Goal: Task Accomplishment & Management: Complete application form

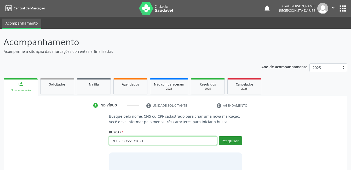
type input "700203955131621"
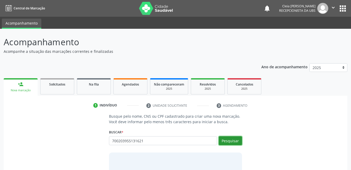
click at [231, 143] on button "Pesquisar" at bounding box center [230, 140] width 23 height 9
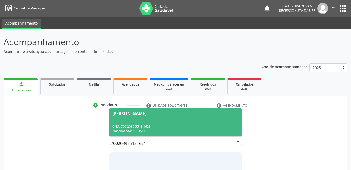
click at [188, 115] on div "Sebastiao Braz de Souza" at bounding box center [175, 113] width 126 height 4
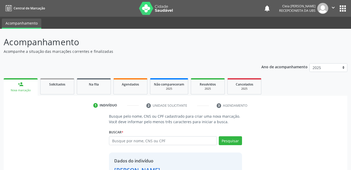
scroll to position [40, 0]
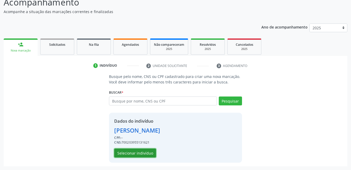
click at [149, 152] on button "Selecionar indivíduo" at bounding box center [135, 152] width 42 height 9
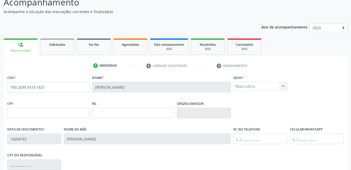
scroll to position [113, 0]
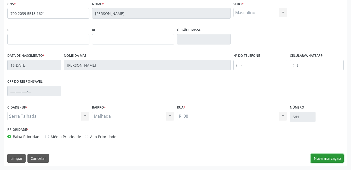
click at [327, 160] on button "Nova marcação" at bounding box center [327, 158] width 33 height 9
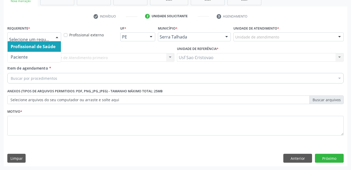
click at [59, 35] on div at bounding box center [57, 37] width 8 height 9
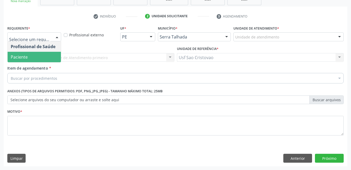
click at [52, 56] on span "Paciente" at bounding box center [34, 57] width 53 height 10
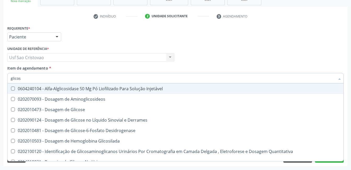
type input "glicose"
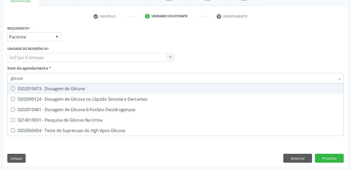
click at [12, 88] on Glicose at bounding box center [13, 88] width 4 height 4
click at [11, 88] on Glicose "checkbox" at bounding box center [9, 88] width 3 height 3
checkbox Glicose "true"
type input "glicos"
checkbox Glicose "false"
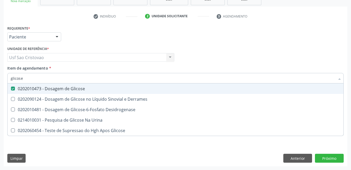
checkbox Desidrogenase "true"
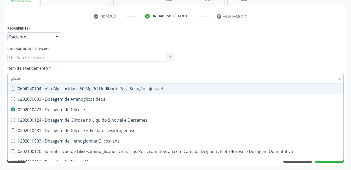
type input "glico"
checkbox Glicose "false"
checkbox Glicosilada "true"
type input "glic"
checkbox Glicosilada "false"
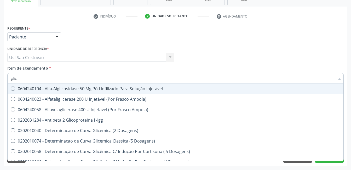
type input "gli"
checkbox Glicose "false"
checkbox Glicosilada "true"
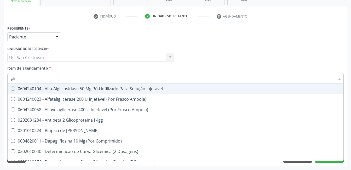
type input "gl"
checkbox Glicose "false"
type input "g"
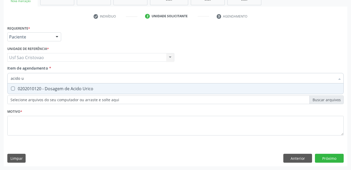
type input "acido ur"
click at [11, 88] on Urico at bounding box center [13, 88] width 4 height 4
click at [11, 88] on Urico "checkbox" at bounding box center [9, 88] width 3 height 3
checkbox Urico "true"
type input "acido"
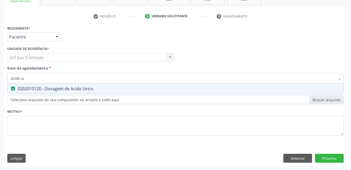
checkbox Urico "false"
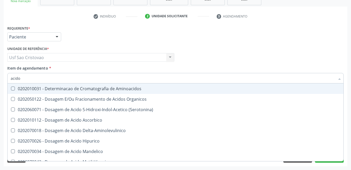
type input "acid"
checkbox Urico "false"
checkbox Cromatografia\) "true"
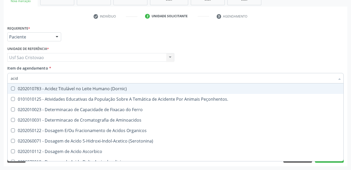
type input "aci"
checkbox Urico "false"
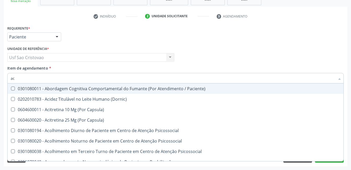
type input "a"
checkbox Urico "false"
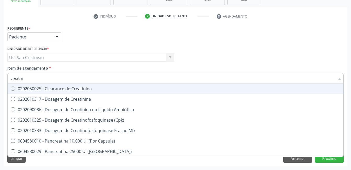
type input "creatini"
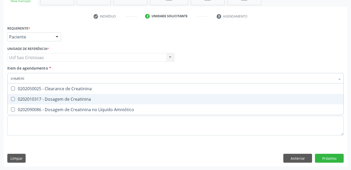
click at [13, 99] on Creatinina at bounding box center [13, 99] width 4 height 4
click at [11, 99] on Creatinina "checkbox" at bounding box center [9, 98] width 3 height 3
checkbox Creatinina "true"
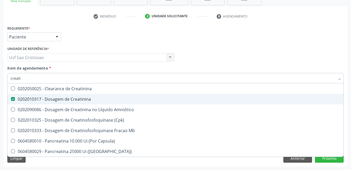
type input "creat"
checkbox Creatinina "false"
checkbox \(Cpk\) "true"
type input "crea"
checkbox \(Cpk\) "false"
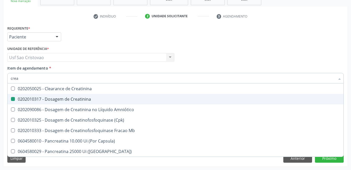
checkbox Capsula\) "true"
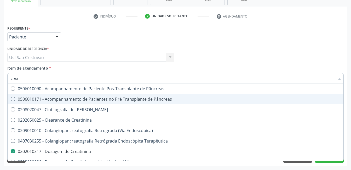
type input "cre"
checkbox Creatinina "false"
checkbox Oncologia "true"
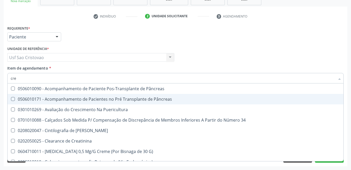
type input "cr"
checkbox Creatinina "false"
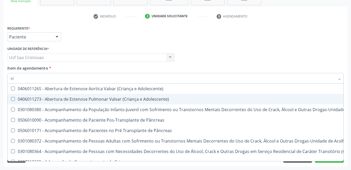
type input "c"
checkbox Creatinina "false"
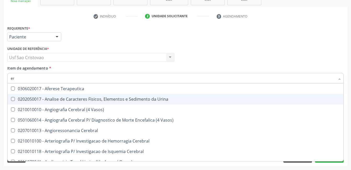
type input "e"
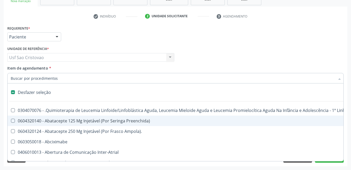
type input "u"
checkbox Cistometro "true"
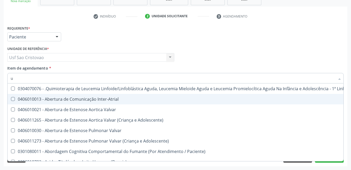
type input "ur"
checkbox Níveis "true"
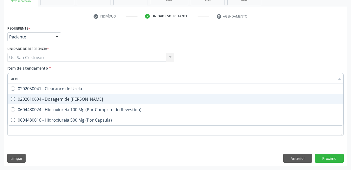
type input "ureia"
click at [11, 98] on Ureia at bounding box center [13, 99] width 4 height 4
click at [11, 98] on Ureia "checkbox" at bounding box center [9, 98] width 3 height 3
checkbox Ureia "true"
type input "ure"
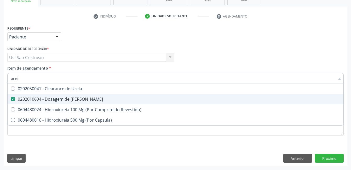
checkbox Ureia "false"
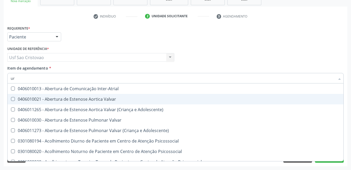
type input "u"
checkbox Urico "false"
checkbox Ureia "false"
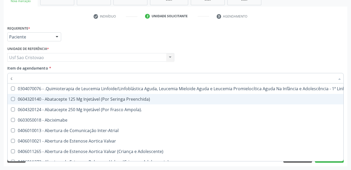
type input "co"
checkbox Coclear "true"
checkbox Tempo "true"
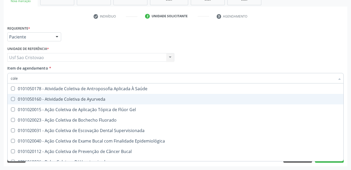
type input "coles"
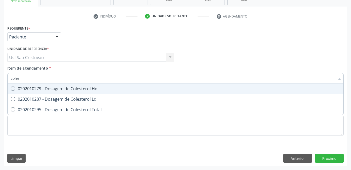
click at [13, 89] on Hdl at bounding box center [13, 88] width 4 height 4
click at [11, 89] on Hdl "checkbox" at bounding box center [9, 88] width 3 height 3
checkbox Hdl "true"
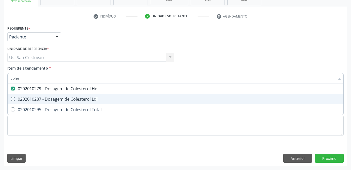
click at [13, 100] on Ldl at bounding box center [13, 99] width 4 height 4
click at [11, 100] on Ldl "checkbox" at bounding box center [9, 98] width 3 height 3
checkbox Ldl "true"
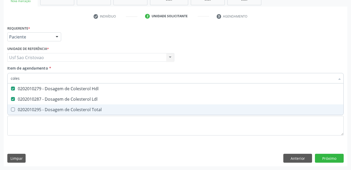
click at [14, 109] on Total at bounding box center [13, 109] width 4 height 4
click at [11, 109] on Total "checkbox" at bounding box center [9, 109] width 3 height 3
checkbox Total "true"
type input "cole"
checkbox Hdl "false"
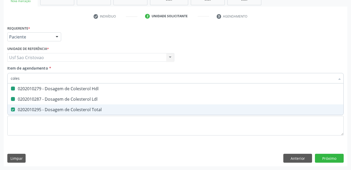
checkbox Ldl "false"
checkbox Total "false"
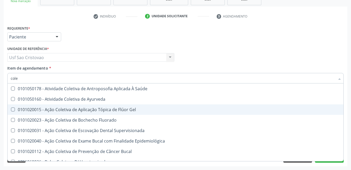
type input "col"
checkbox Hdl "false"
checkbox Ldl "false"
checkbox Total "false"
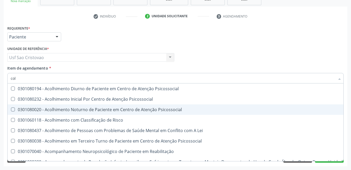
type input "co"
checkbox Hdl "false"
checkbox Ldl "false"
checkbox Total "false"
type input "c"
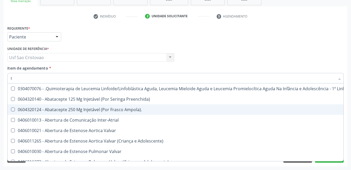
type input "tg"
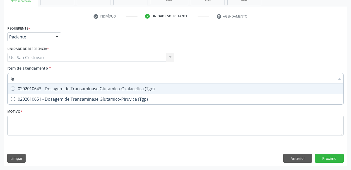
click at [14, 89] on \(Tgo\) at bounding box center [13, 88] width 4 height 4
click at [11, 89] on \(Tgo\) "checkbox" at bounding box center [9, 88] width 3 height 3
checkbox \(Tgo\) "true"
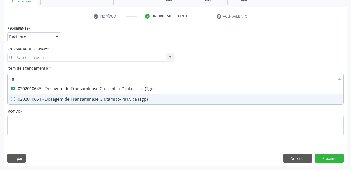
click at [14, 97] on \(Tgp\) at bounding box center [13, 99] width 4 height 4
click at [11, 97] on \(Tgp\) "checkbox" at bounding box center [9, 98] width 3 height 3
checkbox \(Tgp\) "true"
type input "t"
checkbox \(Tgo\) "false"
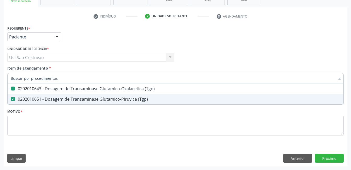
checkbox \(Tgp\) "false"
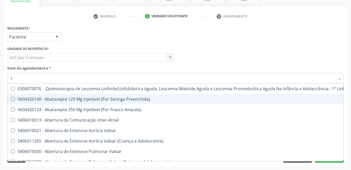
type input "tr"
checkbox Visual "true"
checkbox Primária "true"
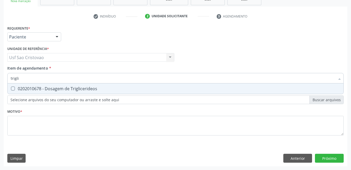
type input "triglic"
click at [13, 90] on Triglicerideos at bounding box center [13, 88] width 4 height 4
click at [11, 90] on Triglicerideos "checkbox" at bounding box center [9, 88] width 3 height 3
checkbox Triglicerideos "true"
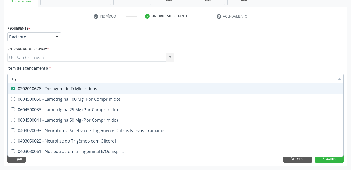
type input "tri"
checkbox Triglicerideos "false"
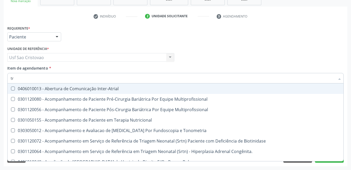
type input "t"
checkbox Triglicerideos "false"
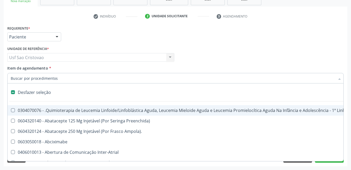
type input "h"
checkbox A "true"
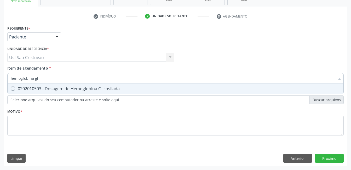
type input "hemoglobina gli"
click at [13, 90] on Glicosilada at bounding box center [13, 88] width 4 height 4
click at [11, 90] on Glicosilada "checkbox" at bounding box center [9, 88] width 3 height 3
checkbox Glicosilada "true"
type input "hemoglobina"
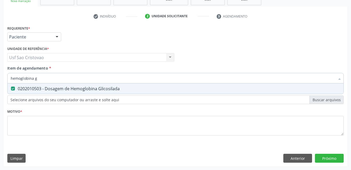
checkbox Glicosilada "false"
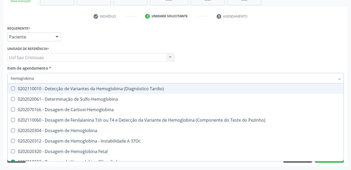
type input "hemoglobin"
checkbox Glicosilada "false"
checkbox Hematocrito\) "true"
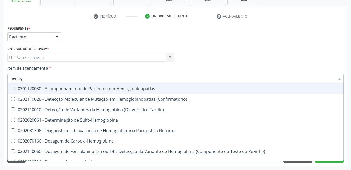
type input "hemo"
checkbox Glicosilada "false"
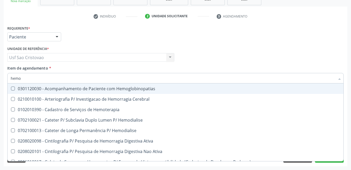
type input "hem"
checkbox Glicosilada "false"
checkbox Semana\) "true"
type input "he"
checkbox Semana\) "false"
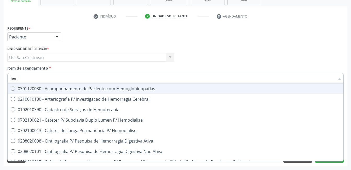
checkbox Hemoptise "true"
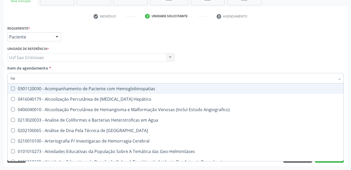
type input "h"
checkbox Glicosilada "false"
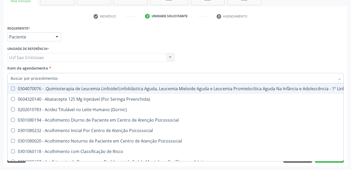
checkbox Hdl "false"
checkbox Glicosilada "false"
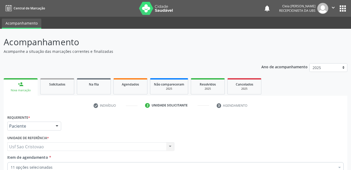
scroll to position [89, 0]
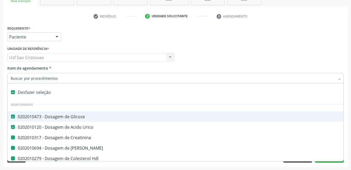
type input "p"
checkbox Creatinina "false"
checkbox Ureia "false"
checkbox Hdl "false"
checkbox Ldl "false"
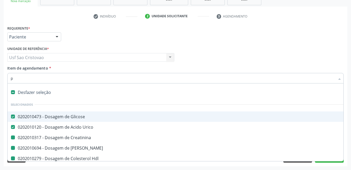
checkbox Total "false"
checkbox \(Tgo\) "false"
checkbox \(Tgp\) "false"
checkbox Triglicerideos "false"
checkbox Glicosilada "false"
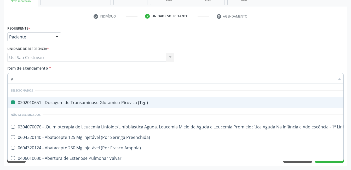
type input "ps"
checkbox \(Tgp\) "false"
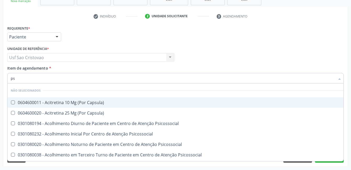
type input "psa"
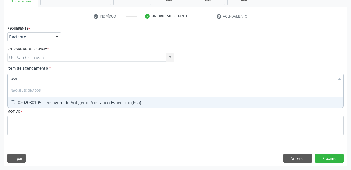
click at [12, 103] on \(Psa\) at bounding box center [13, 102] width 4 height 4
click at [11, 103] on \(Psa\) "checkbox" at bounding box center [9, 102] width 3 height 3
checkbox \(Psa\) "true"
type input "ps"
checkbox \(Psa\) "false"
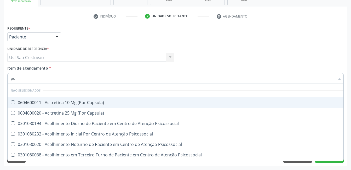
type input "p"
checkbox Capsula\) "true"
checkbox Psicossocial "true"
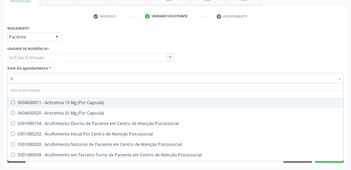
checkbox Psicossocial "true"
checkbox Reabilitação "true"
checkbox Reabilitacao "true"
checkbox Psicossocial "true"
checkbox Capsula\) "true"
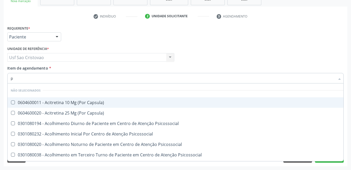
checkbox Capsula\) "true"
checkbox \(Psa\) "false"
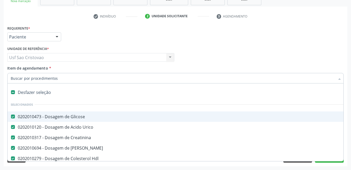
type input "h"
checkbox Ureia "false"
checkbox Hdl "false"
checkbox Ldl "false"
checkbox Total "false"
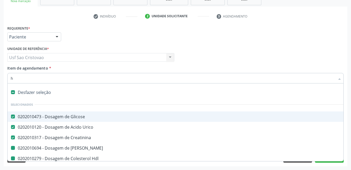
checkbox \(Tgo\) "false"
checkbox \(Tgp\) "false"
checkbox Triglicerideos "false"
checkbox Glicosilada "false"
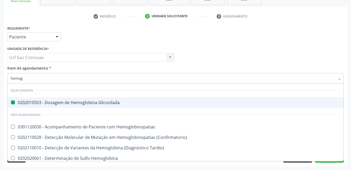
type input "hemogr"
checkbox Glicosilada "false"
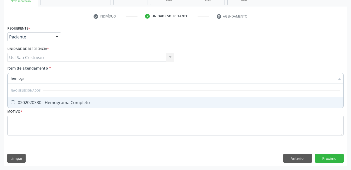
type input "hemogra"
click at [12, 103] on Completo at bounding box center [13, 102] width 4 height 4
click at [11, 103] on Completo "checkbox" at bounding box center [9, 102] width 3 height 3
checkbox Completo "true"
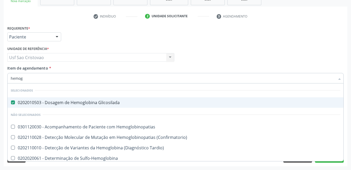
type input "hemo"
checkbox Completo "false"
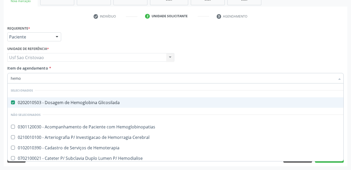
type input "hem"
checkbox Completo "false"
checkbox Elástica "true"
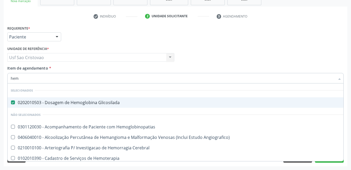
type input "he"
checkbox Completo "false"
checkbox Orgaos "true"
type input "h"
checkbox Angiografico\) "true"
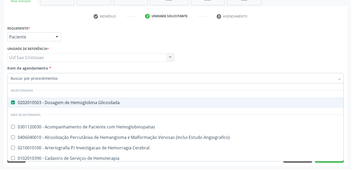
checkbox Cerebral "true"
checkbox Hemoterapia "true"
checkbox Hemodialise "true"
checkbox Ativa "true"
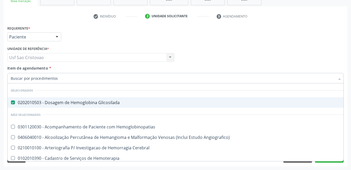
checkbox Ativa "true"
checkbox Hematologica "true"
checkbox Orgaos "false"
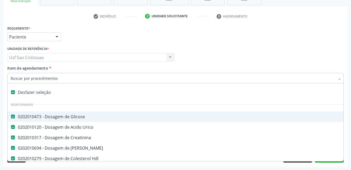
type input "p"
checkbox Ureia "false"
checkbox Hdl "false"
checkbox Ldl "false"
checkbox Total "false"
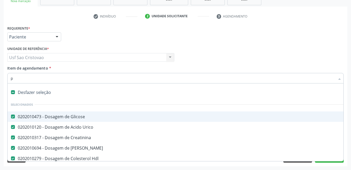
checkbox \(Tgo\) "false"
checkbox \(Tgp\) "false"
checkbox Triglicerideos "false"
checkbox Glicosilada "false"
checkbox Creatinina "false"
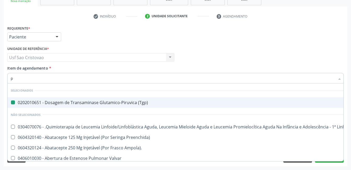
type input "pc"
checkbox \(Tgp\) "false"
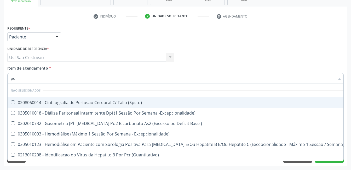
type input "p"
checkbox \(Spcto\) "true"
checkbox Excepcionalidade\) "true"
checkbox Semana\) "true"
checkbox \) "true"
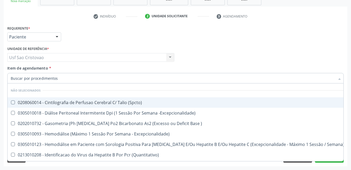
checkbox \(Quantitativo\) "true"
checkbox Metilação "true"
checkbox Rt-Pcr "true"
checkbox \(Hantavirose\) "true"
checkbox Pcr "true"
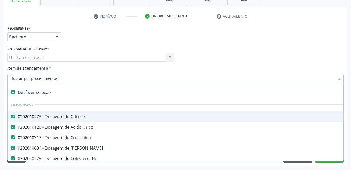
type input "2"
checkbox Hpv "true"
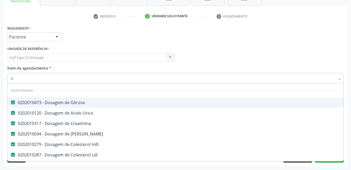
type input "20"
checkbox Colecistectomia "true"
checkbox \(Psa\) "false"
checkbox Pezinho\) "true"
type input "202"
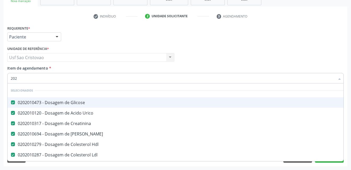
checkbox Gel "true"
checkbox Comprimido\) "true"
checkbox \(Psa\) "false"
type input "2020"
checkbox Ala-Desidratase "true"
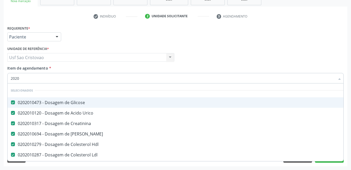
checkbox \(Psa\) "false"
checkbox B12 "true"
checkbox Completo "false"
type input "20203"
checkbox Glicose "false"
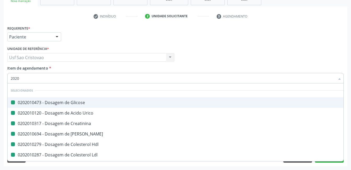
checkbox Ureia "false"
checkbox Hdl "false"
checkbox Creatinina "false"
checkbox Ldl "false"
checkbox Total "false"
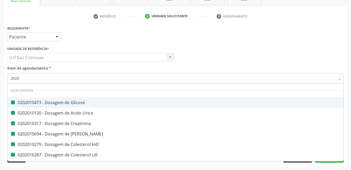
checkbox \(Tgo\) "false"
checkbox \(Tgp\) "false"
checkbox Triglicerideos "false"
checkbox Glicosilada "false"
checkbox Oncológica "true"
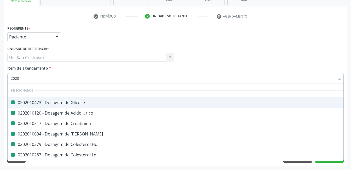
checkbox Herpesvirus "true"
checkbox \(Psa\) "false"
checkbox Urico "false"
type input "202030"
checkbox Glicosilada "true"
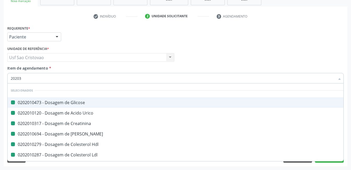
checkbox Oncológica "false"
checkbox Herpesvirus "false"
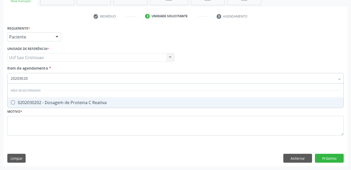
type input "202030202"
click at [12, 103] on Reativa at bounding box center [13, 102] width 4 height 4
click at [11, 103] on Reativa "checkbox" at bounding box center [9, 102] width 3 height 3
checkbox Reativa "true"
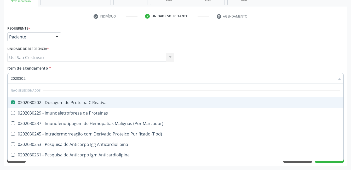
type input "202030"
checkbox Reativa "false"
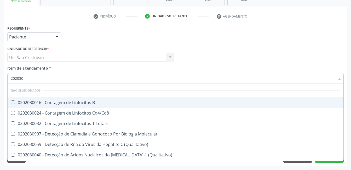
type input "20203"
checkbox \(Psa\) "false"
checkbox Reativa "false"
checkbox Proteinas "true"
checkbox Antiaspergillus "true"
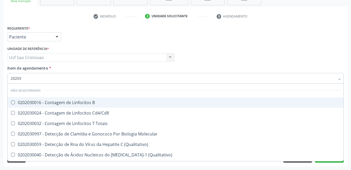
checkbox Antiglomerulo "true"
type input "2020"
checkbox B "true"
checkbox Cd4\/Cd8 "true"
checkbox Totais "true"
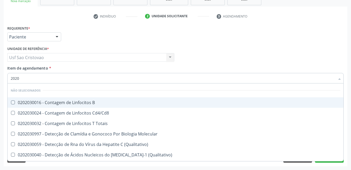
checkbox Molecular "true"
checkbox \(Qualitativo\) "true"
checkbox Reativa "true"
checkbox \(Ch50\) "true"
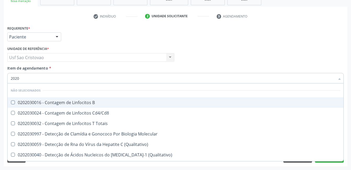
checkbox Reumatoide "true"
checkbox Alfa-Fetoproteina "true"
checkbox \(Psa\) "true"
checkbox Proteinas "false"
checkbox Antiaspergillus "false"
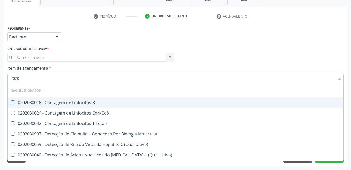
checkbox Antiglomerulo "false"
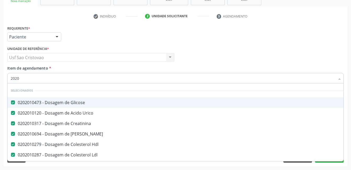
type input "202"
checkbox \(Psa\) "false"
checkbox C3 "true"
checkbox Reativa "false"
checkbox Troponina "true"
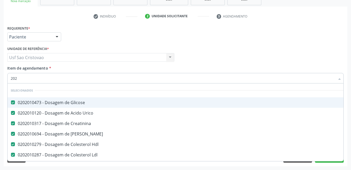
checkbox Completo "false"
checkbox Anticardiolipina "true"
type input "2"
checkbox \(Psa\) "false"
checkbox Reativa "false"
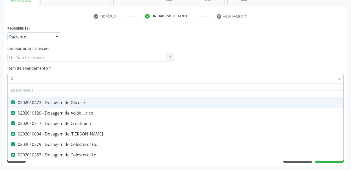
checkbox Completo "false"
checkbox Clorpromazina "false"
checkbox \(Psa\) "false"
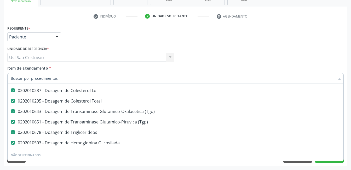
scroll to position [104, 0]
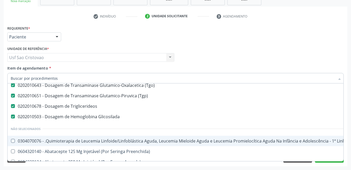
click at [217, 166] on div "Acompanhamento Acompanhe a situação das marcações correntes e finalizadas Relat…" at bounding box center [175, 55] width 351 height 230
checkbox Manutenção "true"
checkbox Preenchida\) "true"
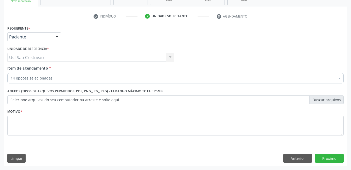
scroll to position [0, 0]
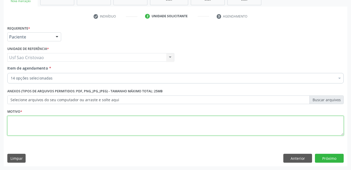
click at [176, 126] on textarea at bounding box center [175, 126] width 336 height 20
type textarea "."
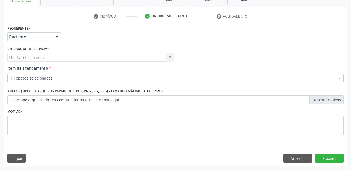
click at [188, 147] on div "Requerente * Paciente Profissional de Saúde Paciente Nenhum resultado encontrad…" at bounding box center [176, 95] width 344 height 142
click at [327, 159] on button "Próximo" at bounding box center [329, 158] width 29 height 9
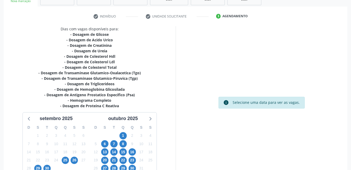
scroll to position [129, 0]
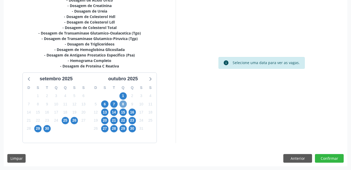
click at [123, 104] on span "8" at bounding box center [122, 103] width 7 height 7
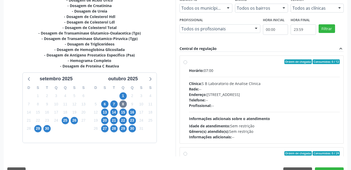
click at [189, 61] on label "Ordem de chegada Consumidos: 0 / 12 Horário: 07:00 Clínica: S B Laboratorio de …" at bounding box center [264, 99] width 151 height 80
click at [185, 61] on input "Ordem de chegada Consumidos: 0 / 12 Horário: 07:00 Clínica: S B Laboratorio de …" at bounding box center [185, 61] width 4 height 5
radio input "true"
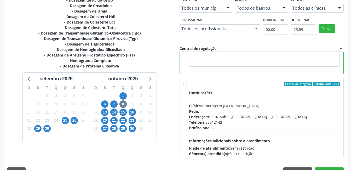
scroll to position [142, 0]
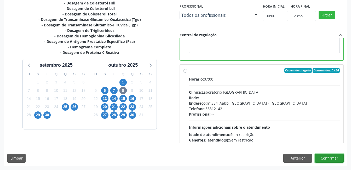
click at [333, 156] on button "Confirmar" at bounding box center [329, 158] width 29 height 9
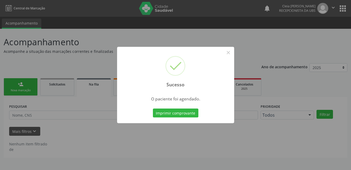
scroll to position [0, 0]
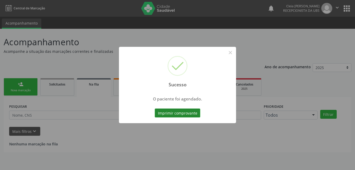
click at [182, 111] on button "Imprimir comprovante" at bounding box center [177, 112] width 45 height 9
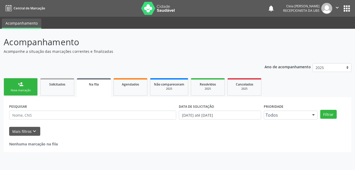
click at [22, 88] on link "person_add Nova marcação" at bounding box center [21, 87] width 34 height 18
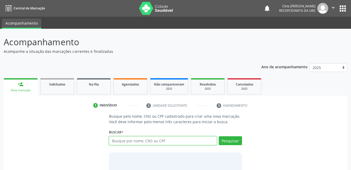
click at [189, 142] on input "text" at bounding box center [163, 140] width 108 height 9
type input "08324722475"
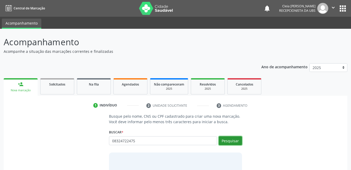
click at [235, 139] on button "Pesquisar" at bounding box center [230, 140] width 23 height 9
type input "08324722475"
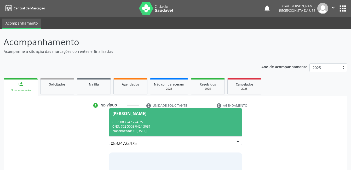
click at [194, 117] on span "Carla Micherlane Ferreira Leite dos Santos CPF: 083.247.224-75 CNS: 702 5003 04…" at bounding box center [175, 122] width 132 height 28
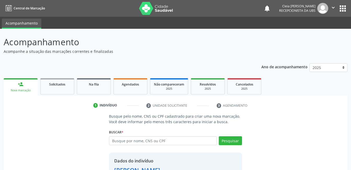
scroll to position [40, 0]
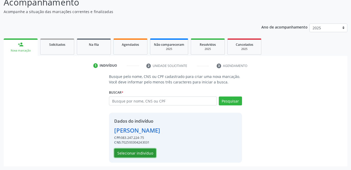
click at [148, 154] on button "Selecionar indivíduo" at bounding box center [135, 152] width 42 height 9
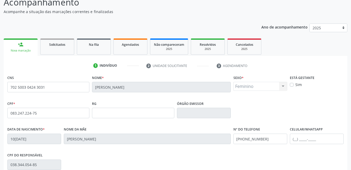
scroll to position [113, 0]
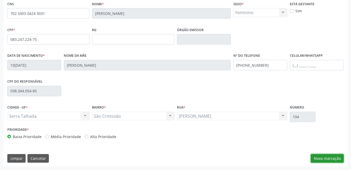
click at [341, 161] on button "Nova marcação" at bounding box center [327, 158] width 33 height 9
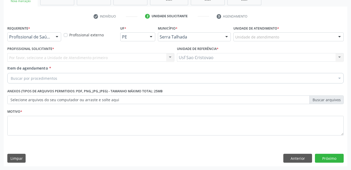
scroll to position [89, 0]
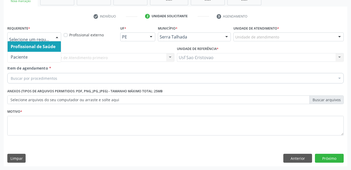
click at [58, 37] on div at bounding box center [57, 37] width 8 height 9
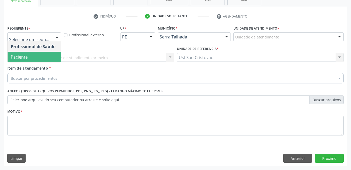
click at [53, 56] on span "Paciente" at bounding box center [34, 57] width 53 height 10
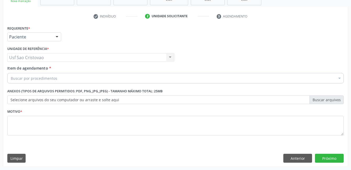
click at [57, 78] on div "Buscar por procedimentos" at bounding box center [175, 78] width 336 height 10
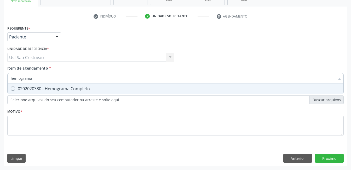
type input "hemograma"
click at [12, 88] on Completo at bounding box center [13, 88] width 4 height 4
click at [11, 88] on Completo "checkbox" at bounding box center [9, 88] width 3 height 3
checkbox Completo "true"
type input "hemog"
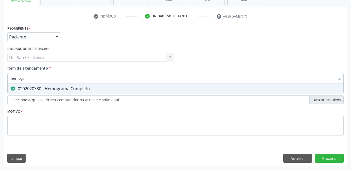
checkbox Completo "false"
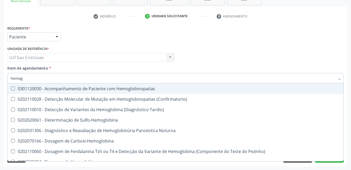
type input "hemo"
checkbox Completo "false"
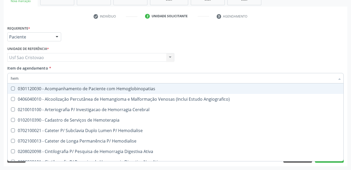
type input "he"
checkbox Completo "false"
checkbox Orgaos "true"
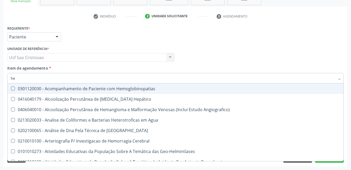
type input "h"
checkbox Completo "false"
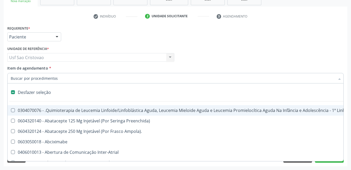
type input "c"
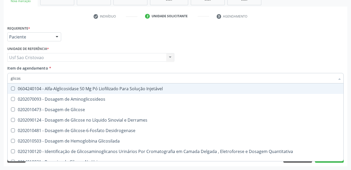
type input "glicose"
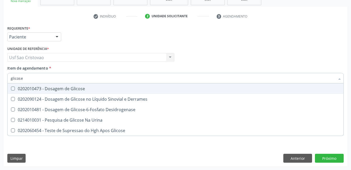
click Glicose
click Glicose "checkbox"
checkbox Glicose "true"
type input "glicos"
checkbox Glicose "false"
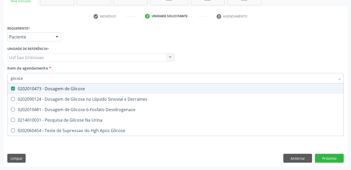
checkbox Desidrogenase "true"
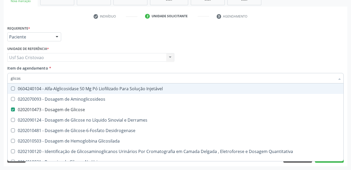
type input "glico"
checkbox Glicose "false"
checkbox Glicosilada "true"
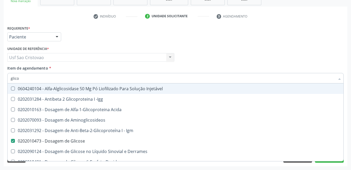
type input "glic"
checkbox Glicose "false"
checkbox Glicose "true"
type input "gli"
checkbox Glicose "false"
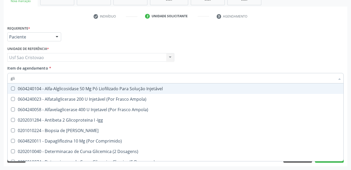
type input "gl"
checkbox Glicose "false"
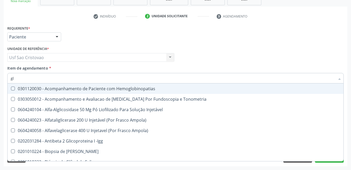
type input "g"
checkbox Glicose "false"
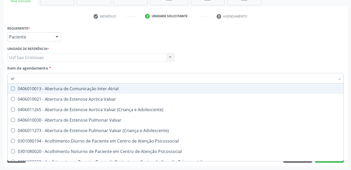
type input "ure"
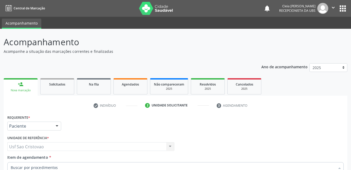
scroll to position [89, 0]
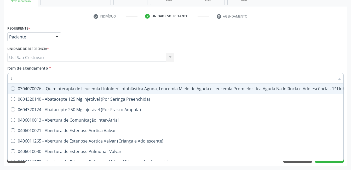
type input "tg"
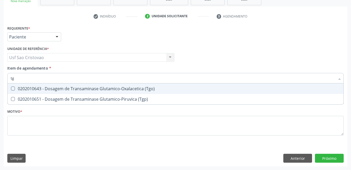
click at [11, 89] on \(Tgo\) at bounding box center [13, 88] width 4 height 4
click at [11, 89] on \(Tgo\) "checkbox" at bounding box center [9, 88] width 3 height 3
checkbox \(Tgo\) "true"
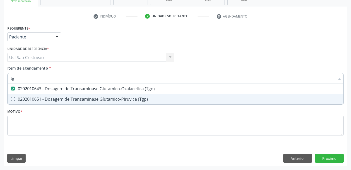
click at [13, 99] on \(Tgp\) at bounding box center [13, 99] width 4 height 4
click at [11, 99] on \(Tgp\) "checkbox" at bounding box center [9, 98] width 3 height 3
checkbox \(Tgp\) "true"
type input "t"
checkbox \(Tgo\) "false"
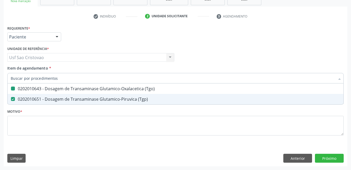
checkbox \(Tgp\) "false"
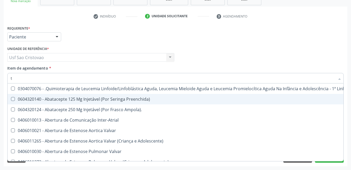
type input "t4"
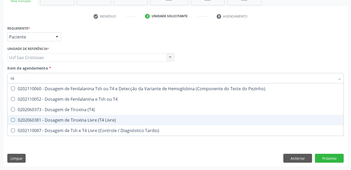
click at [12, 120] on Livre\) at bounding box center [13, 120] width 4 height 4
click at [11, 120] on Livre\) "checkbox" at bounding box center [9, 119] width 3 height 3
checkbox Livre\) "true"
type input "t"
checkbox Livre\) "false"
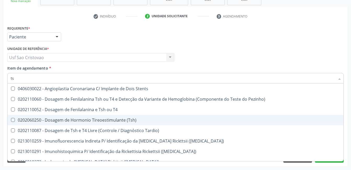
type input "tsh"
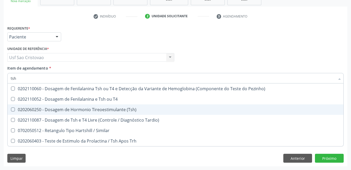
click at [12, 108] on \(Tsh\) at bounding box center [13, 109] width 4 height 4
click at [11, 108] on \(Tsh\) "checkbox" at bounding box center [9, 109] width 3 height 3
checkbox \(Tsh\) "true"
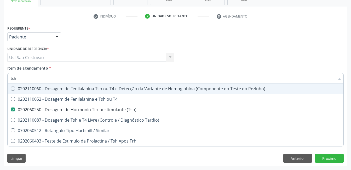
type input "ts"
checkbox \(Tsh\) "false"
checkbox Tardio\) "true"
type input "t"
checkbox Tardio\) "false"
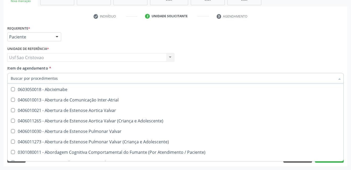
scroll to position [78, 0]
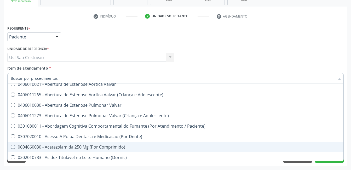
click at [206, 167] on div "Acompanhamento Acompanhe a situação das marcações correntes e finalizadas Relat…" at bounding box center [175, 55] width 351 height 230
checkbox Preenchida\) "true"
checkbox Ampola\)\ "true"
checkbox Abciximabe "true"
checkbox Inter-Atrial "true"
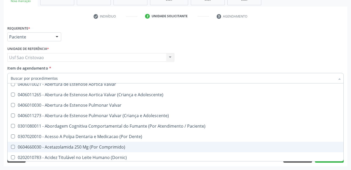
checkbox Valvar "true"
checkbox Adolescente\) "true"
checkbox Valvar "true"
checkbox Adolescente\) "true"
checkbox Paciente\) "true"
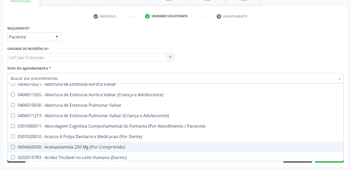
checkbox Dente\) "true"
checkbox Comprimido\) "true"
checkbox \(Dornic\) "true"
checkbox Capsula\) "true"
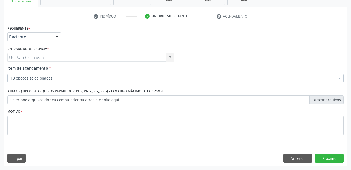
scroll to position [0, 0]
click at [329, 158] on button "Próximo" at bounding box center [329, 158] width 29 height 9
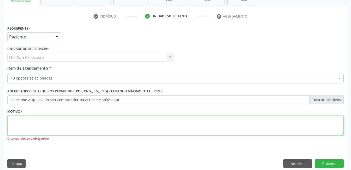
click at [197, 128] on textarea at bounding box center [175, 126] width 336 height 20
type textarea "."
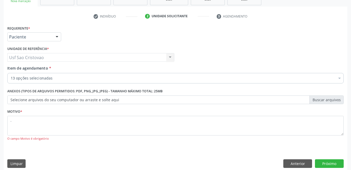
click at [187, 153] on div "Requerente * Paciente Profissional de Saúde Paciente Nenhum resultado encontrad…" at bounding box center [176, 97] width 344 height 147
click at [330, 162] on button "Próximo" at bounding box center [329, 163] width 29 height 9
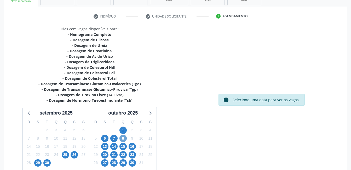
click at [125, 138] on span "8" at bounding box center [122, 138] width 7 height 7
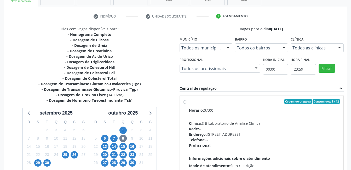
click at [189, 101] on label "Ordem de chegada Consumidos: 1 / 12 Horário: 07:00 Clínica: S B Laboratorio de …" at bounding box center [264, 139] width 151 height 80
click at [187, 101] on input "Ordem de chegada Consumidos: 1 / 12 Horário: 07:00 Clínica: S B Laboratorio de …" at bounding box center [185, 101] width 4 height 5
radio input "true"
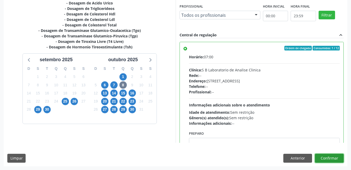
click at [324, 158] on button "Confirmar" at bounding box center [329, 158] width 29 height 9
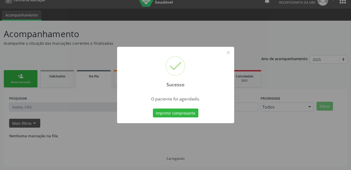
scroll to position [0, 0]
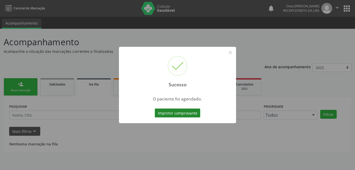
click at [173, 112] on button "Imprimir comprovante" at bounding box center [177, 112] width 45 height 9
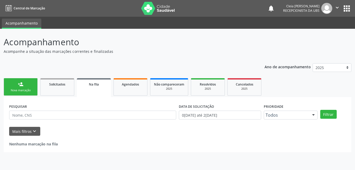
click at [22, 91] on div "Nova marcação" at bounding box center [21, 90] width 26 height 4
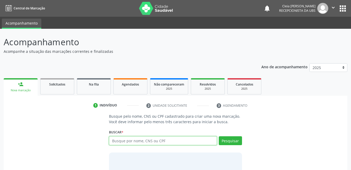
click at [195, 138] on input "text" at bounding box center [163, 140] width 108 height 9
type input "702303192798317"
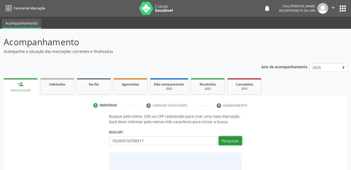
click at [238, 139] on button "Pesquisar" at bounding box center [230, 140] width 23 height 9
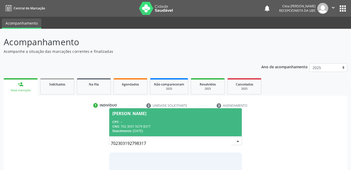
click at [194, 121] on div "CPF: --" at bounding box center [175, 122] width 126 height 4
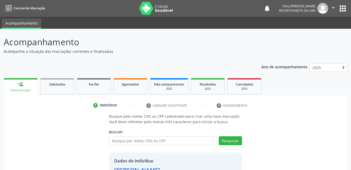
scroll to position [40, 0]
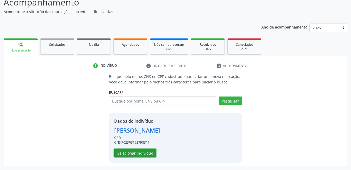
click at [135, 151] on button "Selecionar indivíduo" at bounding box center [135, 152] width 42 height 9
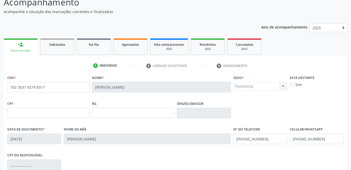
scroll to position [113, 0]
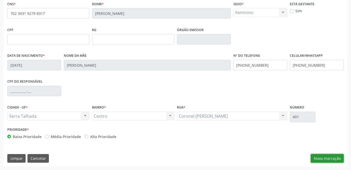
click at [333, 158] on button "Nova marcação" at bounding box center [327, 158] width 33 height 9
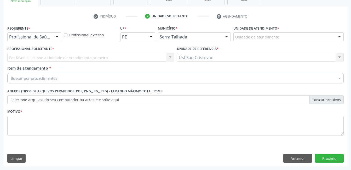
scroll to position [89, 0]
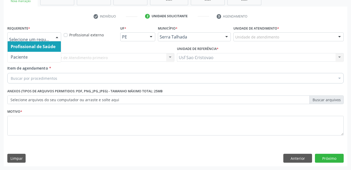
click at [58, 37] on div at bounding box center [57, 37] width 8 height 9
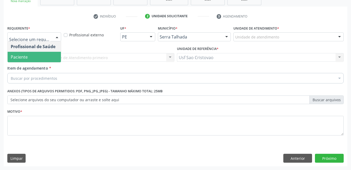
click at [48, 54] on span "Paciente" at bounding box center [34, 57] width 53 height 10
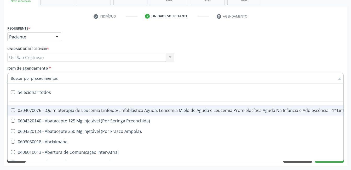
click at [56, 77] on div at bounding box center [175, 78] width 336 height 10
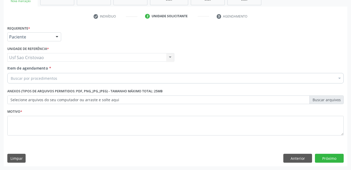
click at [59, 77] on div "Buscar por procedimentos" at bounding box center [175, 78] width 336 height 10
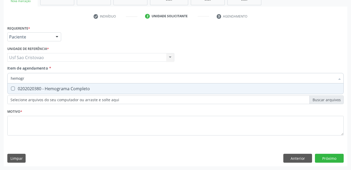
type input "hemogra"
click at [11, 87] on Completo at bounding box center [13, 88] width 4 height 4
click at [11, 87] on Completo "checkbox" at bounding box center [9, 88] width 3 height 3
checkbox Completo "true"
type input "hemog"
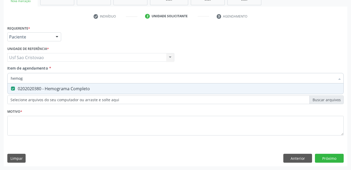
checkbox Completo "false"
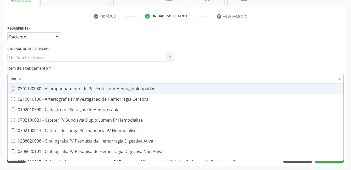
type input "hem"
checkbox Completo "false"
checkbox Elástica "true"
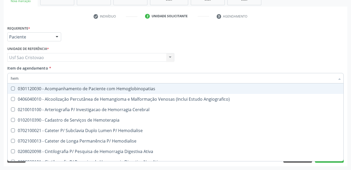
type input "he"
checkbox Completo "false"
checkbox Orgaos "true"
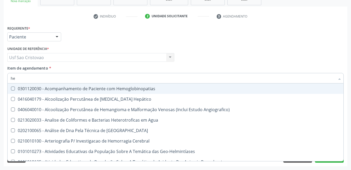
type input "h"
checkbox Completo "false"
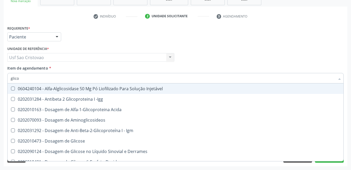
type input "glicos"
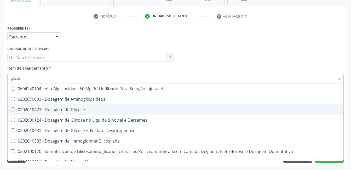
click at [14, 108] on Glicose at bounding box center [13, 109] width 4 height 4
click at [11, 108] on Glicose "checkbox" at bounding box center [9, 109] width 3 height 3
checkbox Glicose "true"
type input "glico"
checkbox Glicose "false"
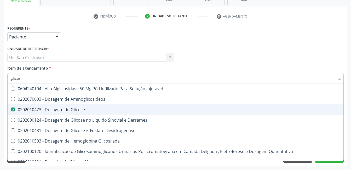
checkbox Glicosilada "true"
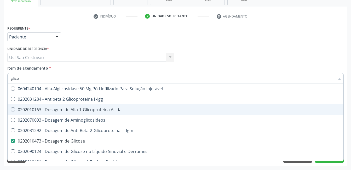
type input "glic"
checkbox Glicose "false"
checkbox Glicose "true"
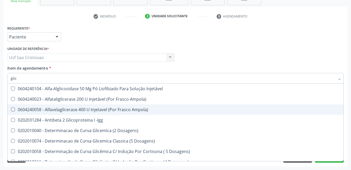
type input "gli"
checkbox Glicose "false"
checkbox Glicosilada "true"
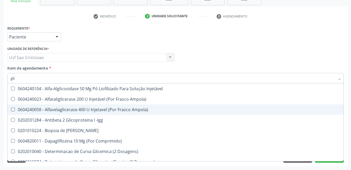
type input "gl"
checkbox Glicose "false"
type input "g"
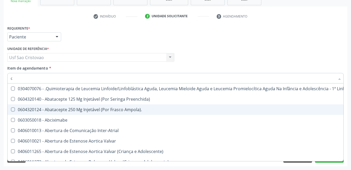
type input "co"
checkbox Tempo "true"
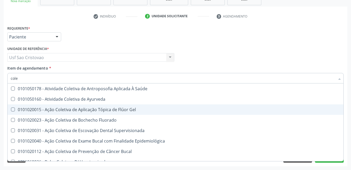
type input "coles"
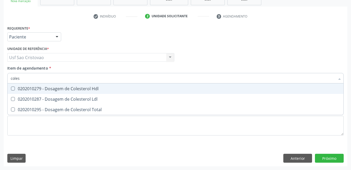
click at [14, 89] on Hdl at bounding box center [13, 88] width 4 height 4
click at [11, 89] on Hdl "checkbox" at bounding box center [9, 88] width 3 height 3
checkbox Hdl "true"
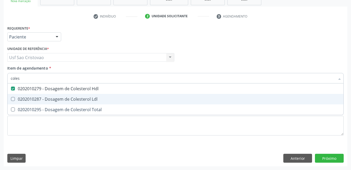
click at [14, 100] on Ldl at bounding box center [13, 99] width 4 height 4
click at [11, 100] on Ldl "checkbox" at bounding box center [9, 98] width 3 height 3
checkbox Ldl "true"
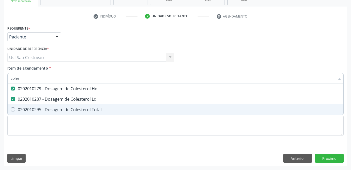
click at [14, 108] on Total at bounding box center [13, 109] width 4 height 4
click at [11, 108] on Total "checkbox" at bounding box center [9, 109] width 3 height 3
checkbox Total "true"
type input "cole"
checkbox Hdl "false"
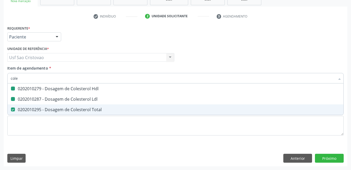
checkbox Ldl "false"
checkbox Total "false"
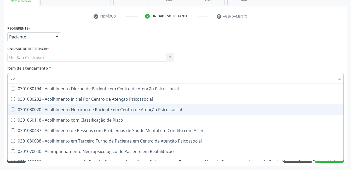
type input "c"
checkbox Hdl "false"
checkbox Ldl "false"
checkbox Total "false"
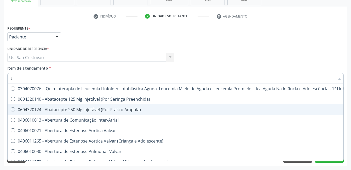
type input "tg"
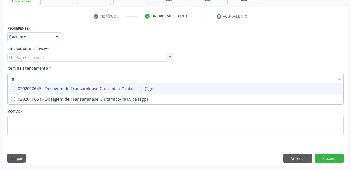
click at [14, 87] on \(Tgo\) at bounding box center [13, 88] width 4 height 4
click at [11, 87] on \(Tgo\) "checkbox" at bounding box center [9, 88] width 3 height 3
checkbox \(Tgo\) "true"
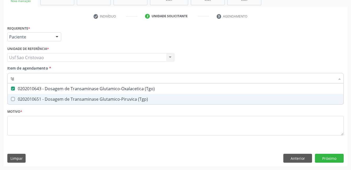
click at [12, 98] on \(Tgp\) at bounding box center [13, 99] width 4 height 4
click at [11, 98] on \(Tgp\) "checkbox" at bounding box center [9, 98] width 3 height 3
checkbox \(Tgp\) "true"
type input "t"
checkbox \(Tgo\) "false"
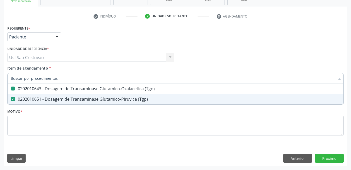
checkbox \(Tgp\) "false"
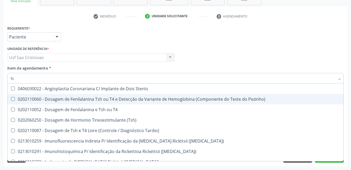
type input "tsh"
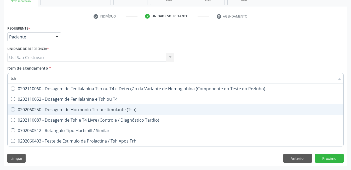
click at [13, 110] on \(Tsh\) at bounding box center [13, 109] width 4 height 4
click at [11, 110] on \(Tsh\) "checkbox" at bounding box center [9, 109] width 3 height 3
checkbox \(Tsh\) "true"
type input "ts"
checkbox \(Tsh\) "false"
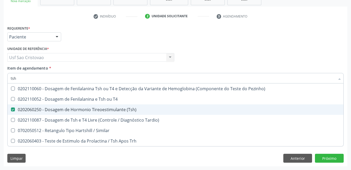
checkbox Tardio\) "true"
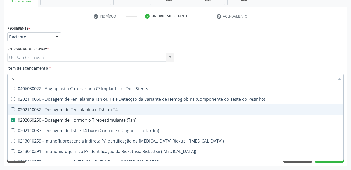
type input "t"
checkbox \(Tsh\) "false"
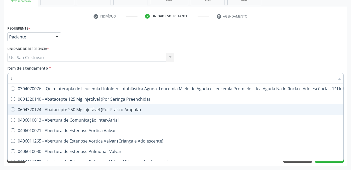
type input "t4"
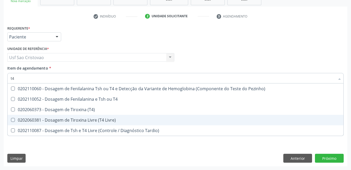
click at [13, 119] on Livre\) at bounding box center [13, 120] width 4 height 4
click at [11, 119] on Livre\) "checkbox" at bounding box center [9, 119] width 3 height 3
checkbox Livre\) "true"
type input "t"
checkbox Livre\) "false"
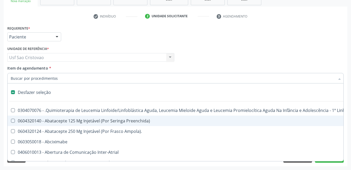
type input "u"
checkbox Ml\) "true"
checkbox Colecistectomia "true"
checkbox Doadora\) "true"
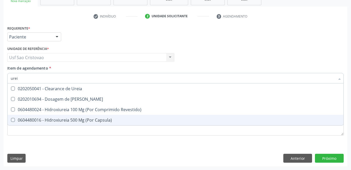
type input "ureia"
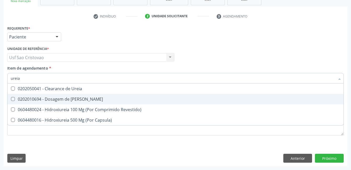
click at [13, 97] on Ureia at bounding box center [13, 99] width 4 height 4
click at [11, 97] on Ureia "checkbox" at bounding box center [9, 98] width 3 height 3
checkbox Ureia "true"
type input "ure"
checkbox Ureia "false"
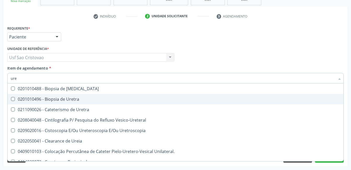
type input "ur"
checkbox Ureia "false"
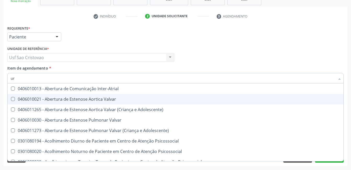
type input "u"
checkbox Ureia "false"
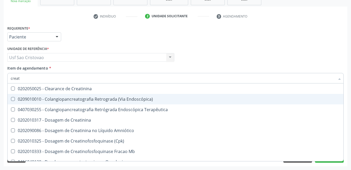
type input "creati"
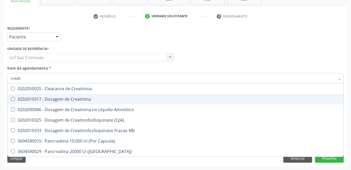
click at [13, 97] on Creatinina at bounding box center [13, 99] width 4 height 4
click at [11, 97] on Creatinina "checkbox" at bounding box center [9, 98] width 3 height 3
checkbox Creatinina "true"
type input "creat"
checkbox Creatinina "false"
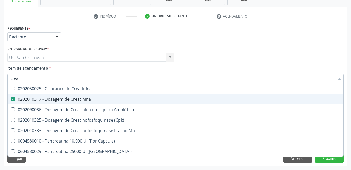
checkbox \(Cpk\) "true"
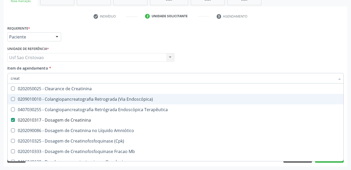
type input "crea"
checkbox Creatinina "false"
checkbox Mb "true"
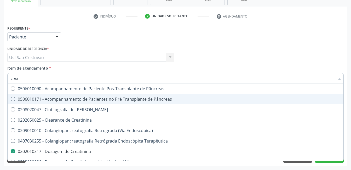
type input "cre"
checkbox Creatinina "false"
checkbox Oncologia "true"
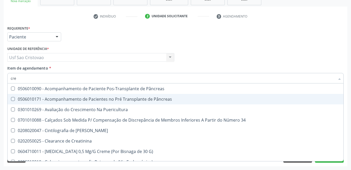
type input "cr"
checkbox Creatinina "false"
type input "c"
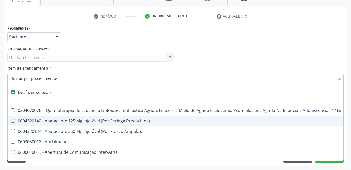
type input "h"
checkbox A "true"
checkbox Psicodiagnóstico "true"
checkbox Queimados\) "true"
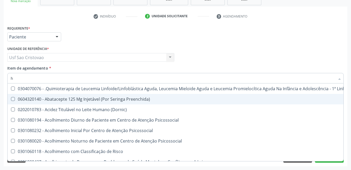
type input "he"
checkbox Removível "true"
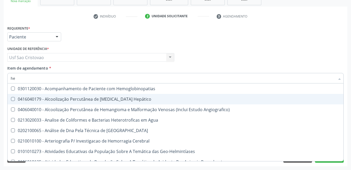
type input "hem"
checkbox II "true"
checkbox Completo "false"
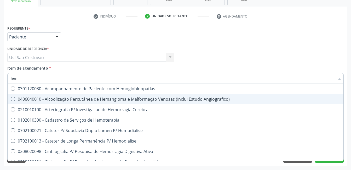
type input "hemo"
checkbox Retro-Retal "true"
checkbox Completo "false"
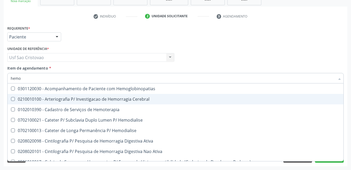
type input "hemog"
checkbox Carboxi-Hemoglobina "true"
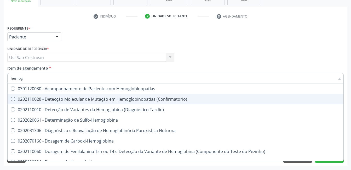
type input "hemogl"
checkbox Completo "false"
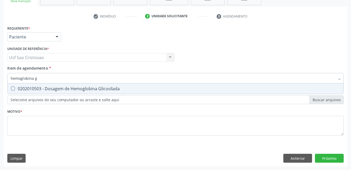
type input "hemoglobina gl"
click at [13, 88] on Glicosilada at bounding box center [13, 88] width 4 height 4
click at [11, 88] on Glicosilada "checkbox" at bounding box center [9, 88] width 3 height 3
checkbox Glicosilada "true"
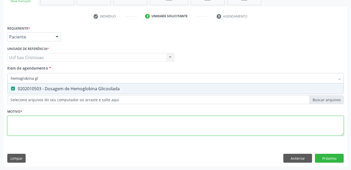
click at [63, 126] on div "Requerente * Paciente Profissional de Saúde Paciente Nenhum resultado encontrad…" at bounding box center [175, 83] width 336 height 118
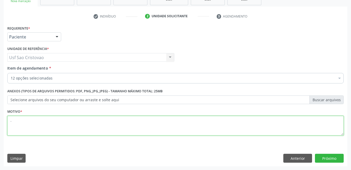
type textarea "."
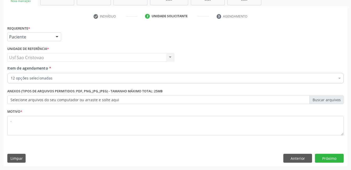
click at [129, 161] on div "Limpar Anterior Próximo" at bounding box center [175, 158] width 336 height 9
click at [327, 158] on button "Próximo" at bounding box center [329, 158] width 29 height 9
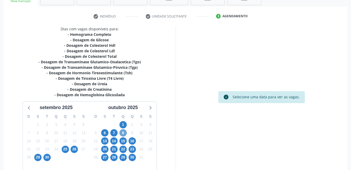
click at [124, 133] on span "8" at bounding box center [122, 132] width 7 height 7
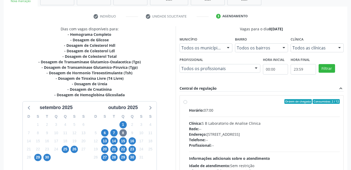
click at [189, 102] on label "Ordem de chegada Consumidos: 2 / 12 Horário: 07:00 Clínica: S B Laboratorio de …" at bounding box center [264, 139] width 151 height 80
click at [187, 102] on input "Ordem de chegada Consumidos: 2 / 12 Horário: 07:00 Clínica: S B Laboratorio de …" at bounding box center [185, 101] width 4 height 5
radio input "true"
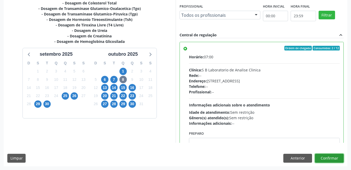
click at [332, 159] on button "Confirmar" at bounding box center [329, 158] width 29 height 9
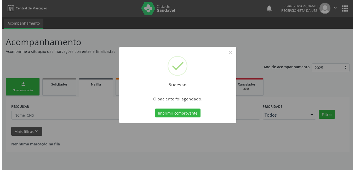
scroll to position [0, 0]
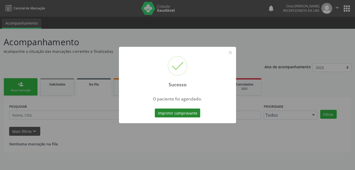
click at [180, 113] on button "Imprimir comprovante" at bounding box center [177, 112] width 45 height 9
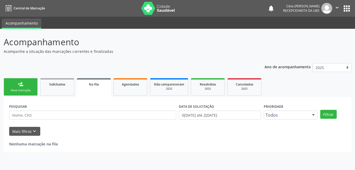
click at [26, 89] on div "Nova marcação" at bounding box center [21, 90] width 26 height 4
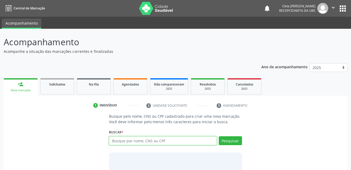
click at [186, 144] on input "text" at bounding box center [163, 140] width 108 height 9
type input "706109512201960"
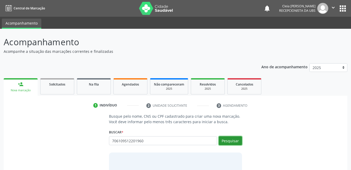
click at [236, 141] on button "Pesquisar" at bounding box center [230, 140] width 23 height 9
type input "706109512201960"
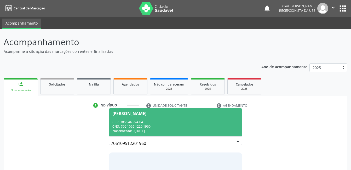
scroll to position [32, 0]
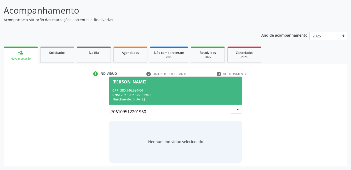
click at [154, 94] on div "CNS: 706 1095 1220 1960" at bounding box center [175, 94] width 127 height 4
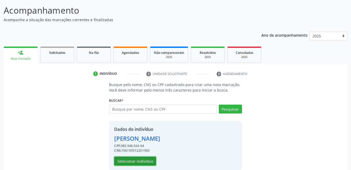
click at [150, 159] on button "Selecionar indivíduo" at bounding box center [135, 160] width 42 height 9
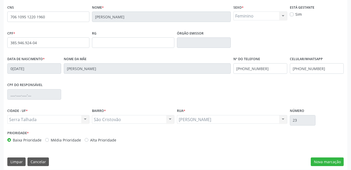
scroll to position [113, 0]
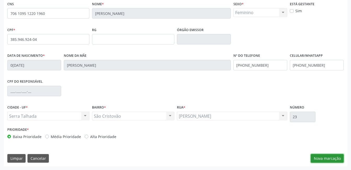
click at [318, 157] on button "Nova marcação" at bounding box center [327, 158] width 33 height 9
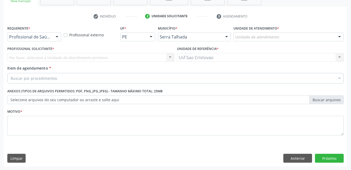
scroll to position [89, 0]
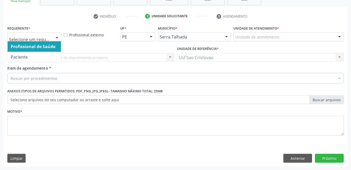
click at [58, 35] on div at bounding box center [57, 37] width 8 height 9
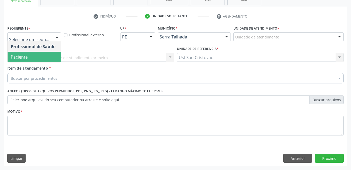
click at [46, 58] on span "Paciente" at bounding box center [34, 57] width 53 height 10
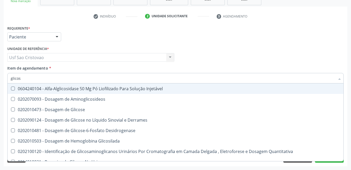
type input "glicose"
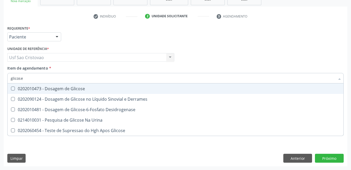
click at [13, 89] on Glicose at bounding box center [13, 88] width 4 height 4
click at [11, 89] on Glicose "checkbox" at bounding box center [9, 88] width 3 height 3
checkbox Glicose "true"
type input "glicos"
checkbox Glicose "false"
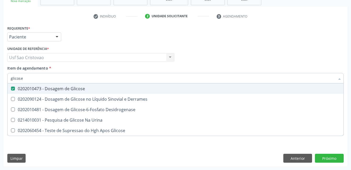
checkbox Desidrogenase "true"
type input "glico"
checkbox Desidrogenase "false"
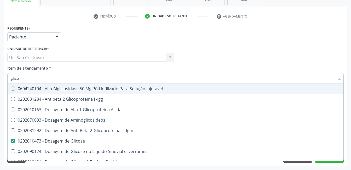
type input "glic"
checkbox Glicose "false"
checkbox Glicose "true"
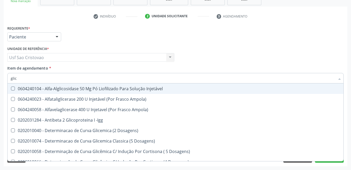
type input "gli"
checkbox Glicose "false"
checkbox Glicosilada "true"
type input "gl"
checkbox Glicosilada "false"
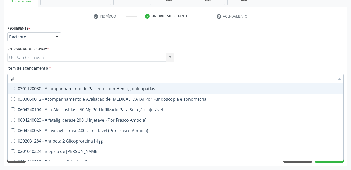
type input "g"
checkbox Glicose "false"
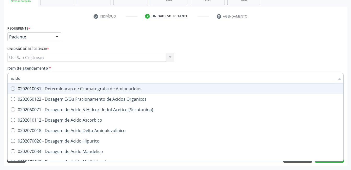
type input "acido u"
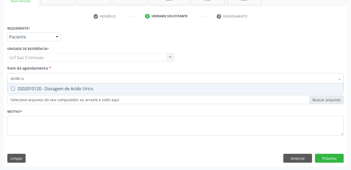
click at [13, 89] on Urico at bounding box center [13, 88] width 4 height 4
click at [11, 89] on Urico "checkbox" at bounding box center [9, 88] width 3 height 3
checkbox Urico "true"
type input "acido"
checkbox Urico "false"
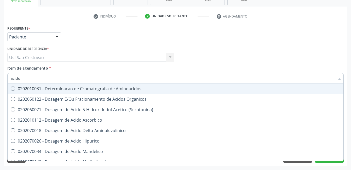
type input "acid"
checkbox Urico "false"
checkbox Cromatografia\) "true"
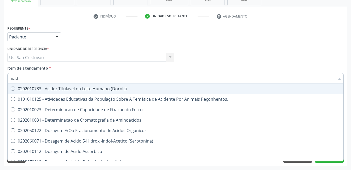
type input "aci"
checkbox Urico "false"
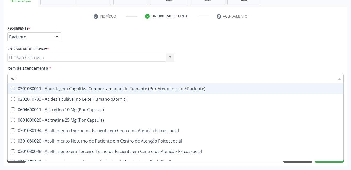
type input "ac"
checkbox Urico "false"
type input "a"
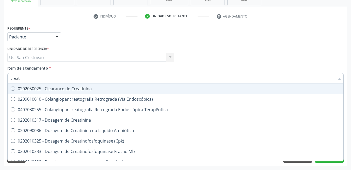
type input "creati"
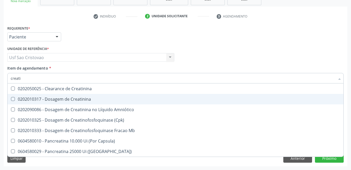
click at [13, 99] on Creatinina at bounding box center [13, 99] width 4 height 4
click at [11, 99] on Creatinina "checkbox" at bounding box center [9, 98] width 3 height 3
checkbox Creatinina "true"
type input "creat"
checkbox Creatinina "false"
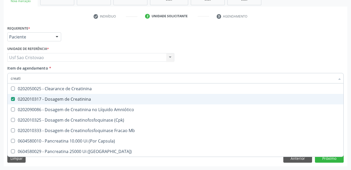
checkbox \(Cpk\) "true"
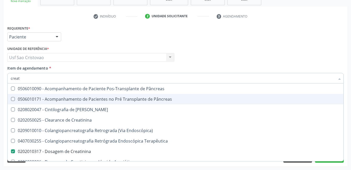
type input "crea"
checkbox Creatinina "false"
checkbox Creatinina "true"
type input "cre"
checkbox Creatinina "false"
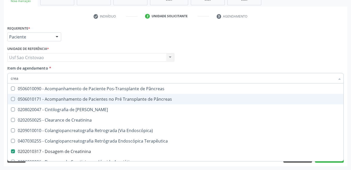
checkbox Oncologia "true"
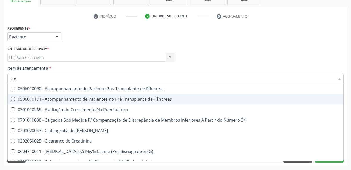
type input "cr"
checkbox Creatinina "false"
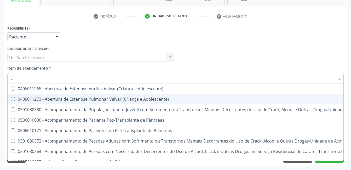
type input "c"
checkbox Creatinina "false"
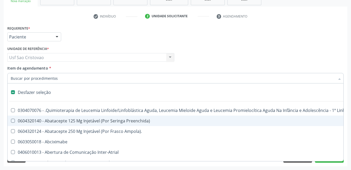
type input "u"
checkbox Cistometro "true"
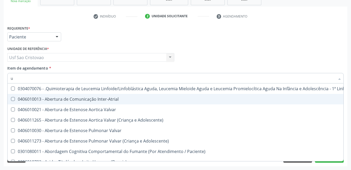
type input "ur"
checkbox Níveis "true"
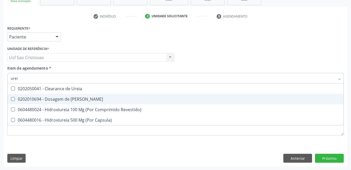
type input "ureia"
click at [13, 99] on Ureia at bounding box center [13, 99] width 4 height 4
click at [11, 99] on Ureia "checkbox" at bounding box center [9, 98] width 3 height 3
checkbox Ureia "true"
type input "ure"
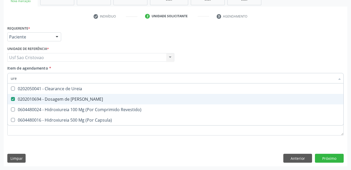
checkbox Ureia "false"
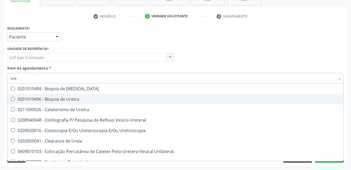
type input "ur"
checkbox Ureia "false"
type input "u"
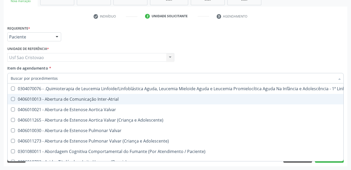
checkbox Urico "false"
checkbox Ureia "false"
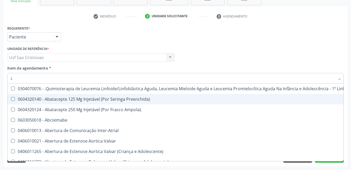
type input "co"
checkbox Coclear "true"
checkbox Tempo "true"
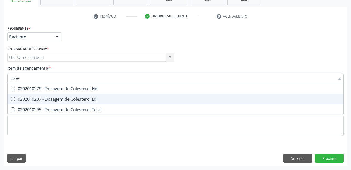
type input "colest"
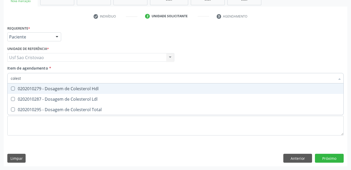
click at [14, 90] on Hdl at bounding box center [13, 88] width 4 height 4
click at [11, 90] on Hdl "checkbox" at bounding box center [9, 88] width 3 height 3
checkbox Hdl "true"
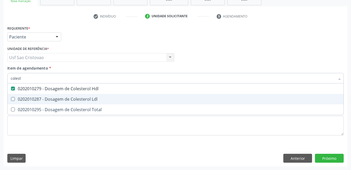
click at [14, 99] on Ldl at bounding box center [13, 99] width 4 height 4
click at [11, 99] on Ldl "checkbox" at bounding box center [9, 98] width 3 height 3
checkbox Ldl "true"
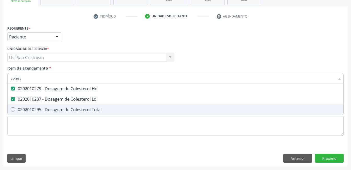
click at [13, 109] on Total at bounding box center [13, 109] width 4 height 4
click at [11, 109] on Total "checkbox" at bounding box center [9, 109] width 3 height 3
checkbox Total "true"
type input "cole"
checkbox Hdl "false"
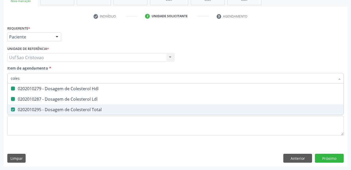
checkbox Ldl "false"
checkbox Total "false"
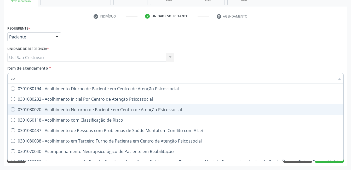
type input "c"
checkbox Hdl "false"
checkbox Ldl "false"
checkbox Total "false"
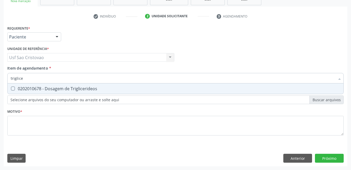
type input "triglicer"
click at [13, 89] on Triglicerideos at bounding box center [13, 88] width 4 height 4
click at [11, 89] on Triglicerideos "checkbox" at bounding box center [9, 88] width 3 height 3
checkbox Triglicerideos "true"
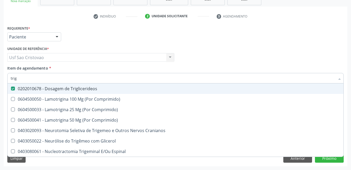
type input "tri"
checkbox Triglicerideos "false"
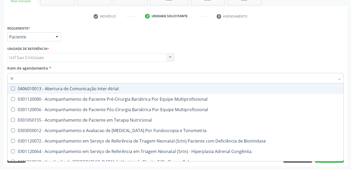
type input "t"
checkbox Triglicerideos "false"
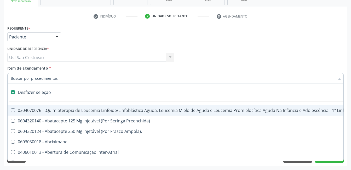
type input "h"
checkbox A "true"
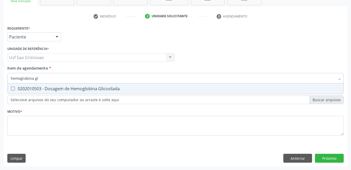
type input "hemoglobina gli"
click at [13, 89] on Glicosilada at bounding box center [13, 88] width 4 height 4
click at [11, 89] on Glicosilada "checkbox" at bounding box center [9, 88] width 3 height 3
checkbox Glicosilada "true"
type input "hemoglobina"
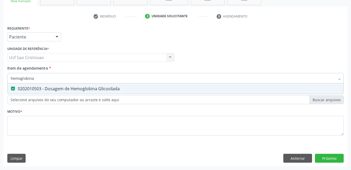
checkbox Glicosilada "false"
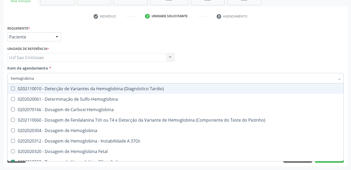
type input "hemoglobin"
checkbox Glicosilada "false"
checkbox Hematocrito\) "true"
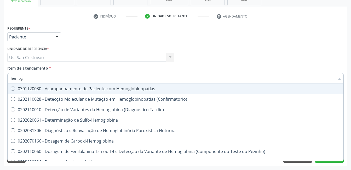
type input "hemo"
checkbox Glicosilada "false"
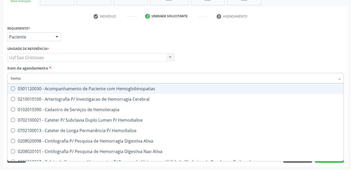
type input "hem"
checkbox Glicosilada "false"
checkbox Semana\) "true"
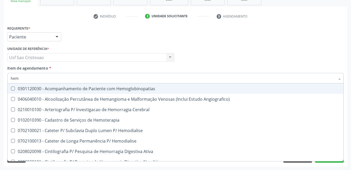
type input "he"
checkbox Glicosilada "false"
checkbox Hematocrito "true"
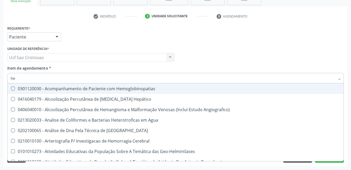
type input "h"
checkbox Glicosilada "false"
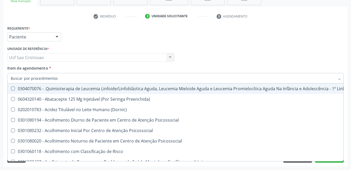
checkbox Hdl "false"
checkbox Glicosilada "false"
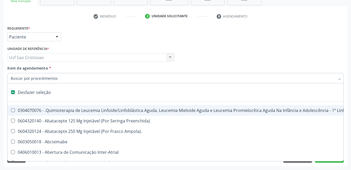
type input "h"
checkbox A "true"
checkbox Coagulação\ "true"
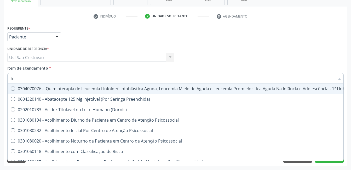
type input "he"
checkbox Pulmão "true"
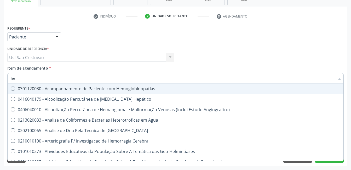
type input "hem"
checkbox \(Qualitativo\) "true"
checkbox Glicosilada "false"
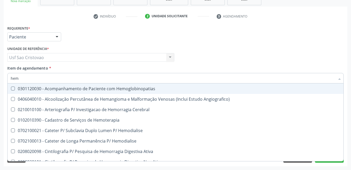
type input "hemo"
checkbox Hemacias "true"
checkbox Glicosilada "false"
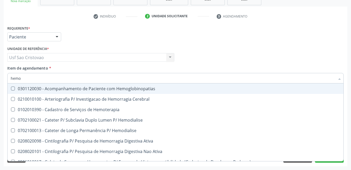
type input "hemog"
checkbox Tardio\) "true"
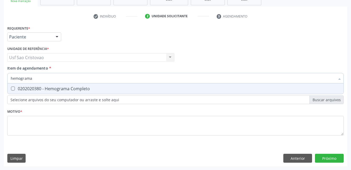
type input "hemograma"
click at [13, 89] on Completo at bounding box center [13, 88] width 4 height 4
click at [11, 89] on Completo "checkbox" at bounding box center [9, 88] width 3 height 3
checkbox Completo "true"
type input "hemog"
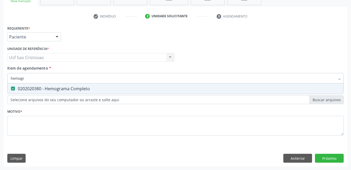
checkbox Completo "false"
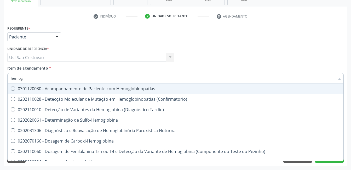
type input "hemo"
checkbox Glicosilada "false"
checkbox Completo "false"
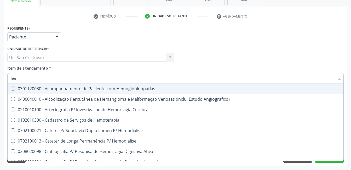
type input "he"
checkbox Glicosilada "false"
checkbox Hematocrito "true"
checkbox Completo "false"
checkbox Orgaos "true"
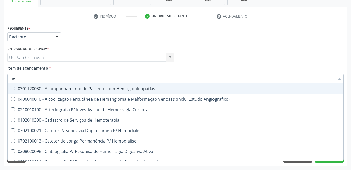
type input "h"
checkbox Hematocrito "false"
checkbox Orgaos "false"
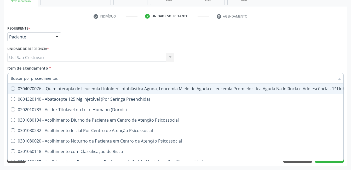
checkbox Hdl "false"
checkbox Glicosilada "false"
checkbox Completo "false"
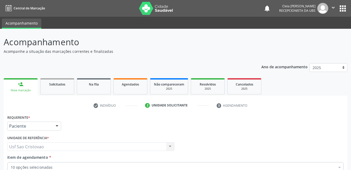
scroll to position [89, 0]
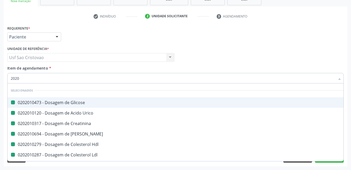
type input "20205"
checkbox Glicose "false"
checkbox Urico "false"
checkbox Creatinina "false"
checkbox Ureia "false"
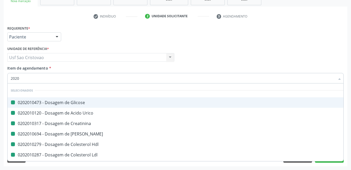
checkbox Hdl "false"
checkbox Ldl "false"
checkbox Total "false"
checkbox Triglicerideos "false"
checkbox Glicosilada "false"
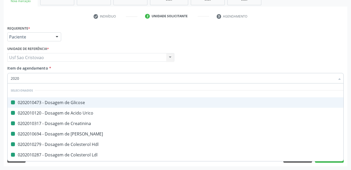
checkbox Completo "false"
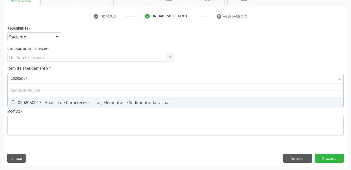
type input "202050017"
click at [14, 102] on Urina at bounding box center [13, 102] width 4 height 4
click at [11, 102] on Urina "checkbox" at bounding box center [9, 102] width 3 height 3
checkbox Urina "true"
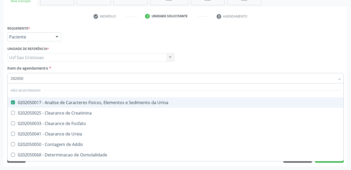
type input "20205"
checkbox Urina "false"
checkbox Creatinina "true"
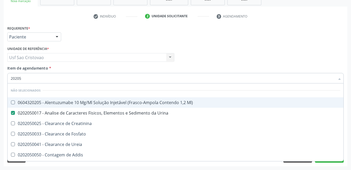
type input "2020"
checkbox Ml\) "true"
checkbox Creatinina "true"
checkbox Fosfato "true"
checkbox Ureia "true"
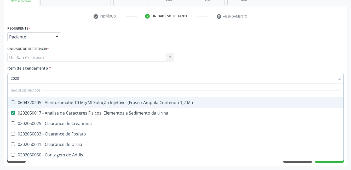
checkbox Addis "true"
checkbox Osmolalidade "true"
checkbox Organicos "true"
checkbox Citrato "true"
checkbox Urina "true"
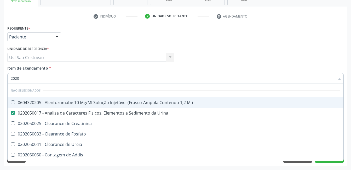
checkbox Urinarios "true"
type input "20"
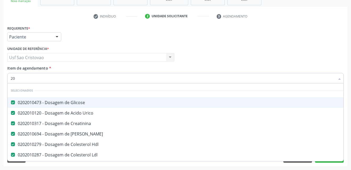
checkbox \(Dornic\) "false"
type input "2"
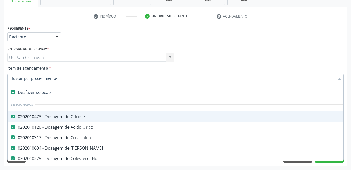
checkbox Multiprofissional "false"
checkbox A "false"
checkbox Urina "true"
type input "t"
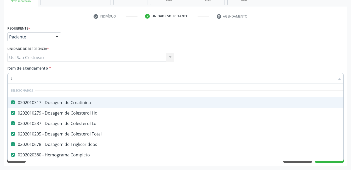
checkbox Manutenção "false"
checkbox Preenchida\) "false"
checkbox Ampola\)\ "false"
checkbox Urina "true"
checkbox Adolescente\) "false"
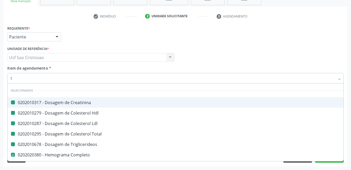
type input "t4"
checkbox Creatinina "false"
checkbox Hdl "false"
checkbox Ldl "false"
checkbox Total "false"
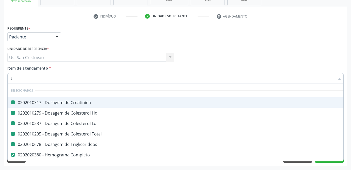
checkbox Triglicerideos "false"
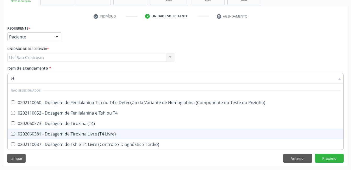
click at [13, 134] on Livre\) at bounding box center [13, 134] width 4 height 4
click at [11, 134] on Livre\) "checkbox" at bounding box center [9, 133] width 3 height 3
checkbox Livre\) "true"
type input "t"
checkbox Pezinho\) "true"
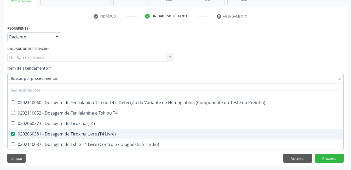
checkbox T4 "true"
checkbox \(T4\) "true"
checkbox Tardio\) "true"
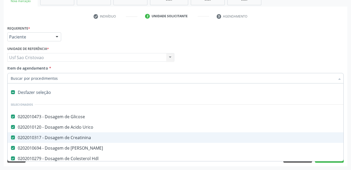
type input "t"
checkbox Triglicerideos "false"
checkbox Glicosilada "false"
checkbox Completo "false"
checkbox Oncologia "true"
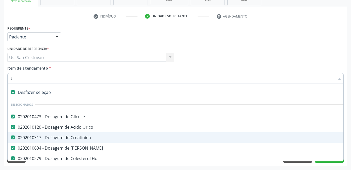
checkbox Urina "false"
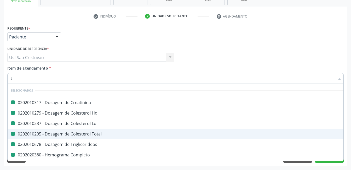
type input "ts"
checkbox Creatinina "false"
checkbox Hdl "false"
checkbox Ldl "false"
checkbox Total "false"
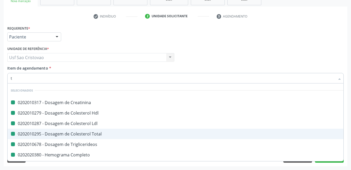
checkbox Triglicerideos "false"
checkbox Completo "false"
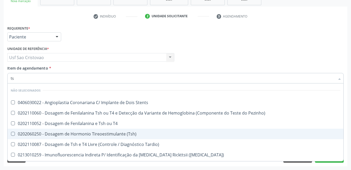
type input "tsh"
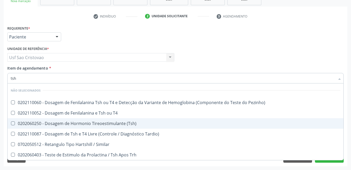
click at [13, 123] on \(Tsh\) at bounding box center [13, 123] width 4 height 4
click at [11, 123] on \(Tsh\) "checkbox" at bounding box center [9, 122] width 3 height 3
checkbox \(Tsh\) "true"
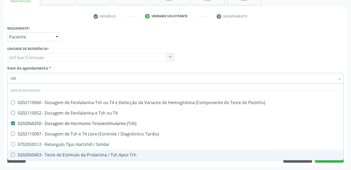
click at [174, 166] on div "Acompanhamento Acompanhe a situação das marcações correntes e finalizadas Relat…" at bounding box center [175, 55] width 351 height 230
checkbox Pezinho\) "true"
checkbox T4 "true"
checkbox Tardio\) "true"
checkbox Similar "true"
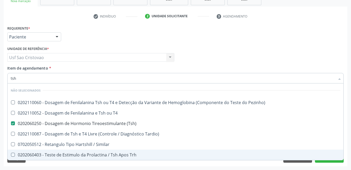
checkbox Trh "true"
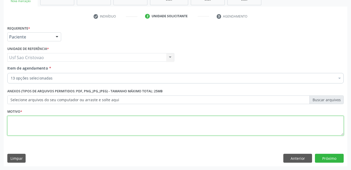
click at [150, 124] on textarea at bounding box center [175, 126] width 336 height 20
type textarea "."
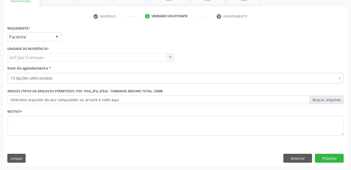
click at [236, 152] on div "Requerente * Paciente Profissional de Saúde Paciente Nenhum resultado encontrad…" at bounding box center [176, 95] width 344 height 142
click at [330, 159] on button "Próximo" at bounding box center [329, 158] width 29 height 9
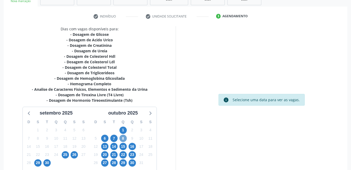
click at [125, 139] on span "8" at bounding box center [122, 138] width 7 height 7
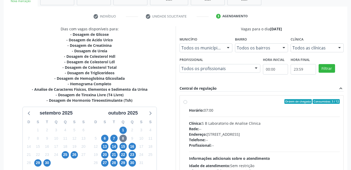
click at [189, 102] on label "Ordem de chegada Consumidos: 3 / 12 Horário: 07:00 Clínica: S B Laboratorio de …" at bounding box center [264, 139] width 151 height 80
click at [185, 102] on input "Ordem de chegada Consumidos: 3 / 12 Horário: 07:00 Clínica: S B Laboratorio de …" at bounding box center [185, 101] width 4 height 5
radio input "true"
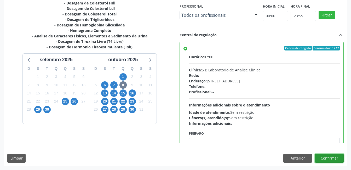
click at [338, 161] on button "Confirmar" at bounding box center [329, 158] width 29 height 9
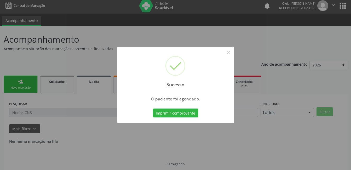
scroll to position [0, 0]
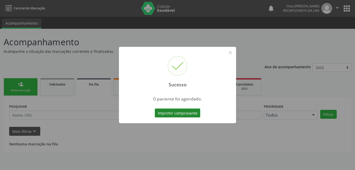
click at [173, 113] on button "Imprimir comprovante" at bounding box center [177, 112] width 45 height 9
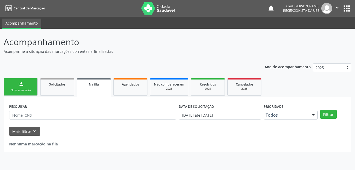
click at [22, 86] on div "person_add" at bounding box center [21, 84] width 6 height 6
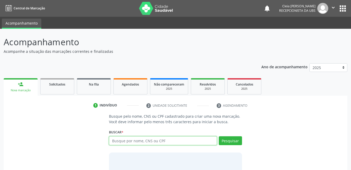
click at [171, 141] on input "text" at bounding box center [163, 140] width 108 height 9
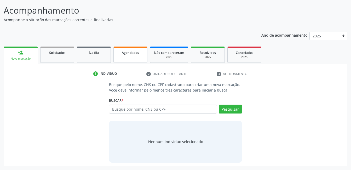
click at [129, 58] on link "Agendados" at bounding box center [130, 54] width 34 height 16
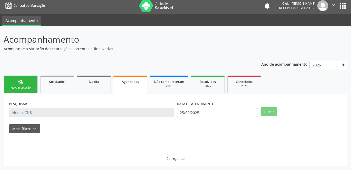
scroll to position [3, 0]
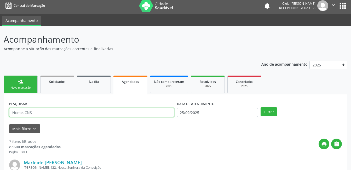
click at [104, 114] on input "text" at bounding box center [91, 112] width 165 height 9
type input "700203955131621"
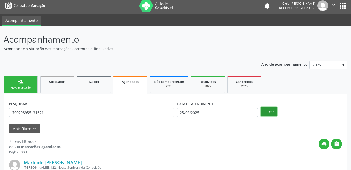
click at [267, 109] on button "Filtrar" at bounding box center [268, 111] width 16 height 9
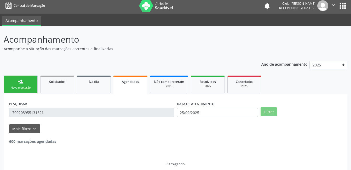
scroll to position [0, 0]
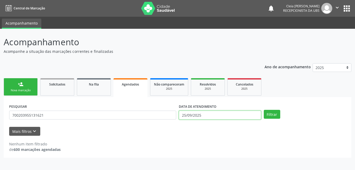
click at [221, 116] on input "25/09/2025" at bounding box center [220, 114] width 82 height 9
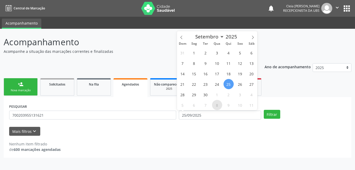
click at [218, 106] on span "8" at bounding box center [217, 105] width 10 height 10
type input "[DATE]"
click at [220, 104] on span "8" at bounding box center [217, 105] width 10 height 10
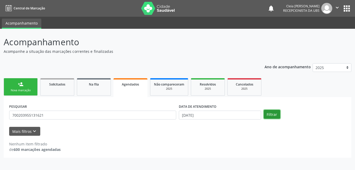
click at [265, 112] on button "Filtrar" at bounding box center [272, 114] width 16 height 9
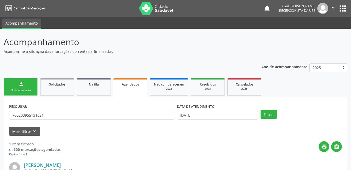
scroll to position [71, 0]
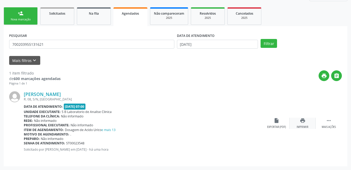
click at [299, 122] on div "print Imprimir" at bounding box center [302, 123] width 26 height 11
click at [33, 18] on div "Nova marcação" at bounding box center [21, 20] width 26 height 4
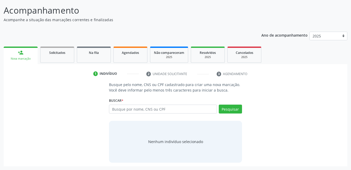
scroll to position [32, 0]
click at [148, 110] on input "text" at bounding box center [163, 108] width 108 height 9
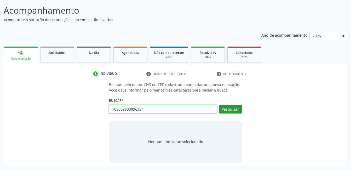
type input "705009833896354"
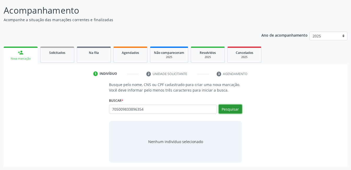
click at [231, 109] on button "Pesquisar" at bounding box center [230, 108] width 23 height 9
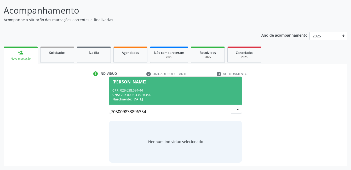
click at [196, 83] on div "[PERSON_NAME]" at bounding box center [175, 82] width 126 height 4
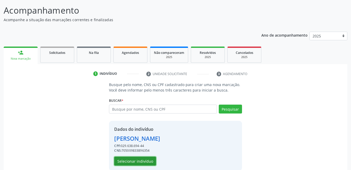
click at [146, 161] on button "Selecionar indivíduo" at bounding box center [135, 160] width 42 height 9
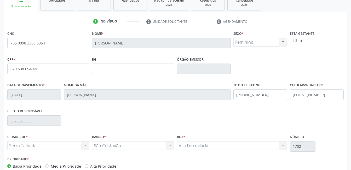
scroll to position [113, 0]
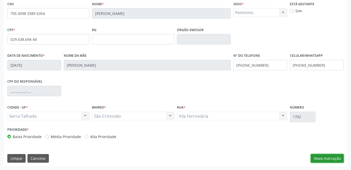
click at [324, 158] on button "Nova marcação" at bounding box center [327, 158] width 33 height 9
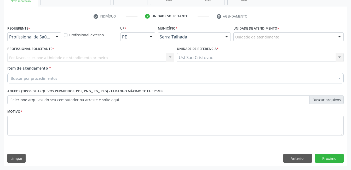
scroll to position [89, 0]
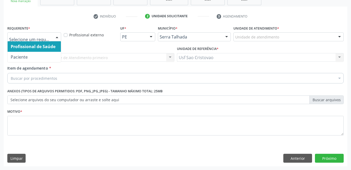
click at [55, 38] on div at bounding box center [57, 37] width 8 height 9
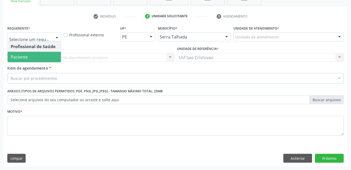
click at [46, 59] on span "Paciente" at bounding box center [34, 57] width 53 height 10
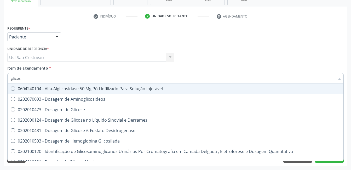
type input "glicose"
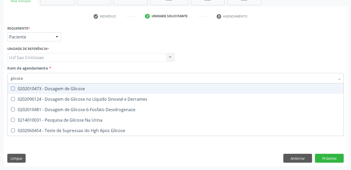
click at [13, 88] on Glicose at bounding box center [13, 88] width 4 height 4
click at [11, 88] on Glicose "checkbox" at bounding box center [9, 88] width 3 height 3
checkbox Glicose "true"
type input "glicos"
checkbox Glicose "false"
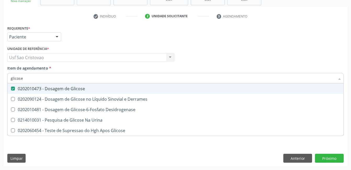
checkbox Desidrogenase "true"
type input "glico"
checkbox Desidrogenase "false"
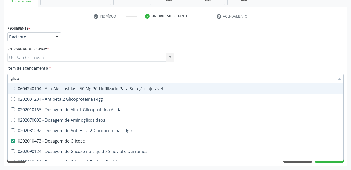
type input "glic"
checkbox Glicose "false"
checkbox Glicose "true"
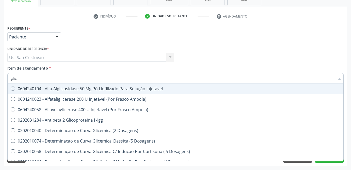
type input "gli"
checkbox Glicose "false"
checkbox Glicosilada "true"
type input "gl"
checkbox Glicosilada "false"
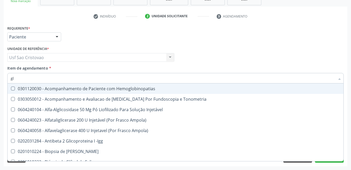
type input "g"
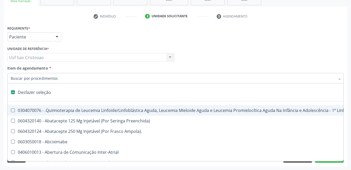
checkbox Aparentado "false"
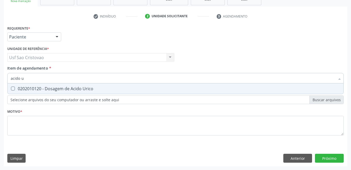
type input "acido ur"
click at [14, 88] on Urico at bounding box center [13, 88] width 4 height 4
click at [11, 88] on Urico "checkbox" at bounding box center [9, 88] width 3 height 3
checkbox Urico "true"
type input "acido"
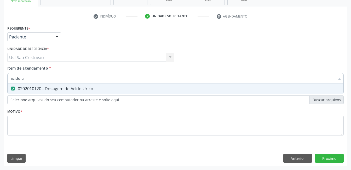
checkbox Urico "false"
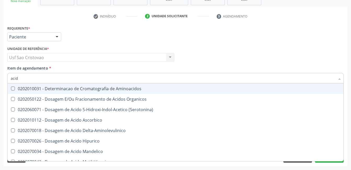
type input "aci"
checkbox Urico "false"
checkbox Cromatografia\) "false"
type input "a"
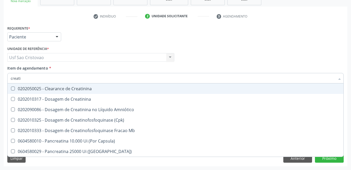
type input "creatin"
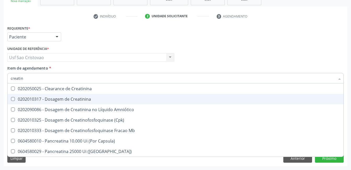
click at [13, 100] on Creatinina at bounding box center [13, 99] width 4 height 4
click at [11, 100] on Creatinina "checkbox" at bounding box center [9, 98] width 3 height 3
checkbox Creatinina "true"
type input "crea"
checkbox Creatinina "false"
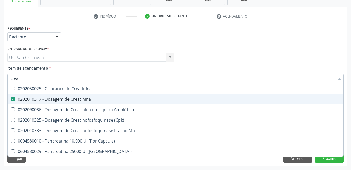
checkbox \(Cpk\) "false"
checkbox Capsula\) "true"
type input "cr"
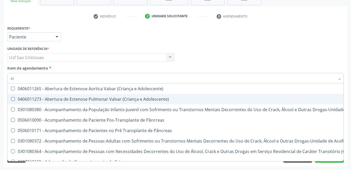
checkbox Terapêuticas\)\ "false"
type input "c"
checkbox Creatinina "false"
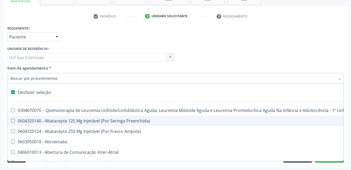
type input "u"
checkbox Cistometro "true"
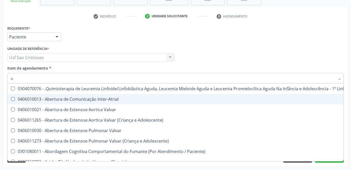
type input "ur"
checkbox Níveis "true"
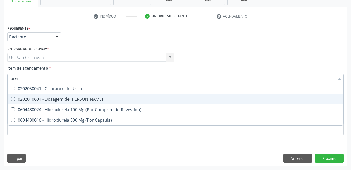
type input "ureia"
click at [13, 100] on Ureia at bounding box center [13, 99] width 4 height 4
click at [11, 100] on Ureia "checkbox" at bounding box center [9, 98] width 3 height 3
checkbox Ureia "true"
type input "ure"
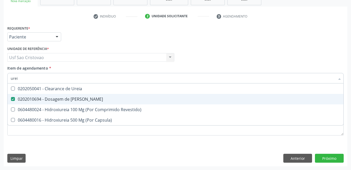
checkbox Ureia "false"
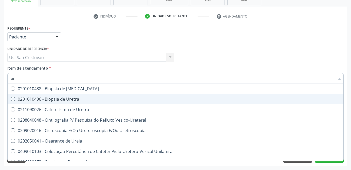
type input "u"
checkbox Ureia "false"
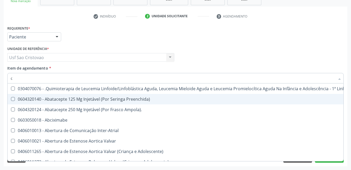
type input "co"
checkbox Coclear "true"
checkbox Tempo "true"
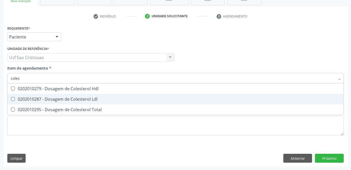
type input "colest"
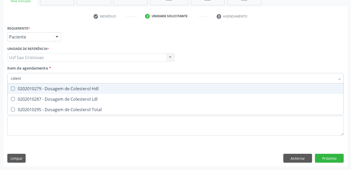
click at [14, 88] on Hdl at bounding box center [13, 88] width 4 height 4
click at [11, 88] on Hdl "checkbox" at bounding box center [9, 88] width 3 height 3
checkbox Hdl "true"
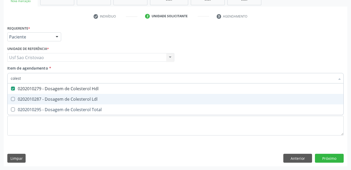
click at [13, 98] on Ldl at bounding box center [13, 99] width 4 height 4
click at [11, 98] on Ldl "checkbox" at bounding box center [9, 98] width 3 height 3
checkbox Ldl "true"
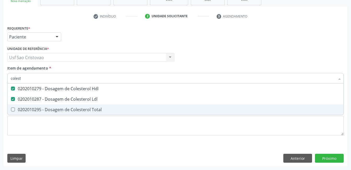
click at [13, 110] on Total at bounding box center [13, 109] width 4 height 4
click at [11, 110] on Total "checkbox" at bounding box center [9, 109] width 3 height 3
checkbox Total "true"
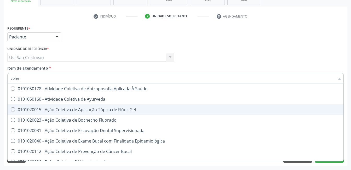
type input "cole"
checkbox Saúde "false"
checkbox Ayurveda "false"
checkbox Gel "false"
type input "col"
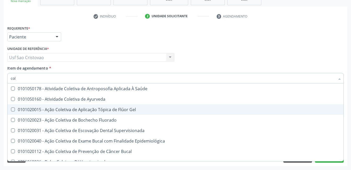
checkbox Hdl "false"
checkbox Ldl "false"
checkbox Total "false"
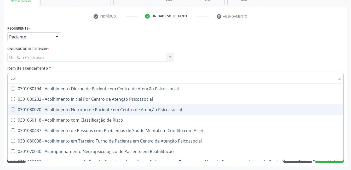
type input "co"
checkbox Hdl "false"
checkbox Ldl "false"
checkbox Total "false"
type input "c"
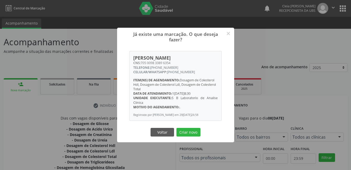
scroll to position [142, 0]
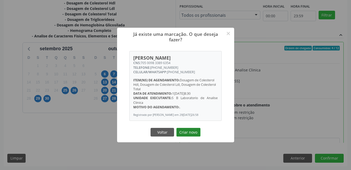
click at [196, 133] on button "Criar novo" at bounding box center [188, 132] width 24 height 9
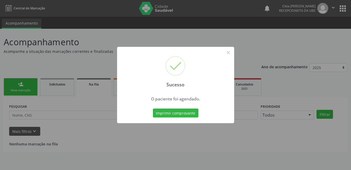
scroll to position [0, 0]
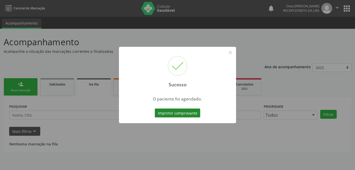
click at [186, 114] on button "Imprimir comprovante" at bounding box center [177, 112] width 45 height 9
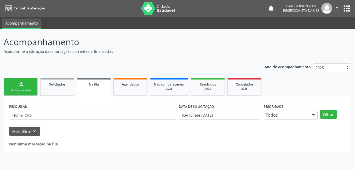
click at [28, 88] on div "Nova marcação" at bounding box center [21, 90] width 26 height 4
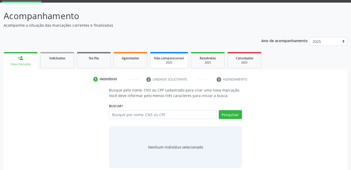
scroll to position [32, 0]
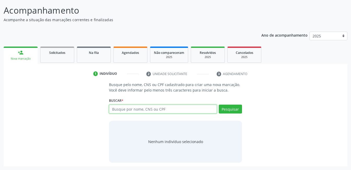
click at [179, 110] on input "text" at bounding box center [163, 108] width 108 height 9
type input "898004058600782"
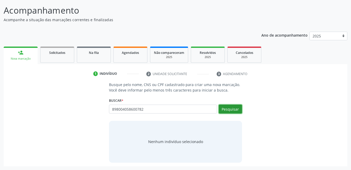
click at [225, 106] on button "Pesquisar" at bounding box center [230, 108] width 23 height 9
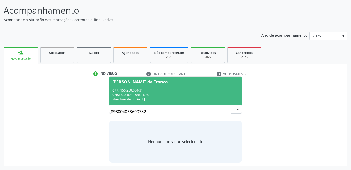
click at [184, 92] on div "CPF: 156.250.064-31" at bounding box center [175, 90] width 126 height 4
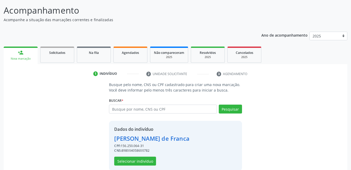
scroll to position [40, 0]
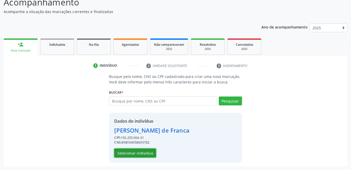
click at [137, 156] on button "Selecionar indivíduo" at bounding box center [135, 152] width 42 height 9
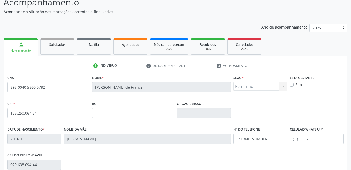
scroll to position [113, 0]
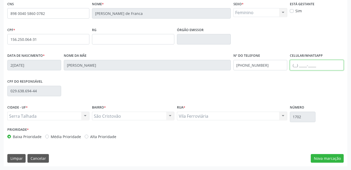
click at [311, 67] on input "text" at bounding box center [317, 65] width 54 height 10
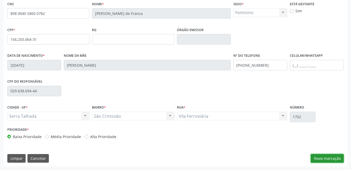
click at [328, 159] on button "Nova marcação" at bounding box center [327, 158] width 33 height 9
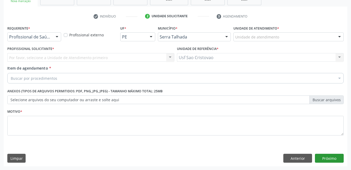
scroll to position [89, 0]
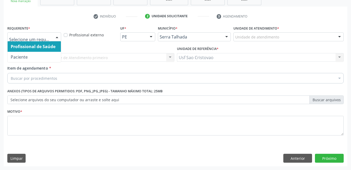
click at [56, 36] on div at bounding box center [57, 37] width 8 height 9
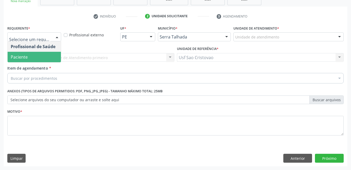
click at [52, 55] on span "Paciente" at bounding box center [34, 57] width 53 height 10
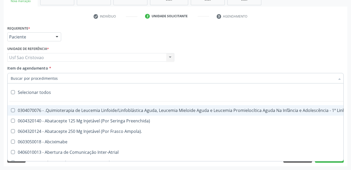
click at [61, 77] on div at bounding box center [175, 78] width 336 height 10
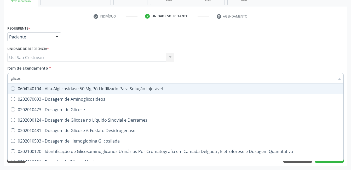
type input "glicose"
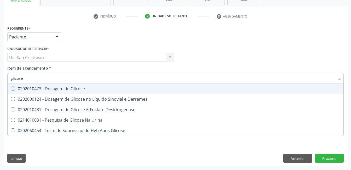
click at [13, 89] on Glicose at bounding box center [13, 88] width 4 height 4
click at [11, 89] on Glicose "checkbox" at bounding box center [9, 88] width 3 height 3
checkbox Glicose "true"
type input "glicos"
checkbox Glicose "false"
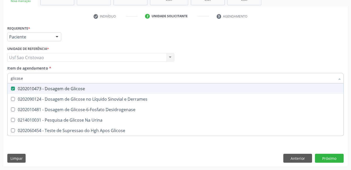
checkbox Desidrogenase "true"
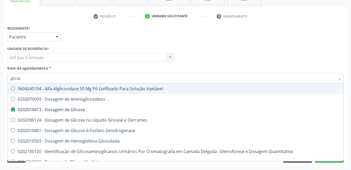
type input "glico"
checkbox Glicose "false"
checkbox Glicosilada "true"
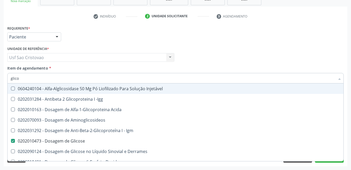
type input "glic"
checkbox Glicose "false"
checkbox Glicose "true"
type input "gli"
checkbox Glicose "false"
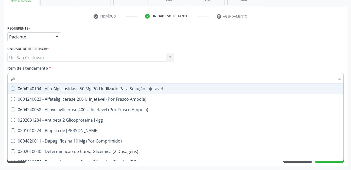
type input "gl"
checkbox Glicose "false"
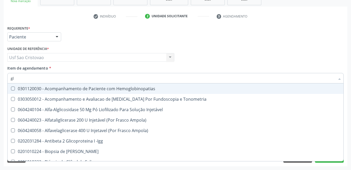
type input "g"
checkbox Glicose "false"
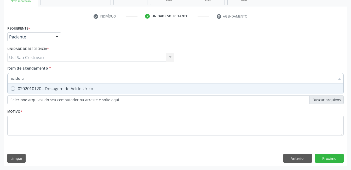
type input "acido ur"
click at [13, 89] on Urico at bounding box center [13, 88] width 4 height 4
click at [11, 89] on Urico "checkbox" at bounding box center [9, 88] width 3 height 3
checkbox Urico "true"
type input "acido"
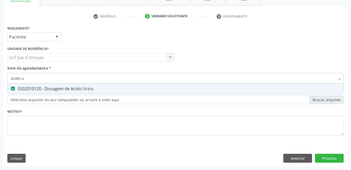
checkbox Urico "false"
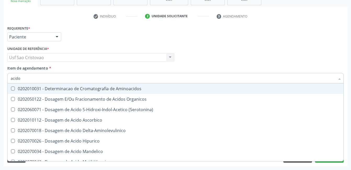
type input "acid"
checkbox Urico "false"
checkbox Cromatografia\) "true"
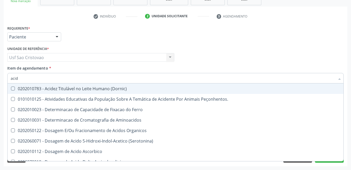
type input "aci"
checkbox Urico "false"
type input "a"
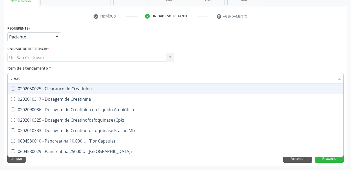
type input "creatin"
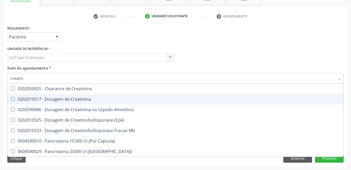
click at [12, 99] on Creatinina at bounding box center [13, 99] width 4 height 4
click at [11, 99] on Creatinina "checkbox" at bounding box center [9, 98] width 3 height 3
checkbox Creatinina "true"
type input "creat"
checkbox Creatinina "false"
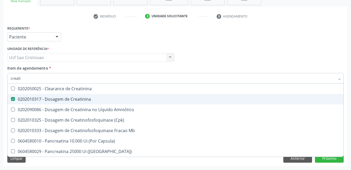
checkbox \(Cpk\) "true"
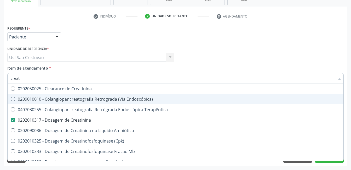
type input "crea"
checkbox Creatinina "false"
checkbox Mb "true"
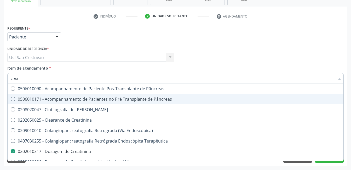
type input "cre"
checkbox Creatinina "false"
checkbox Oncologia "true"
type input "cr"
checkbox Oncologia "false"
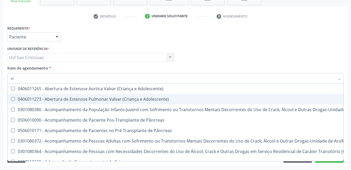
type input "c"
checkbox Creatinina "false"
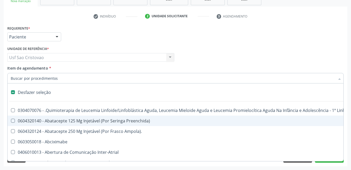
type input "u"
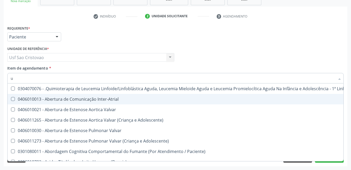
checkbox Urico "true"
type input "ur"
checkbox Níveis "true"
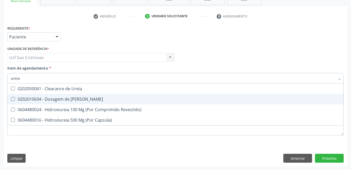
type input "ureia"
click at [12, 99] on Ureia at bounding box center [13, 99] width 4 height 4
click at [11, 99] on Ureia "checkbox" at bounding box center [9, 98] width 3 height 3
checkbox Ureia "true"
type input "ure"
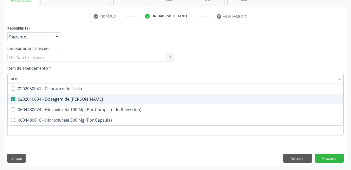
checkbox Ureia "false"
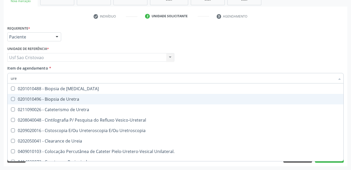
type input "ur"
checkbox Ureia "false"
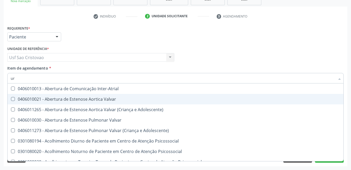
type input "u"
checkbox Urico "false"
checkbox Ureia "false"
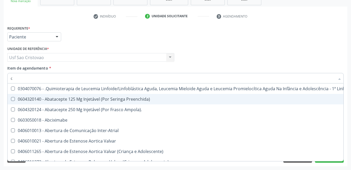
type input "co"
checkbox Coclear "true"
checkbox Tempo "true"
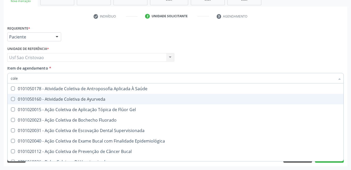
type input "coles"
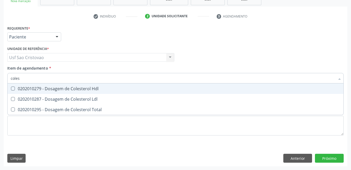
click at [14, 86] on Hdl at bounding box center [13, 88] width 4 height 4
click at [11, 87] on Hdl "checkbox" at bounding box center [9, 88] width 3 height 3
checkbox Hdl "true"
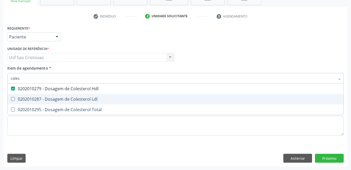
click at [12, 99] on Ldl at bounding box center [13, 99] width 4 height 4
click at [11, 99] on Ldl "checkbox" at bounding box center [9, 98] width 3 height 3
checkbox Ldl "true"
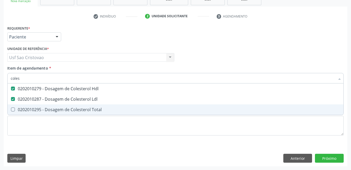
click at [14, 109] on Total at bounding box center [13, 109] width 4 height 4
click at [11, 109] on Total "checkbox" at bounding box center [9, 109] width 3 height 3
checkbox Total "true"
type input "cole"
checkbox Hdl "false"
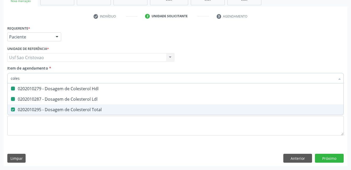
checkbox Ldl "false"
checkbox Total "false"
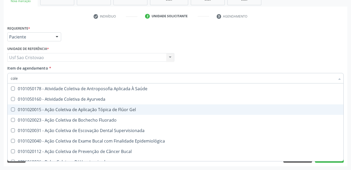
type input "col"
checkbox Hdl "false"
checkbox Ldl "false"
checkbox Total "false"
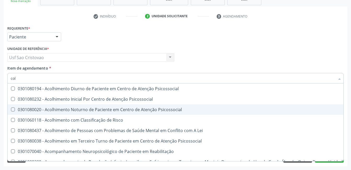
type input "co"
checkbox Hdl "false"
checkbox Ldl "false"
checkbox Total "false"
type input "c"
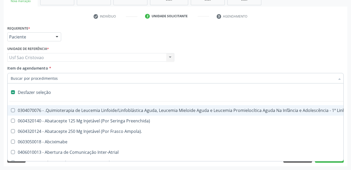
type input "u"
checkbox Cistometro "true"
checkbox Leprae "true"
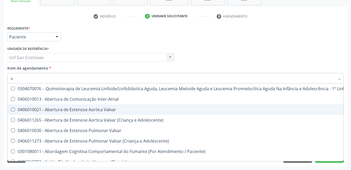
type input "ur"
checkbox Níveis "true"
checkbox Nível "true"
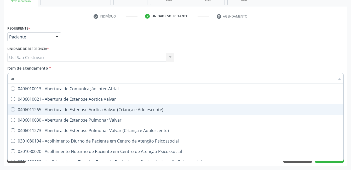
type input "ure"
checkbox Miotendinoso "true"
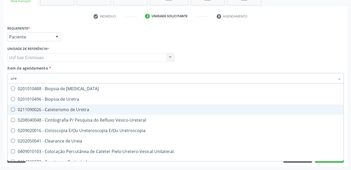
type input "urei"
checkbox Uretra "true"
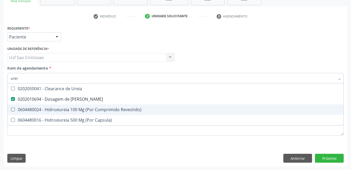
type input "ure"
checkbox Ureia "false"
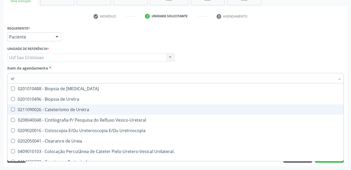
type input "u"
checkbox Ureia "false"
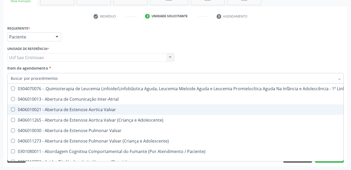
checkbox Urico "false"
checkbox Ureia "false"
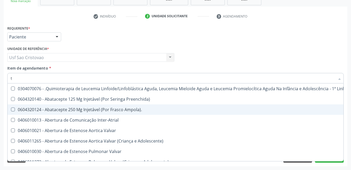
type input "tg"
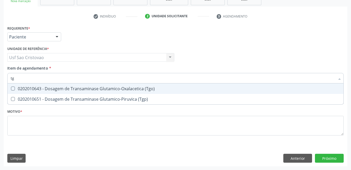
click at [12, 88] on \(Tgo\) at bounding box center [13, 88] width 4 height 4
click at [11, 88] on \(Tgo\) "checkbox" at bounding box center [9, 88] width 3 height 3
checkbox \(Tgo\) "true"
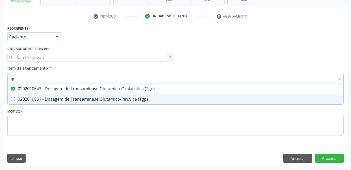
click at [14, 99] on \(Tgp\) at bounding box center [13, 99] width 4 height 4
click at [11, 99] on \(Tgp\) "checkbox" at bounding box center [9, 98] width 3 height 3
checkbox \(Tgp\) "true"
type input "t"
checkbox \(Tgo\) "false"
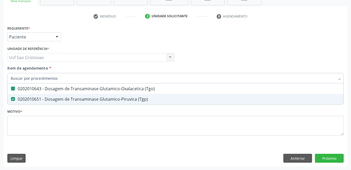
checkbox \(Tgp\) "false"
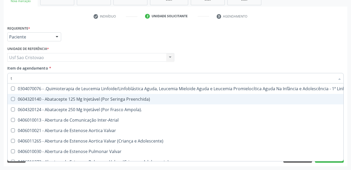
type input "tr"
checkbox Visual "true"
checkbox Primária "true"
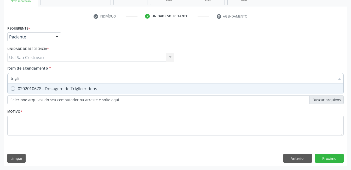
type input "triglic"
click at [14, 90] on Triglicerideos at bounding box center [13, 88] width 4 height 4
click at [11, 90] on Triglicerideos "checkbox" at bounding box center [9, 88] width 3 height 3
checkbox Triglicerideos "true"
type input "tri"
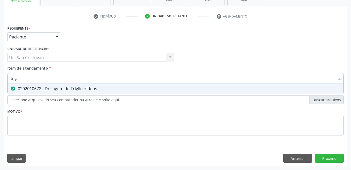
checkbox Triglicerideos "false"
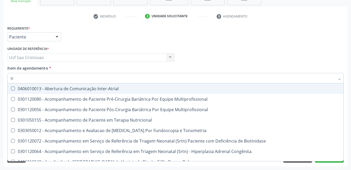
type input "t"
checkbox Triglicerideos "false"
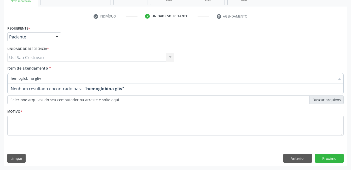
type input "hemoglobina gli"
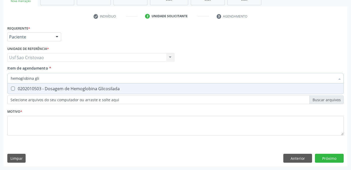
click at [14, 90] on Glicosilada at bounding box center [13, 88] width 4 height 4
click at [11, 90] on Glicosilada "checkbox" at bounding box center [9, 88] width 3 height 3
checkbox Glicosilada "true"
type input "hemoglobina"
checkbox Glicosilada "false"
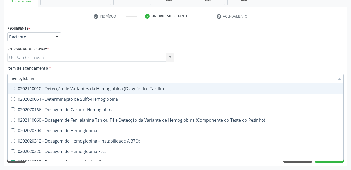
type input "hemoglobin"
checkbox Glicosilada "false"
checkbox Hematocrito\) "true"
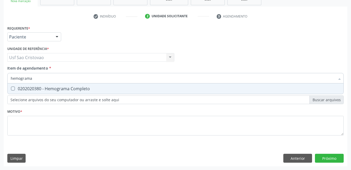
type input "hemograma"
click at [14, 90] on Completo at bounding box center [13, 88] width 4 height 4
click at [11, 90] on Completo "checkbox" at bounding box center [9, 88] width 3 height 3
checkbox Completo "true"
type input "hemog"
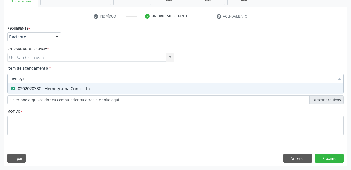
checkbox Completo "false"
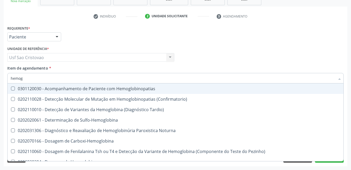
type input "hemo"
checkbox Glicosilada "false"
checkbox Completo "false"
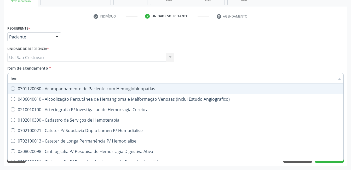
type input "he"
checkbox Glicosilada "false"
checkbox Hematocrito "true"
checkbox Completo "false"
checkbox Orgaos "true"
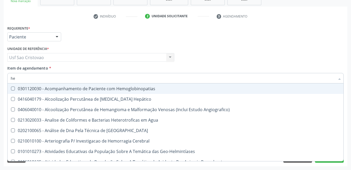
type input "h"
checkbox Glicosilada "false"
checkbox Completo "false"
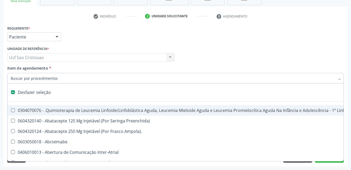
type input "2"
checkbox Embolizante "true"
checkbox Oncologia "true"
checkbox Fort\) "true"
checkbox Colpoperineocleise "true"
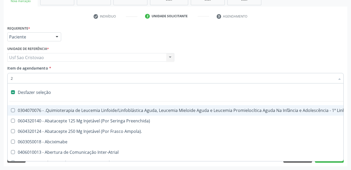
checkbox Anterior "true"
checkbox Transjugular "true"
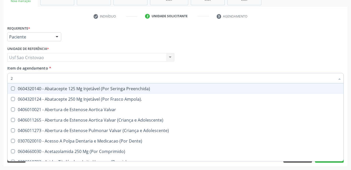
type input "20"
checkbox Herpesvirus "true"
checkbox Abdominal "true"
checkbox Colostomia "true"
checkbox Colpectomia "true"
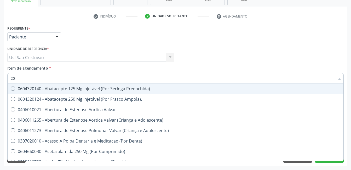
checkbox Revisão "true"
checkbox Coclear "true"
checkbox Cd4 "true"
checkbox Biomecanico "true"
checkbox Periapical "true"
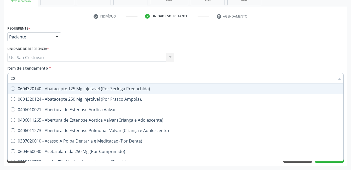
checkbox Medidas\) "true"
checkbox Comprimido\) "true"
checkbox Urico "false"
checkbox Hdl "false"
checkbox Ldl "false"
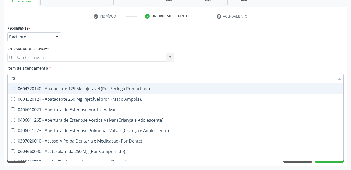
checkbox Total "false"
checkbox Creatinina "false"
checkbox Fibrinogenio "true"
checkbox Glicose "false"
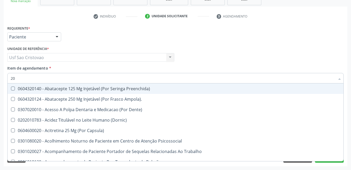
type input "202"
checkbox Sistêmico "true"
checkbox Biomédico "true"
checkbox Pele "true"
checkbox Tireoide "true"
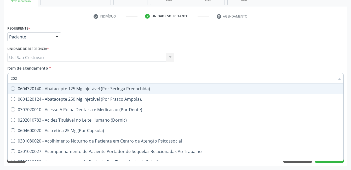
checkbox Aspiracao "true"
checkbox Boca "true"
checkbox Doses\) "true"
checkbox Antibiotico "true"
checkbox Transferências "true"
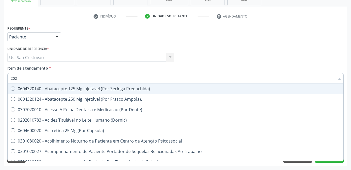
checkbox \(Liquido\) "true"
checkbox Gastro-Esofagico "true"
checkbox Herpesvirus "true"
checkbox Urico "false"
checkbox Hdl "false"
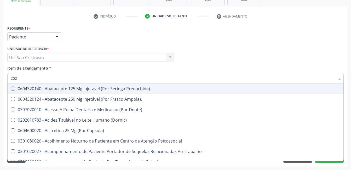
checkbox Ldl "false"
checkbox Total "false"
checkbox Creatinina "false"
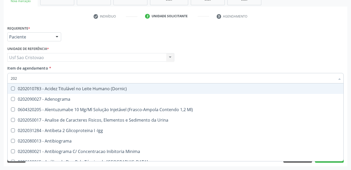
type input "2020"
checkbox Noturna "true"
checkbox Urico "false"
checkbox Triciclicos "true"
checkbox \(Psa\) "true"
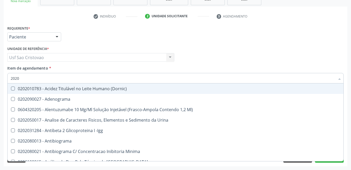
checkbox III "true"
checkbox Cadmio "true"
checkbox Hdl "false"
checkbox Ldl "false"
checkbox Total "false"
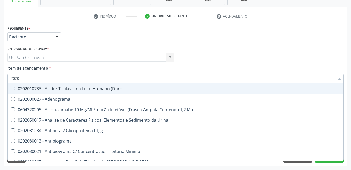
checkbox Creatinina "false"
checkbox X "true"
checkbox Serico "true"
checkbox Glicose "false"
checkbox Glicosilada "false"
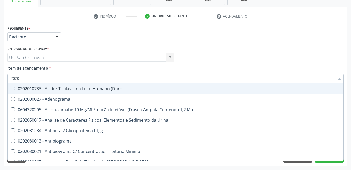
checkbox Progesterona "true"
checkbox Prolactina "true"
checkbox Reativa "true"
checkbox Fracoes "true"
checkbox \(Tgo\) "false"
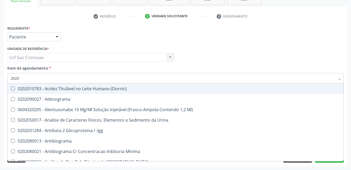
checkbox \(Tgp\) "false"
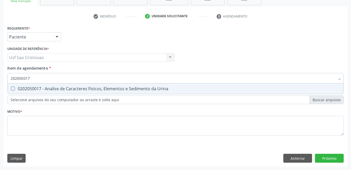
click at [14, 90] on Urina at bounding box center [13, 88] width 4 height 4
click at [11, 90] on Urina "checkbox" at bounding box center [9, 88] width 3 height 3
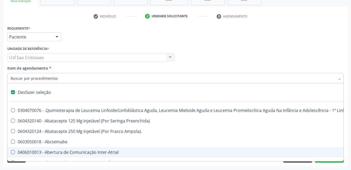
click at [145, 164] on div "Requerente * Paciente Profissional de Saúde Paciente Nenhum resultado encontrad…" at bounding box center [176, 95] width 344 height 142
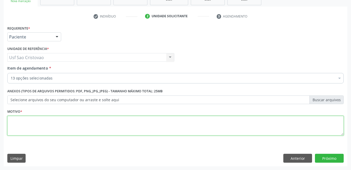
click at [146, 122] on textarea at bounding box center [175, 126] width 336 height 20
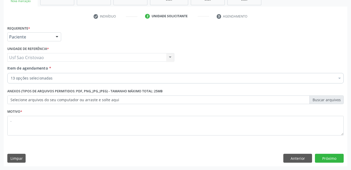
click at [154, 144] on div "Requerente * Paciente Profissional de Saúde Paciente Nenhum resultado encontrad…" at bounding box center [176, 95] width 344 height 142
click at [334, 157] on button "Próximo" at bounding box center [329, 158] width 29 height 9
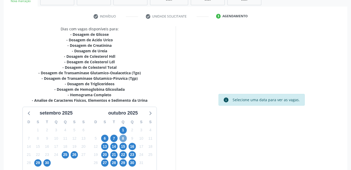
click at [124, 139] on span "8" at bounding box center [122, 138] width 7 height 7
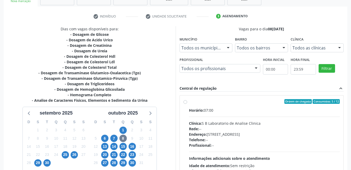
click at [189, 103] on label "Ordem de chegada Consumidos: 5 / 12 Horário: 07:00 Clínica: S B Laboratorio de …" at bounding box center [264, 139] width 151 height 80
click at [185, 103] on input "Ordem de chegada Consumidos: 5 / 12 Horário: 07:00 Clínica: S B Laboratorio de …" at bounding box center [185, 101] width 4 height 5
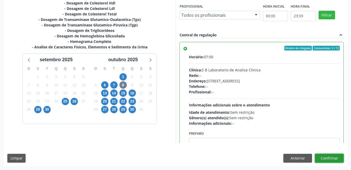
click at [333, 160] on button "Confirmar" at bounding box center [329, 158] width 29 height 9
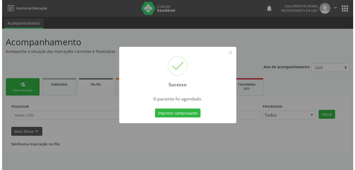
scroll to position [0, 0]
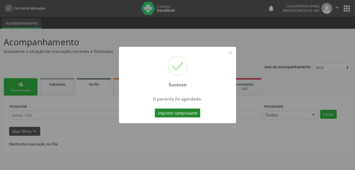
click at [194, 112] on button "Imprimir comprovante" at bounding box center [177, 112] width 45 height 9
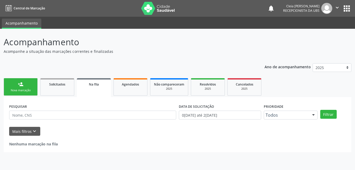
click at [20, 88] on link "person_add Nova marcação" at bounding box center [21, 87] width 34 height 18
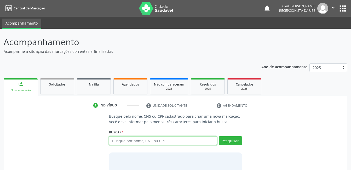
click at [202, 139] on input "text" at bounding box center [163, 140] width 108 height 9
type input "[PERSON_NAME]"
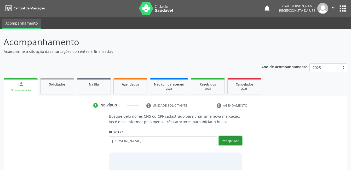
click at [232, 139] on button "Pesquisar" at bounding box center [230, 140] width 23 height 9
type input "[PERSON_NAME]"
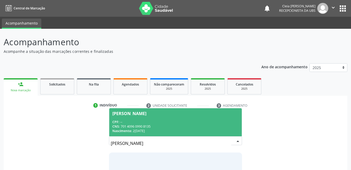
click at [201, 118] on span "[PERSON_NAME] CPF: -- CNS: 701 4096 0990 8135 Nascimento: [DATE]" at bounding box center [175, 122] width 132 height 28
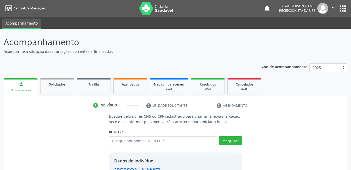
scroll to position [40, 0]
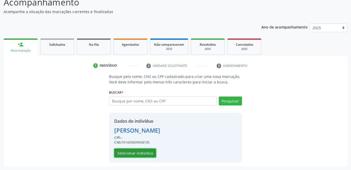
click at [150, 153] on button "Selecionar indivíduo" at bounding box center [135, 152] width 42 height 9
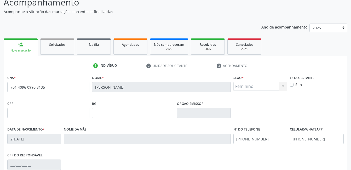
scroll to position [113, 0]
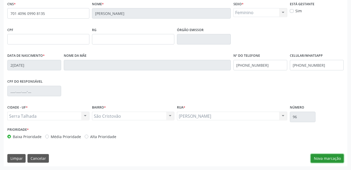
click at [317, 155] on button "Nova marcação" at bounding box center [327, 158] width 33 height 9
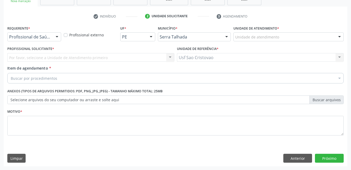
scroll to position [89, 0]
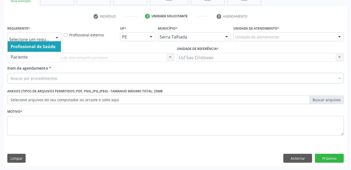
click at [55, 37] on div at bounding box center [57, 37] width 8 height 9
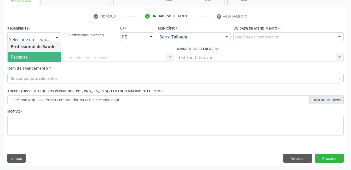
click at [53, 57] on span "Paciente" at bounding box center [34, 57] width 53 height 10
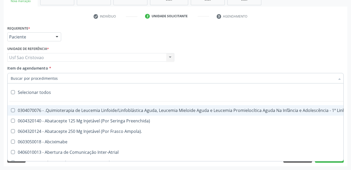
click at [57, 78] on div at bounding box center [175, 78] width 336 height 10
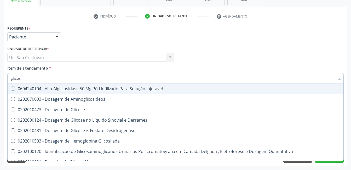
type input "glicose"
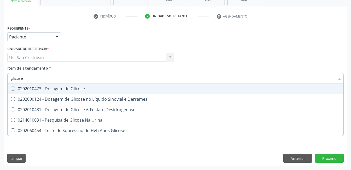
click at [14, 88] on Glicose at bounding box center [13, 88] width 4 height 4
click at [11, 88] on Glicose "checkbox" at bounding box center [9, 88] width 3 height 3
checkbox Glicose "true"
type input "glicos"
checkbox Glicose "false"
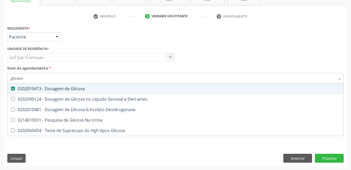
checkbox Desidrogenase "true"
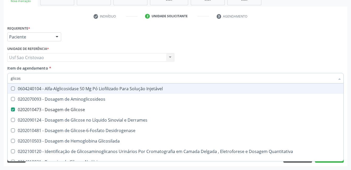
type input "glico"
checkbox Glicose "false"
checkbox Glicosilada "true"
type input "glic"
checkbox Glicosilada "false"
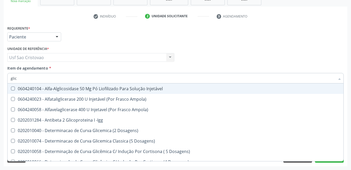
type input "gli"
checkbox Glicose "false"
checkbox Glicosilada "true"
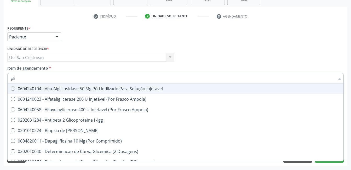
type input "gl"
checkbox Glicose "false"
type input "g"
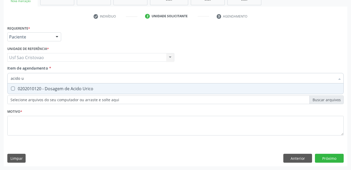
type input "acido ur"
click at [14, 88] on Urico at bounding box center [13, 88] width 4 height 4
click at [11, 88] on Urico "checkbox" at bounding box center [9, 88] width 3 height 3
checkbox Urico "true"
type input "acido"
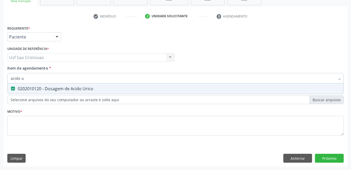
checkbox Urico "false"
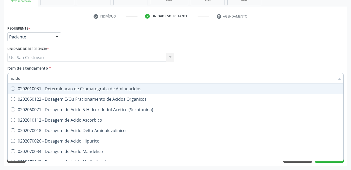
type input "acid"
checkbox Urico "false"
checkbox Cromatografia\) "true"
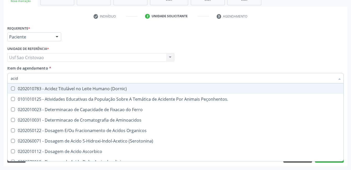
type input "aci"
checkbox Urico "false"
type input "a"
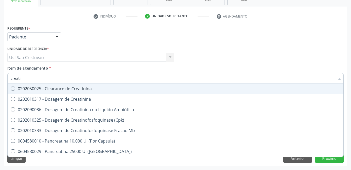
type input "creatin"
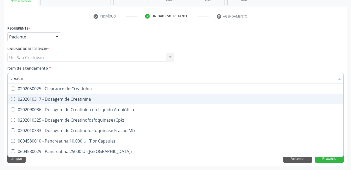
click at [14, 99] on Creatinina at bounding box center [13, 99] width 4 height 4
click at [11, 99] on Creatinina "checkbox" at bounding box center [9, 98] width 3 height 3
checkbox Creatinina "true"
type input "creat"
checkbox Creatinina "false"
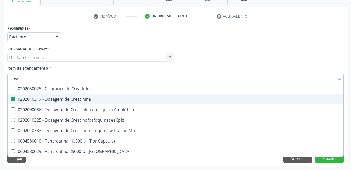
checkbox \(Cpk\) "true"
type input "crea"
checkbox \(Cpk\) "false"
checkbox Capsula\) "true"
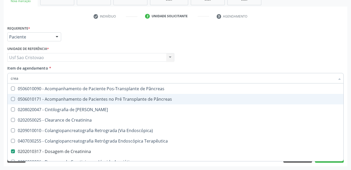
type input "cre"
checkbox Creatinina "false"
checkbox Oncologia "true"
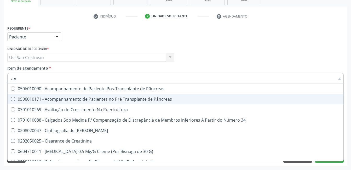
type input "cr"
checkbox Creatinina "false"
type input "c"
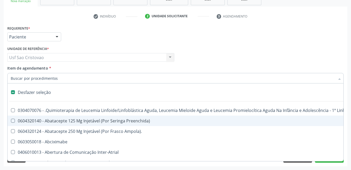
type input "u"
checkbox Cistometro "true"
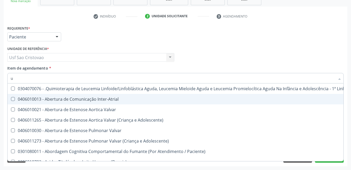
type input "ur"
checkbox Níveis "true"
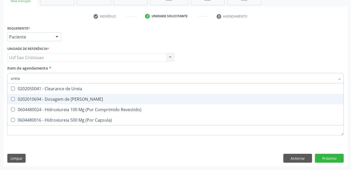
type input "ureia"
click at [14, 99] on Ureia at bounding box center [13, 99] width 4 height 4
click at [11, 99] on Ureia "checkbox" at bounding box center [9, 98] width 3 height 3
checkbox Ureia "true"
type input "ure"
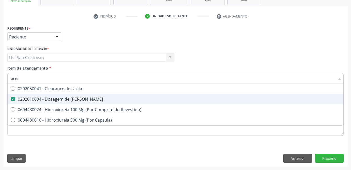
checkbox Ureia "false"
type input "u"
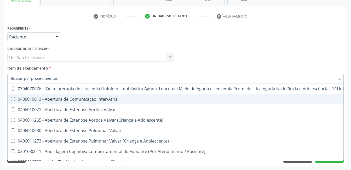
checkbox Urico "false"
checkbox Ureia "false"
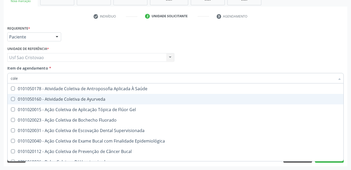
type input "coles"
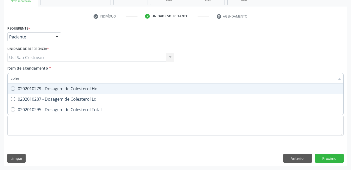
click at [14, 90] on Hdl at bounding box center [13, 88] width 4 height 4
click at [11, 90] on Hdl "checkbox" at bounding box center [9, 88] width 3 height 3
checkbox Hdl "true"
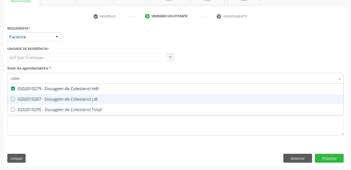
click at [12, 99] on Ldl at bounding box center [13, 99] width 4 height 4
click at [11, 99] on Ldl "checkbox" at bounding box center [9, 98] width 3 height 3
checkbox Ldl "true"
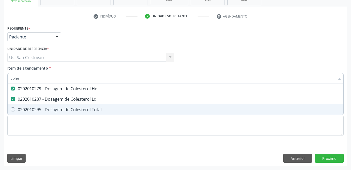
click at [13, 110] on Total at bounding box center [13, 109] width 4 height 4
click at [11, 110] on Total "checkbox" at bounding box center [9, 109] width 3 height 3
checkbox Total "true"
type input "cole"
checkbox Hdl "false"
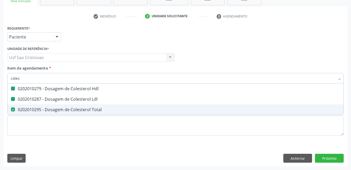
checkbox Ldl "false"
checkbox Total "false"
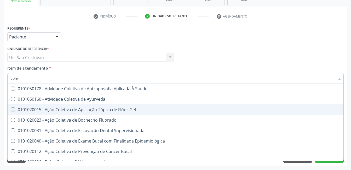
type input "col"
checkbox Hdl "false"
checkbox Ldl "false"
checkbox Total "false"
type input "c"
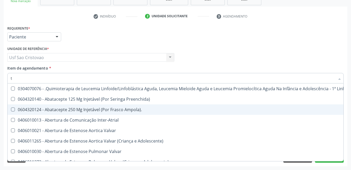
type input "tg"
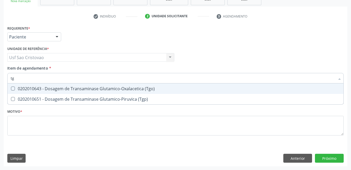
click at [11, 86] on span "0202010643 - Dosagem de Transaminase Glutamico-Oxalacetica (Tgo)" at bounding box center [176, 88] width 336 height 10
checkbox \(Tgo\) "true"
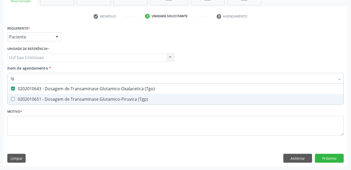
click at [12, 97] on \(Tgp\) at bounding box center [13, 99] width 4 height 4
click at [11, 97] on \(Tgp\) "checkbox" at bounding box center [9, 98] width 3 height 3
checkbox \(Tgp\) "true"
type input "t"
checkbox \(Tgo\) "false"
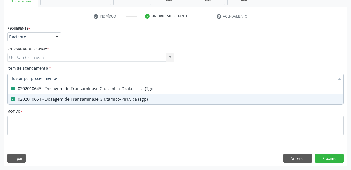
checkbox \(Tgp\) "false"
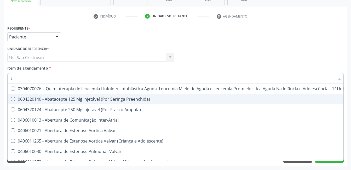
type input "tr"
checkbox Visual "true"
checkbox Primária "true"
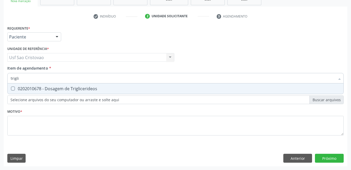
type input "triglic"
click at [13, 88] on Triglicerideos at bounding box center [13, 88] width 4 height 4
click at [11, 88] on Triglicerideos "checkbox" at bounding box center [9, 88] width 3 height 3
checkbox Triglicerideos "true"
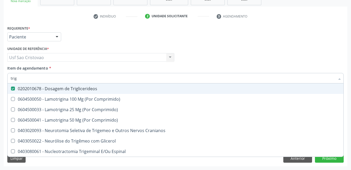
type input "tri"
checkbox Triglicerideos "false"
type input "t"
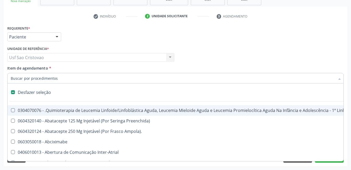
type input "h"
checkbox A "true"
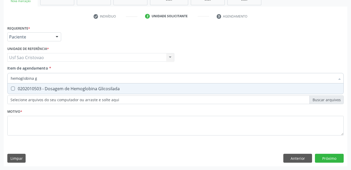
type input "hemoglobina gl"
click at [13, 88] on Glicosilada at bounding box center [13, 88] width 4 height 4
click at [11, 88] on Glicosilada "checkbox" at bounding box center [9, 88] width 3 height 3
checkbox Glicosilada "true"
type input "hemoglobina"
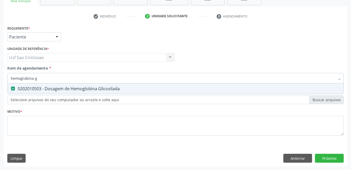
checkbox Glicosilada "false"
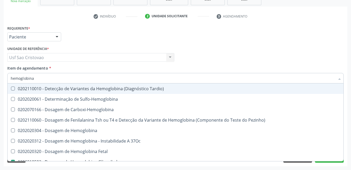
type input "hemoglobin"
checkbox Glicosilada "false"
checkbox Hematocrito\) "true"
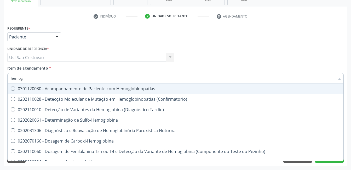
type input "hemo"
checkbox Glicosilada "false"
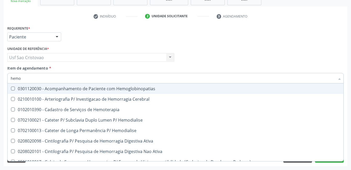
type input "hem"
checkbox Glicosilada "false"
checkbox Semana\) "true"
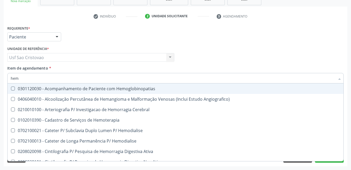
type input "he"
checkbox Glicosilada "false"
checkbox Hematocrito "true"
type input "h"
checkbox Hematocrito "false"
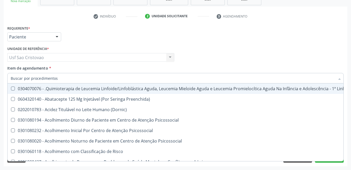
checkbox Hdl "false"
checkbox Glicosilada "false"
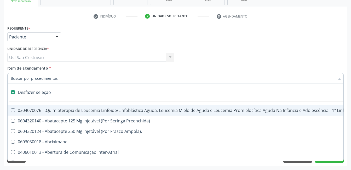
type input "h"
checkbox A "true"
checkbox Coagulação\ "true"
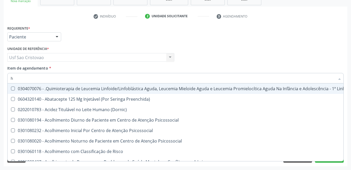
type input "he"
checkbox Pulmão "true"
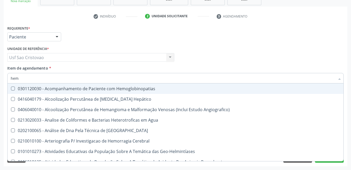
type input "hemo"
checkbox Redome\) "true"
checkbox \(Qualitativo\) "false"
checkbox Glicosilada "false"
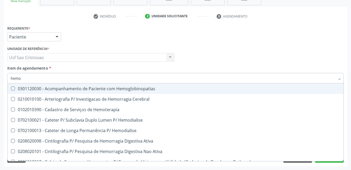
type input "hemog"
checkbox Tardio\) "true"
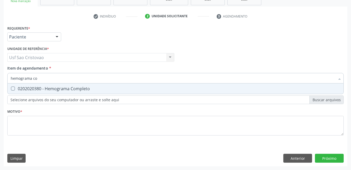
type input "hemograma com"
click at [13, 88] on Completo at bounding box center [13, 88] width 4 height 4
click at [11, 88] on Completo "checkbox" at bounding box center [9, 88] width 3 height 3
checkbox Completo "true"
type input "hemog"
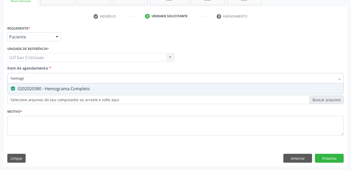
checkbox Completo "false"
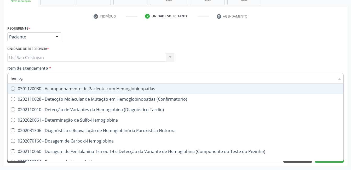
type input "hemo"
checkbox Glicosilada "false"
checkbox Completo "false"
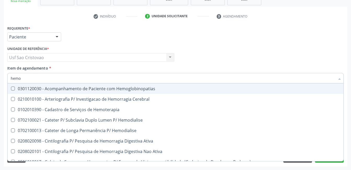
type input "hem"
checkbox Glicosilada "false"
checkbox Semana\) "true"
checkbox Completo "false"
checkbox Elástica "true"
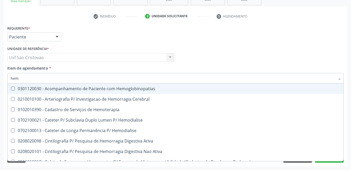
type input "he"
checkbox Semana\) "false"
checkbox Hemoptise "true"
checkbox Elástica "false"
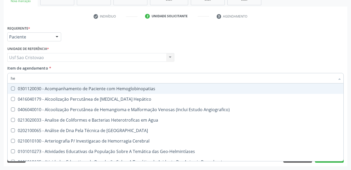
type input "h"
checkbox Glicosilada "false"
checkbox Completo "false"
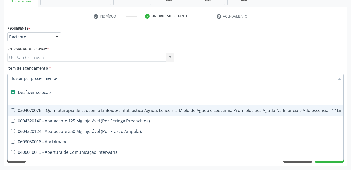
type input "2"
checkbox Embolizante "true"
checkbox Oncologia "true"
checkbox Fort\) "true"
checkbox Colpoperineocleise "true"
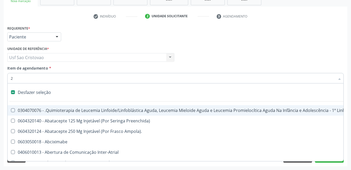
checkbox Anterior "true"
checkbox Transjugular "true"
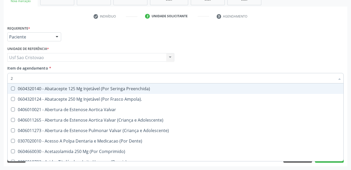
type input "20"
checkbox Herpesvirus "true"
checkbox Abdominal "true"
checkbox Colostomia "true"
checkbox Colpectomia "true"
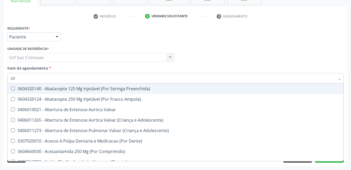
checkbox Revisão "true"
checkbox Coclear "true"
checkbox Cd4 "true"
checkbox Biomecanico "true"
checkbox Periapical "true"
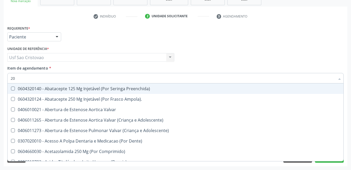
checkbox Medidas\) "true"
checkbox Comprimido\) "true"
checkbox Urico "false"
checkbox Hdl "false"
checkbox Ldl "false"
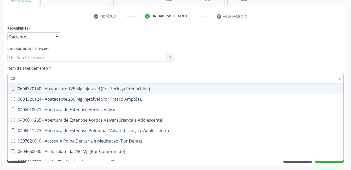
checkbox Total "false"
checkbox Creatinina "false"
checkbox Fibrinogenio "true"
checkbox Glicose "false"
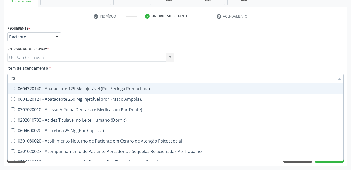
type input "202"
checkbox Sistêmico "true"
checkbox Biomédico "true"
checkbox Pele "true"
checkbox Tireoide "true"
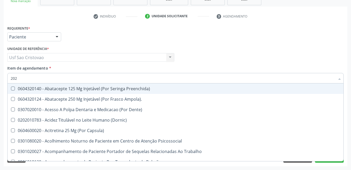
checkbox Aspiracao "true"
checkbox Boca "true"
checkbox Doses\) "true"
checkbox Antibiotico "true"
checkbox Transferências "true"
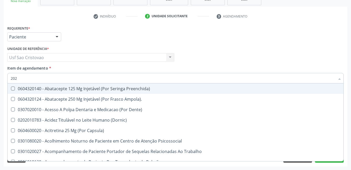
checkbox \(Liquido\) "true"
checkbox Gastro-Esofagico "true"
checkbox Herpesvirus "true"
checkbox Urico "false"
checkbox Hdl "false"
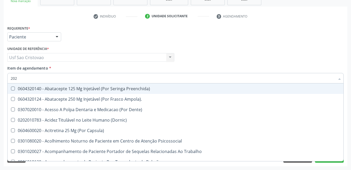
checkbox Ldl "false"
checkbox Total "false"
checkbox Creatinina "false"
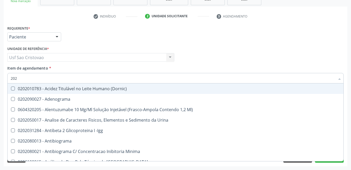
type input "2020"
checkbox Noturna "true"
checkbox Urico "false"
checkbox Triciclicos "true"
checkbox \(Psa\) "true"
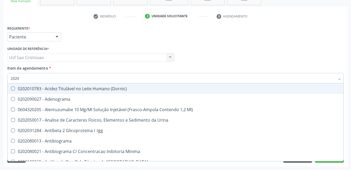
checkbox III "true"
checkbox Cadmio "true"
checkbox Hdl "false"
checkbox Ldl "false"
checkbox Total "false"
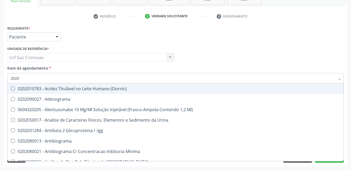
checkbox Creatinina "false"
checkbox X "true"
checkbox Serico "true"
checkbox Glicose "false"
checkbox Glicosilada "false"
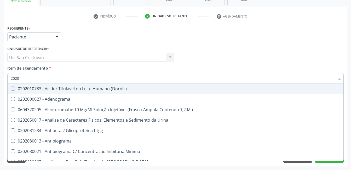
checkbox Progesterona "true"
checkbox Prolactina "true"
checkbox Reativa "true"
checkbox Fracoes "true"
checkbox \(Tgo\) "false"
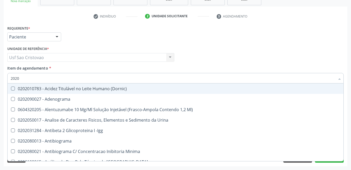
checkbox \(Tgp\) "false"
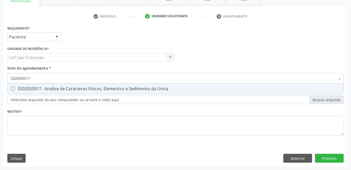
click at [13, 88] on Urina at bounding box center [13, 88] width 4 height 4
click at [11, 88] on Urina "checkbox" at bounding box center [9, 88] width 3 height 3
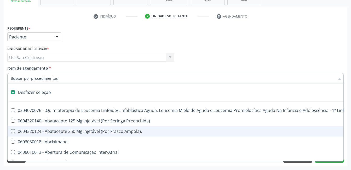
click at [161, 167] on div "Acompanhamento Acompanhe a situação das marcações correntes e finalizadas Relat…" at bounding box center [175, 55] width 351 height 230
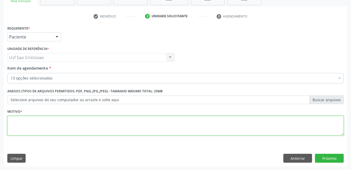
click at [158, 130] on textarea at bounding box center [175, 126] width 336 height 20
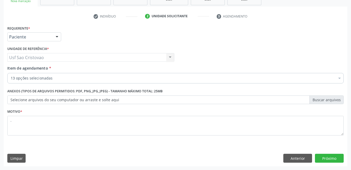
click at [231, 150] on div "Requerente * Paciente Profissional de Saúde Paciente Nenhum resultado encontrad…" at bounding box center [176, 95] width 344 height 142
click at [328, 160] on button "Próximo" at bounding box center [329, 158] width 29 height 9
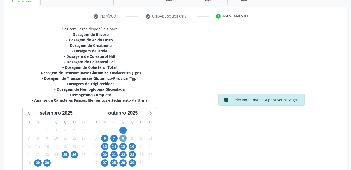
click at [122, 138] on span "8" at bounding box center [122, 138] width 7 height 7
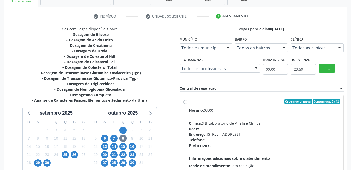
click at [189, 102] on label "Ordem de chegada Consumidos: 6 / 12 Horário: 07:00 Clínica: S B Laboratorio de …" at bounding box center [264, 139] width 151 height 80
click at [186, 102] on input "Ordem de chegada Consumidos: 6 / 12 Horário: 07:00 Clínica: S B Laboratorio de …" at bounding box center [185, 101] width 4 height 5
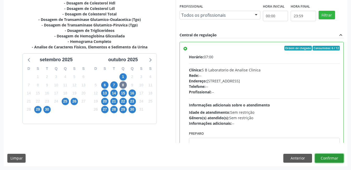
click at [327, 159] on button "Confirmar" at bounding box center [329, 158] width 29 height 9
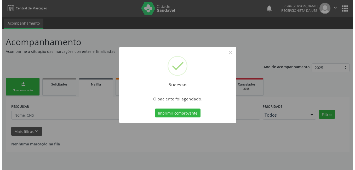
scroll to position [0, 0]
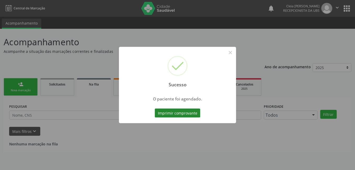
click at [175, 114] on button "Imprimir comprovante" at bounding box center [177, 112] width 45 height 9
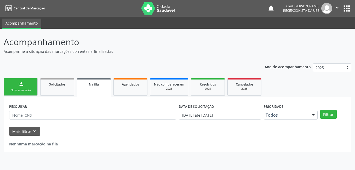
click at [27, 87] on link "person_add Nova marcação" at bounding box center [21, 87] width 34 height 18
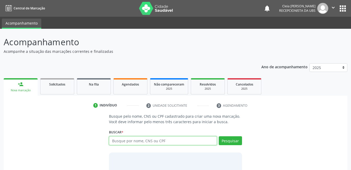
click at [188, 141] on input "text" at bounding box center [163, 140] width 108 height 9
type input "898003713305414"
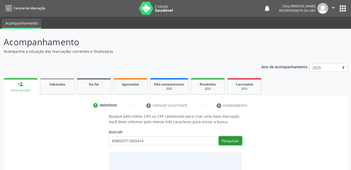
click at [237, 141] on button "Pesquisar" at bounding box center [230, 140] width 23 height 9
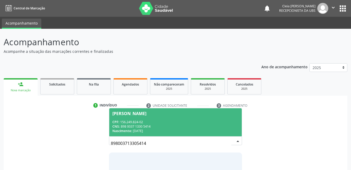
click at [145, 116] on span "[PERSON_NAME] CPF: 156.249.824-02 CNS: 898 0037 1330 5414 Nascimento: [DATE]" at bounding box center [175, 122] width 132 height 28
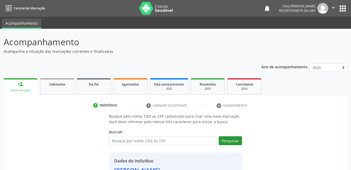
scroll to position [40, 0]
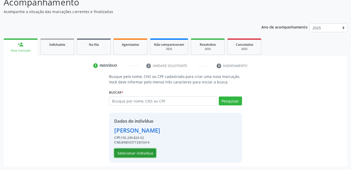
click at [147, 154] on button "Selecionar indivíduo" at bounding box center [135, 152] width 42 height 9
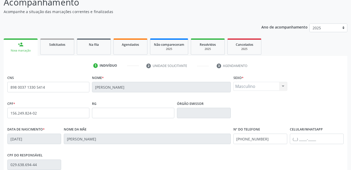
scroll to position [113, 0]
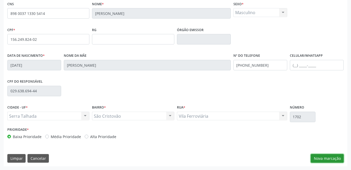
click at [333, 159] on button "Nova marcação" at bounding box center [327, 158] width 33 height 9
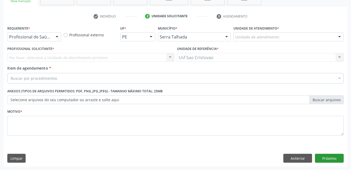
scroll to position [89, 0]
click at [58, 36] on div at bounding box center [57, 37] width 8 height 9
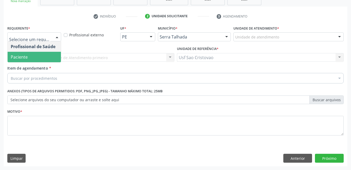
click at [48, 54] on span "Paciente" at bounding box center [34, 57] width 53 height 10
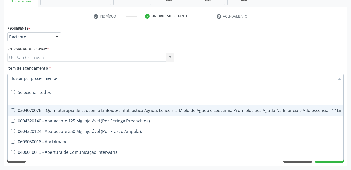
scroll to position [63, 0]
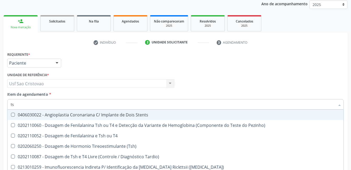
type input "tsh"
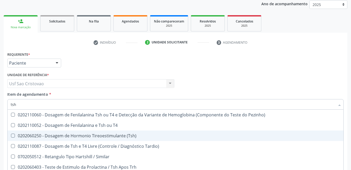
click at [12, 136] on \(Tsh\) at bounding box center [13, 135] width 4 height 4
click at [11, 136] on \(Tsh\) "checkbox" at bounding box center [9, 135] width 3 height 3
checkbox \(Tsh\) "true"
type input "ts"
checkbox \(Tsh\) "false"
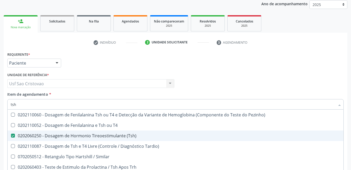
checkbox Tardio\) "true"
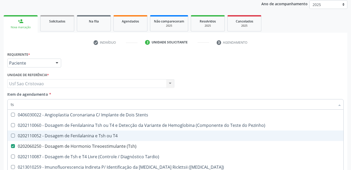
type input "t"
checkbox \(Tsh\) "false"
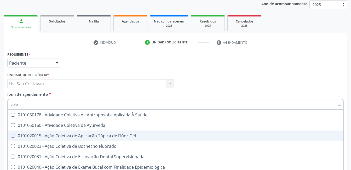
type input "coles"
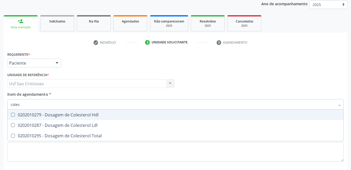
click at [15, 117] on div "0202010279 - Dosagem de Colesterol Hdl" at bounding box center [175, 115] width 329 height 4
checkbox Hdl "true"
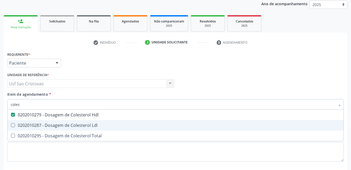
click at [13, 126] on Ldl at bounding box center [13, 125] width 4 height 4
click at [11, 126] on Ldl "checkbox" at bounding box center [9, 124] width 3 height 3
checkbox Ldl "true"
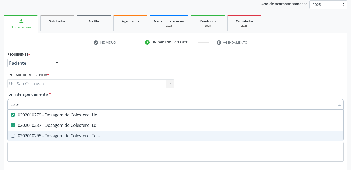
click at [14, 136] on Total at bounding box center [13, 135] width 4 height 4
click at [11, 136] on Total "checkbox" at bounding box center [9, 135] width 3 height 3
checkbox Total "true"
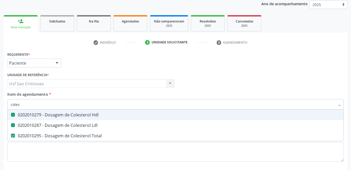
type input "cole"
checkbox Hdl "false"
checkbox Ldl "false"
checkbox Total "false"
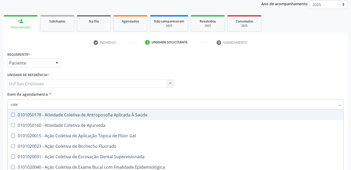
type input "col"
checkbox Hdl "false"
checkbox Ldl "false"
checkbox Total "false"
type input "c"
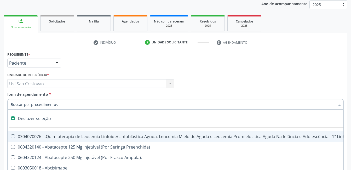
type input "2"
checkbox Oncologia "true"
checkbox Fort\) "true"
checkbox Colpoperineocleise "true"
type input "20"
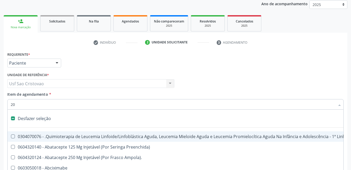
checkbox Uterino "true"
checkbox Transplantado "true"
checkbox Mama "true"
checkbox \(Par\) "true"
checkbox Oncologia "false"
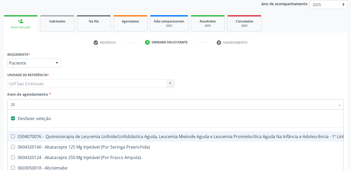
checkbox Fort\) "false"
checkbox Colpoperineocleise "false"
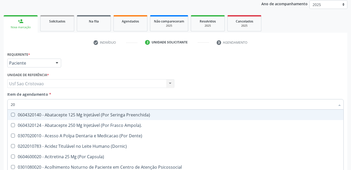
type input "202"
checkbox Biomédico "true"
checkbox Pele "true"
checkbox Tireoide "true"
checkbox Hospitais "true"
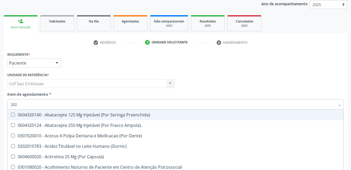
checkbox Hdl "false"
checkbox Ldl "false"
checkbox Total "false"
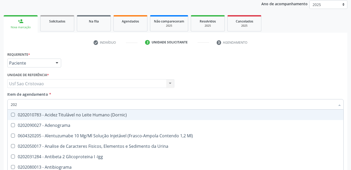
type input "2020"
checkbox Triciclicos "true"
checkbox \(Psa\) "true"
checkbox III "true"
checkbox Hdl "false"
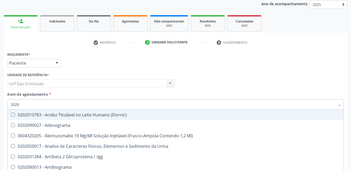
checkbox Ldl "false"
checkbox Total "false"
checkbox Alcalina "true"
checkbox \(Tsh\) "false"
type input "20203"
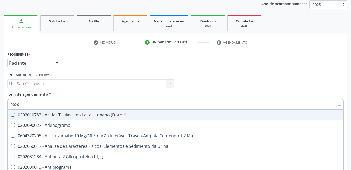
checkbox Hdl "false"
checkbox Ldl "false"
checkbox Total "false"
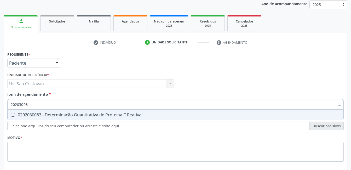
type input "202030083"
click at [15, 114] on div "0202030083 - Determinação Quantitativa de Proteína C Reativa" at bounding box center [175, 115] width 329 height 4
checkbox Reativa "true"
click at [35, 104] on input "202030083" at bounding box center [173, 104] width 324 height 10
type input "2020300"
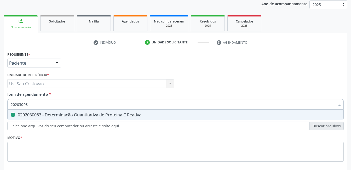
checkbox Reativa "false"
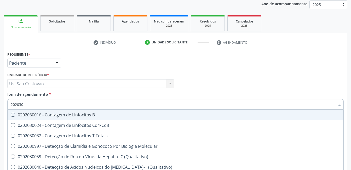
type input "20203"
checkbox Reativa "false"
checkbox Beta-2-Microglobulina "true"
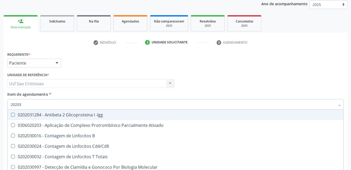
type input "2020"
checkbox Reativa "false"
checkbox Gestante "true"
checkbox \(Pk\) "true"
checkbox Hiv-1 "true"
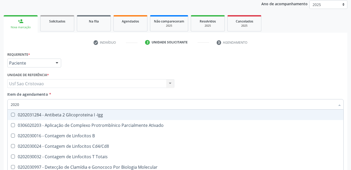
checkbox C "true"
type input "202"
checkbox Gestante "false"
checkbox Blot\/Imunoblot\) "true"
checkbox \(Pk\) "false"
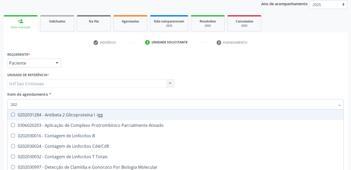
checkbox Hiv-1 "false"
checkbox C "false"
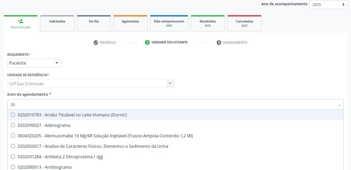
type input "2"
checkbox Reativa "false"
checkbox Hdl "false"
checkbox Ldl "false"
checkbox Total "false"
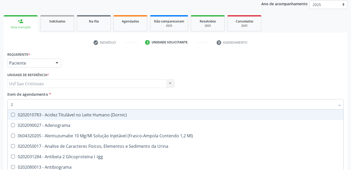
checkbox \(Tsh\) "false"
checkbox A "false"
checkbox Imediata "false"
checkbox Timectomia "false"
checkbox B "false"
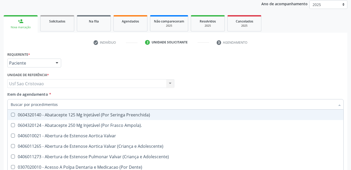
checkbox Reativa "false"
checkbox Hdl "false"
checkbox Ldl "false"
checkbox Total "false"
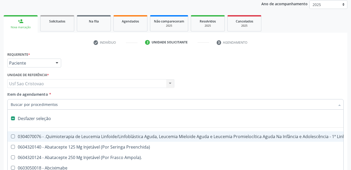
type input "2"
checkbox 67 "true"
checkbox Oncologia "true"
checkbox Fort\) "true"
checkbox Colpoperineocleise "true"
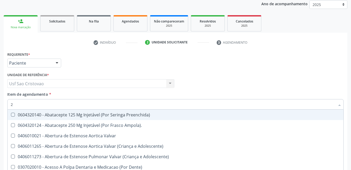
type input "20"
checkbox Extremidades "true"
checkbox Abdominal "true"
checkbox Colostomia "true"
checkbox Colpectomia "true"
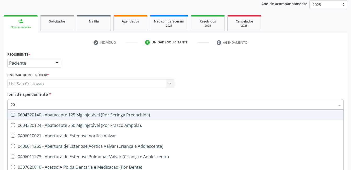
checkbox Totais "true"
checkbox Reativa "false"
checkbox Hdl "false"
checkbox Ldl "false"
checkbox Total "false"
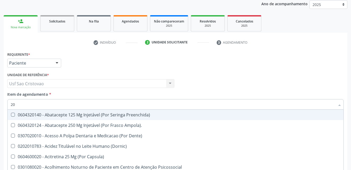
type input "202"
checkbox Dente\) "true"
checkbox Biomédico "true"
checkbox Pele "true"
checkbox Tireoide "true"
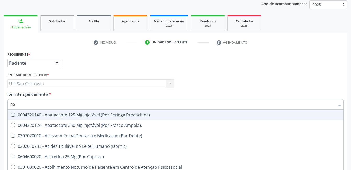
checkbox Hospitais "true"
checkbox Reativa "false"
checkbox Hdl "false"
checkbox Ldl "false"
checkbox Total "false"
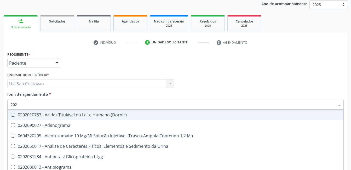
type input "2020"
checkbox Gestante "true"
checkbox Reativa "false"
checkbox Triciclicos "true"
checkbox \(Psa\) "true"
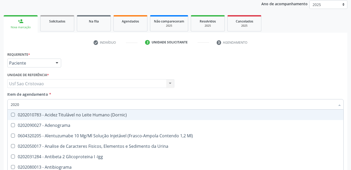
checkbox III "true"
checkbox Hdl "false"
checkbox Ldl "false"
checkbox Total "false"
checkbox Alcalina "true"
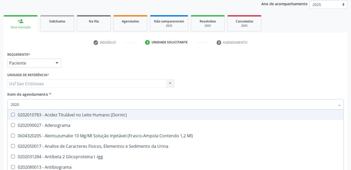
checkbox \(Tsh\) "false"
type input "20201"
checkbox Identificação "true"
checkbox \(Pos-Pasteurização\) "true"
checkbox Hemacias "true"
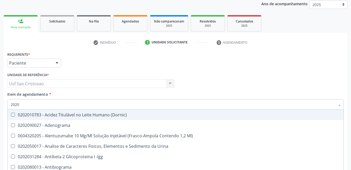
checkbox Reativa "false"
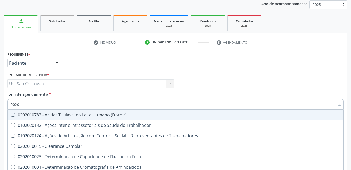
type input "202010"
checkbox Circulante "true"
checkbox III "true"
checkbox Fracoes "true"
checkbox Hdl "false"
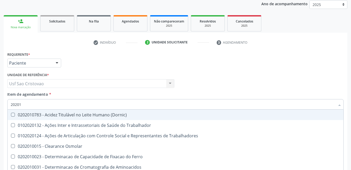
checkbox Ldl "false"
checkbox Total "false"
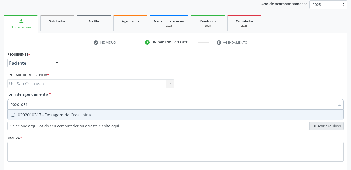
type input "202010317"
click at [13, 113] on Creatinina at bounding box center [13, 115] width 4 height 4
click at [11, 113] on Creatinina "checkbox" at bounding box center [9, 114] width 3 height 3
checkbox Creatinina "true"
type input "2020103"
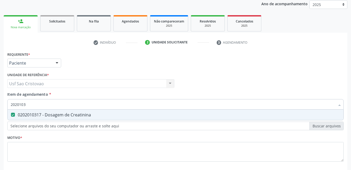
checkbox Creatinina "false"
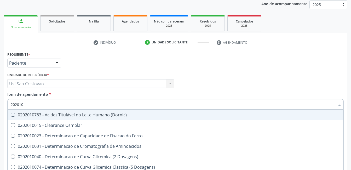
type input "20201"
checkbox Hdl "false"
checkbox Ldl "false"
checkbox Total "false"
checkbox Creatinina "false"
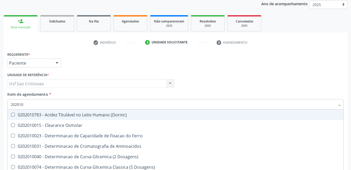
checkbox Latica "true"
checkbox Fracionadas\) "true"
checkbox Ferritina "true"
checkbox Folato "true"
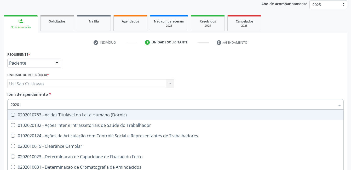
type input "2020"
checkbox Hdl "false"
checkbox Ldl "false"
checkbox Total "false"
checkbox Creatinina "false"
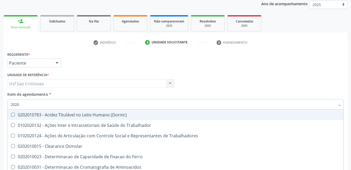
checkbox Folato "true"
type input "2"
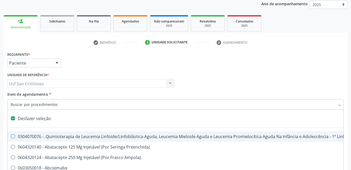
checkbox Bloco "false"
checkbox Congênita\ "false"
type input "2"
checkbox 67 "true"
checkbox Oncologia "true"
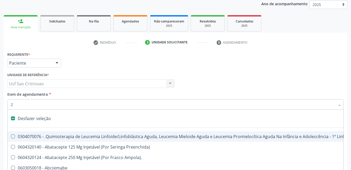
checkbox Fort\) "true"
checkbox Colpoperineocleise "true"
checkbox Anterior "true"
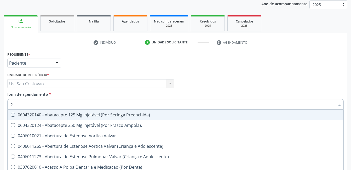
type input "20"
checkbox Extremidades "true"
checkbox Abdominal "true"
checkbox Colostomia "true"
checkbox Colpectomia "true"
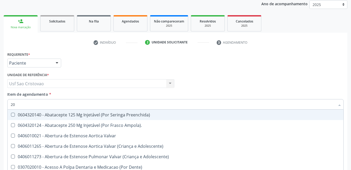
checkbox Revisão "true"
checkbox Totais "true"
checkbox Reativa "false"
checkbox Hdl "false"
checkbox Ldl "false"
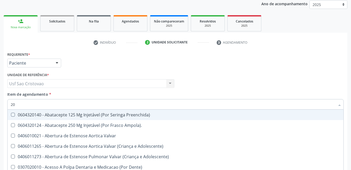
checkbox Total "false"
checkbox Creatinina "false"
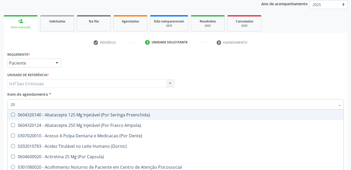
type input "202"
checkbox Dente\) "true"
checkbox Biomédico "true"
checkbox Pele "true"
checkbox Tireoide "true"
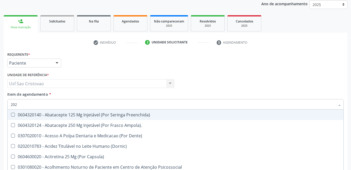
checkbox Aspiracao "true"
checkbox Hospitais "true"
checkbox Reativa "false"
checkbox Hdl "false"
checkbox Ldl "false"
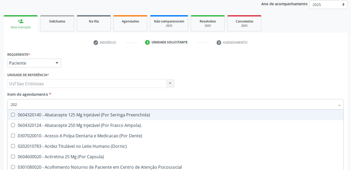
checkbox Total "false"
checkbox Creatinina "false"
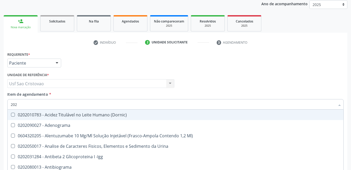
type input "2020"
checkbox Gestante "true"
checkbox Reativa "false"
checkbox Triciclicos "true"
checkbox \(Psa\) "true"
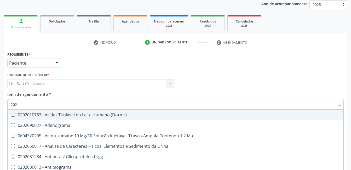
checkbox III "true"
checkbox Cadmio "true"
checkbox Hdl "false"
checkbox Ldl "false"
checkbox Total "false"
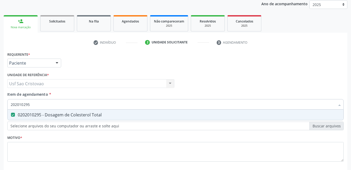
click at [13, 113] on Total at bounding box center [13, 115] width 4 height 4
click at [11, 113] on Total "checkbox" at bounding box center [9, 114] width 3 height 3
click at [13, 113] on Total at bounding box center [13, 115] width 4 height 4
click at [11, 113] on Total "checkbox" at bounding box center [9, 114] width 3 height 3
click at [13, 113] on Triglicerideos at bounding box center [13, 115] width 4 height 4
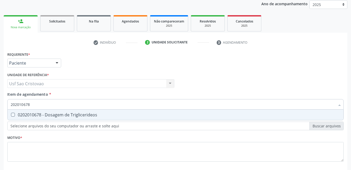
click at [11, 113] on Triglicerideos "checkbox" at bounding box center [9, 114] width 3 height 3
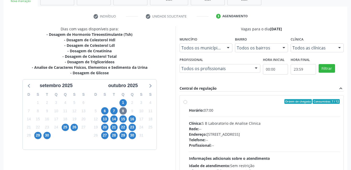
scroll to position [89, 0]
click at [189, 103] on label "Ordem de chegada Consumidos: 7 / 12 Horário: 07:00 Clínica: S B Laboratorio de …" at bounding box center [264, 139] width 151 height 80
click at [186, 103] on input "Ordem de chegada Consumidos: 7 / 12 Horário: 07:00 Clínica: S B Laboratorio de …" at bounding box center [185, 101] width 4 height 5
radio input "true"
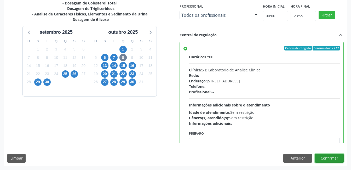
click at [337, 157] on button "Confirmar" at bounding box center [329, 158] width 29 height 9
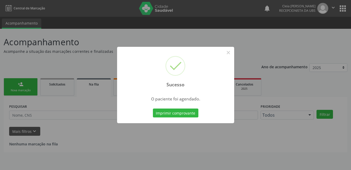
scroll to position [0, 0]
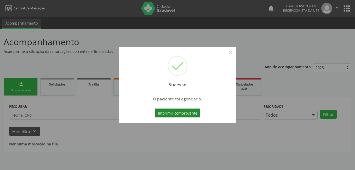
click at [177, 112] on button "Imprimir comprovante" at bounding box center [177, 112] width 45 height 9
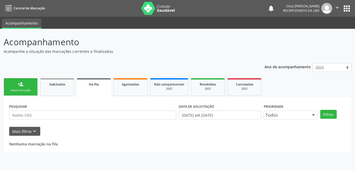
drag, startPoint x: 24, startPoint y: 89, endPoint x: 21, endPoint y: 91, distance: 3.6
click at [25, 89] on div "Nova marcação" at bounding box center [21, 90] width 26 height 4
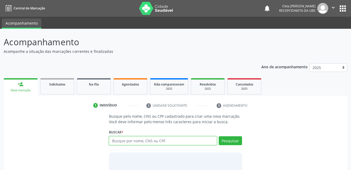
click at [140, 139] on input "text" at bounding box center [163, 140] width 108 height 9
type input "8980037368003011"
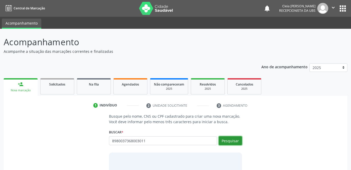
click at [227, 138] on button "Pesquisar" at bounding box center [230, 140] width 23 height 9
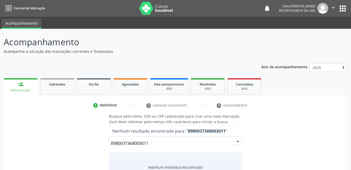
drag, startPoint x: 151, startPoint y: 143, endPoint x: 82, endPoint y: 147, distance: 69.3
click at [82, 147] on div "Busque pelo nome, CNS ou CPF cadastrado para criar uma nova marcação. Você deve…" at bounding box center [175, 153] width 336 height 80
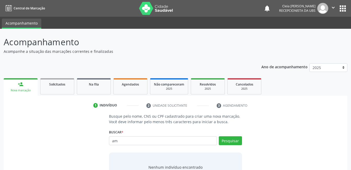
type input "a"
type input "[PERSON_NAME]"
click at [233, 141] on button "Pesquisar" at bounding box center [230, 140] width 23 height 9
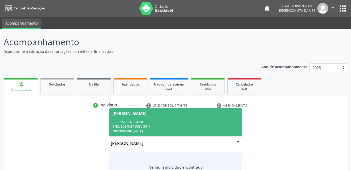
click at [189, 117] on span "[PERSON_NAME] CPF: 155.366.034-00 CNS: 898 0037 3680 3011 Nascimento: [DATE]" at bounding box center [175, 122] width 132 height 28
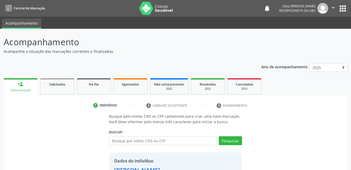
scroll to position [40, 0]
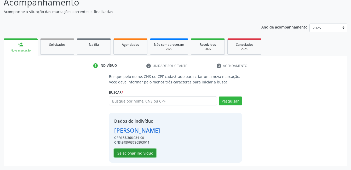
click at [149, 154] on button "Selecionar indivíduo" at bounding box center [135, 152] width 42 height 9
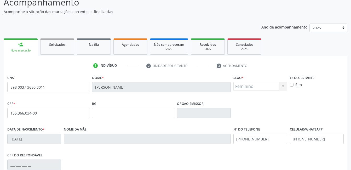
scroll to position [113, 0]
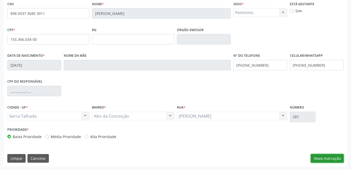
click at [329, 160] on button "Nova marcação" at bounding box center [327, 158] width 33 height 9
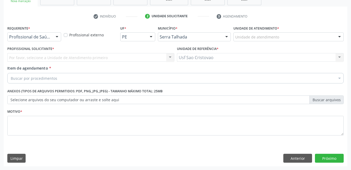
scroll to position [89, 0]
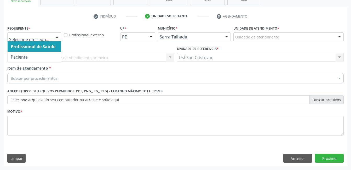
click at [58, 36] on div at bounding box center [57, 37] width 8 height 9
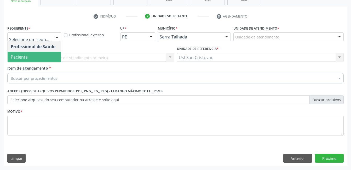
click at [39, 58] on span "Paciente" at bounding box center [34, 57] width 53 height 10
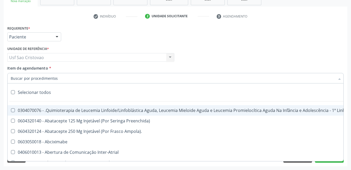
click at [74, 79] on div at bounding box center [175, 78] width 336 height 10
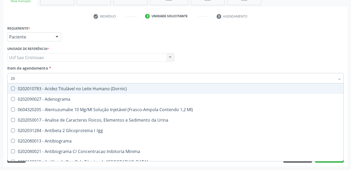
type input "2"
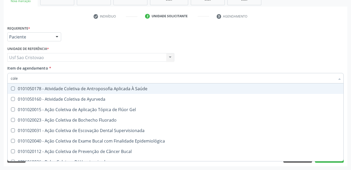
type input "coles"
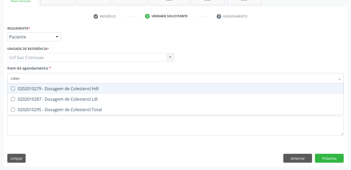
click at [13, 88] on Hdl at bounding box center [13, 88] width 4 height 4
click at [11, 88] on Hdl "checkbox" at bounding box center [9, 88] width 3 height 3
checkbox Hdl "true"
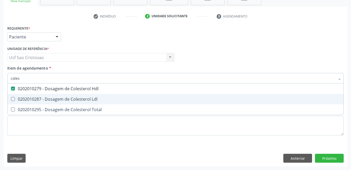
click at [13, 100] on Ldl at bounding box center [13, 99] width 4 height 4
click at [11, 100] on Ldl "checkbox" at bounding box center [9, 98] width 3 height 3
checkbox Ldl "true"
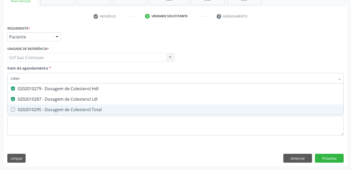
click at [14, 110] on Total at bounding box center [13, 109] width 4 height 4
click at [11, 110] on Total "checkbox" at bounding box center [9, 109] width 3 height 3
checkbox Total "true"
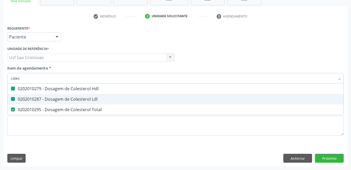
type input "cole"
checkbox Hdl "false"
checkbox Ldl "false"
checkbox Total "false"
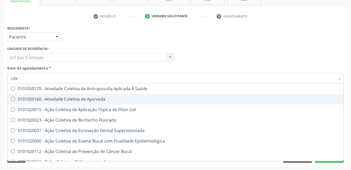
type input "col"
checkbox Hdl "false"
checkbox Ldl "false"
checkbox Total "false"
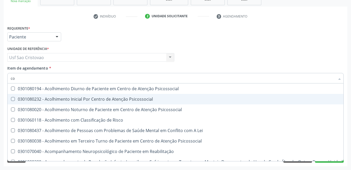
type input "c"
checkbox Hdl "false"
checkbox Ldl "false"
checkbox Total "false"
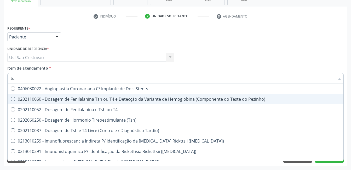
type input "tsh"
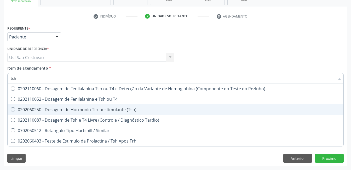
click at [13, 109] on \(Tsh\) at bounding box center [13, 109] width 4 height 4
click at [11, 109] on \(Tsh\) "checkbox" at bounding box center [9, 109] width 3 height 3
checkbox \(Tsh\) "true"
type input "t"
checkbox \(Tsh\) "false"
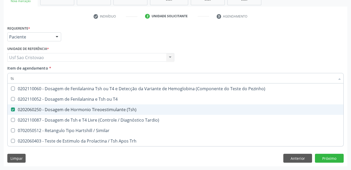
checkbox Tardio\) "false"
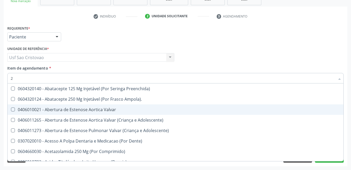
type input "20"
checkbox Abdominal "true"
checkbox Colostomia "true"
checkbox Colpectomia "true"
checkbox Totais "true"
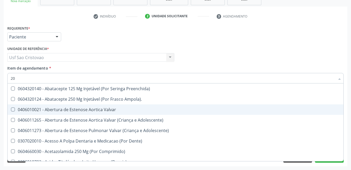
checkbox Hdl "false"
checkbox Ldl "false"
checkbox Total "false"
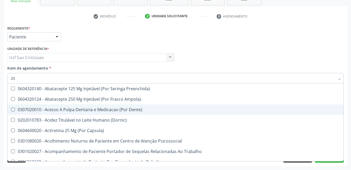
type input "202"
checkbox Biomédico "true"
checkbox Pele "true"
checkbox Tireoide "true"
checkbox Hospitais "true"
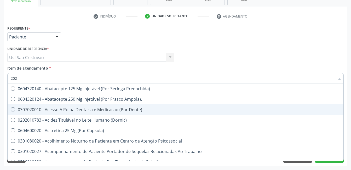
checkbox Hdl "false"
checkbox Ldl "false"
checkbox Total "false"
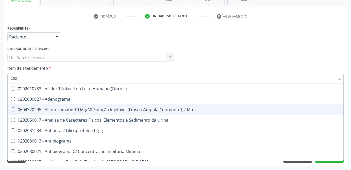
type input "2020"
checkbox Triciclicos "true"
checkbox \(Psa\) "true"
checkbox III "true"
checkbox Hdl "false"
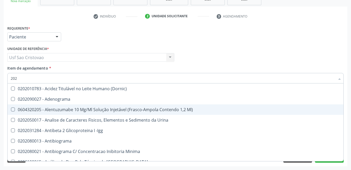
checkbox Ldl "false"
checkbox Total "false"
checkbox Alcalina "true"
checkbox \(Tsh\) "false"
type input "20201"
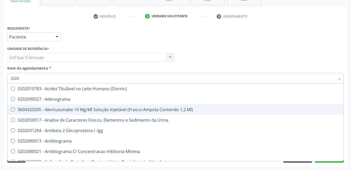
checkbox Identificação "true"
checkbox \(Pos-Pasteurização\) "true"
checkbox Hemacias "true"
type input "202010"
checkbox B "true"
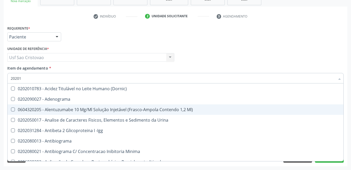
checkbox Cd4\/Cd8 "true"
checkbox Totais "true"
checkbox Identificação "false"
checkbox \(Pos-Pasteurização\) "false"
checkbox Hemacias "false"
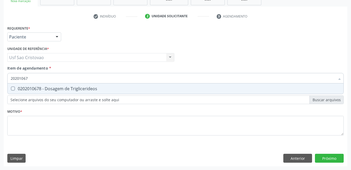
type input "202010678"
click at [13, 88] on Triglicerideos at bounding box center [13, 88] width 4 height 4
click at [11, 88] on Triglicerideos "checkbox" at bounding box center [9, 88] width 3 height 3
checkbox Triglicerideos "true"
type input "2020106"
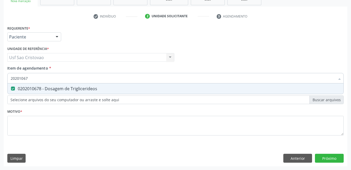
checkbox Triglicerideos "false"
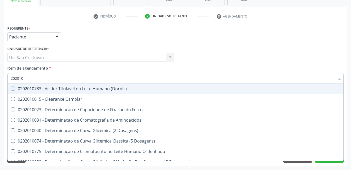
type input "20201"
checkbox Hdl "false"
checkbox Ldl "false"
checkbox Total "false"
checkbox Latica "true"
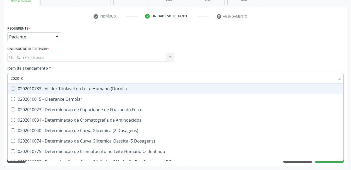
checkbox Fracionadas\) "true"
checkbox Ferritina "true"
checkbox Triglicerideos "false"
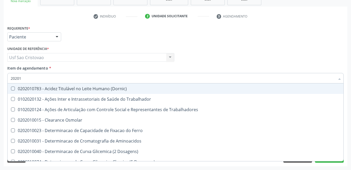
type input "2020"
checkbox Hdl "false"
checkbox Ldl "false"
checkbox Total "false"
checkbox Triglicerideos "false"
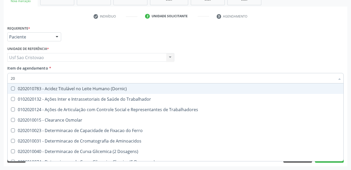
type input "2"
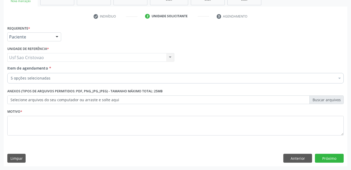
checkbox Hdl "true"
checkbox Ldl "true"
checkbox Total "true"
checkbox \(Tsh\) "true"
checkbox Triglicerideos "true"
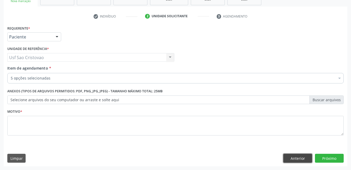
click at [299, 161] on button "Anterior" at bounding box center [297, 158] width 29 height 9
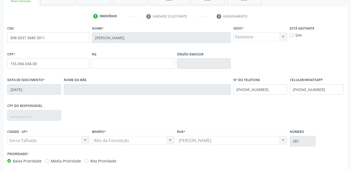
scroll to position [113, 0]
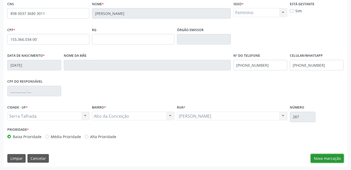
click at [323, 161] on button "Nova marcação" at bounding box center [327, 158] width 33 height 9
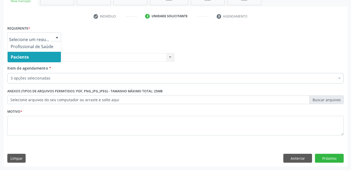
click at [57, 37] on div at bounding box center [57, 37] width 8 height 9
click at [50, 57] on span "Paciente" at bounding box center [34, 57] width 53 height 10
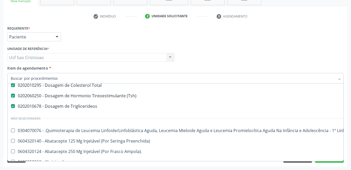
scroll to position [0, 0]
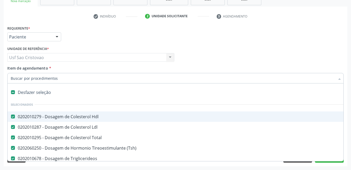
click at [112, 76] on input "Item de agendamento *" at bounding box center [173, 78] width 324 height 10
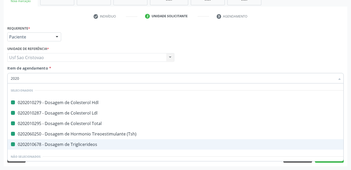
type input "20205"
checkbox Hdl "false"
checkbox Ldl "false"
checkbox Total "false"
checkbox \(Tsh\) "false"
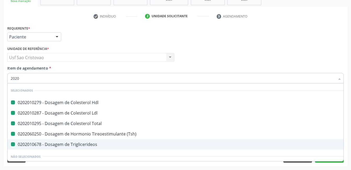
checkbox Triglicerideos "false"
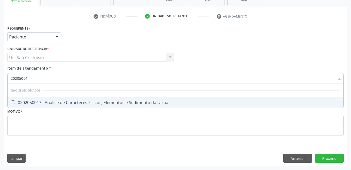
type input "202050017"
click at [12, 102] on Urina at bounding box center [13, 102] width 4 height 4
click at [11, 102] on Urina "checkbox" at bounding box center [9, 102] width 3 height 3
checkbox Urina "true"
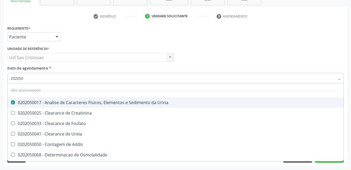
type input "20205"
checkbox Urina "false"
checkbox Creatinina "true"
type input "2020"
checkbox Urina "true"
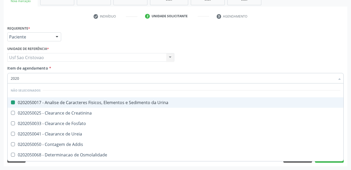
checkbox Fosfato "true"
checkbox Ureia "true"
checkbox Addis "true"
checkbox Oxalato "true"
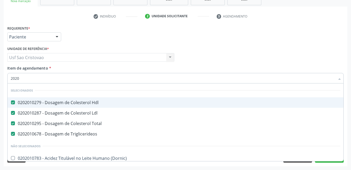
type input "20201"
checkbox Ferro "false"
type input "2020104"
checkbox Hdl "false"
checkbox Ldl "false"
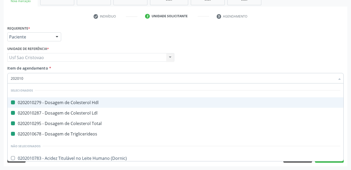
checkbox Total "false"
checkbox Triglicerideos "false"
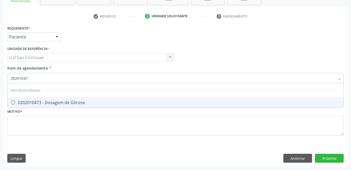
type input "202010473"
click at [13, 104] on Glicose at bounding box center [13, 102] width 4 height 4
click at [11, 104] on Glicose "checkbox" at bounding box center [9, 102] width 3 height 3
checkbox Glicose "true"
type input "2020104"
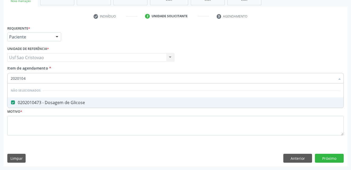
checkbox Glicose "false"
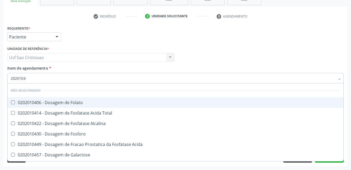
type input "202010"
checkbox Folato "true"
checkbox Total "true"
checkbox Alcalina "true"
checkbox Fosforo "true"
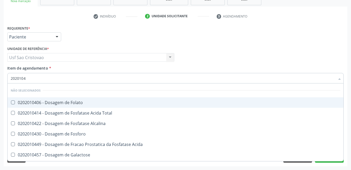
checkbox Glicose "false"
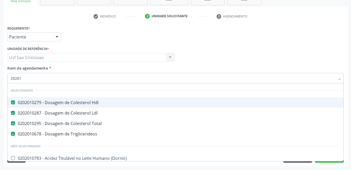
type input "2020"
checkbox Ferro "true"
checkbox Glicose "false"
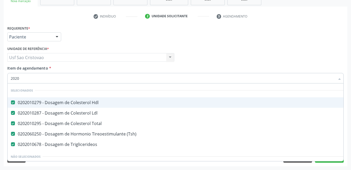
type input "202"
checkbox Glicose "false"
checkbox Lipase "true"
type input "2020"
checkbox Glicose "true"
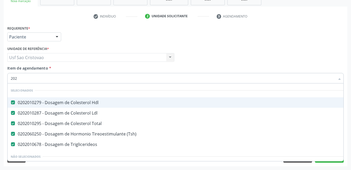
checkbox Lipase "false"
type input "20201"
checkbox Urina "false"
checkbox Dosagens\) "true"
type input "202010"
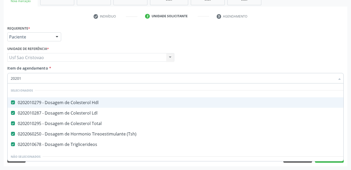
checkbox Gestante "true"
checkbox Dosagens\) "false"
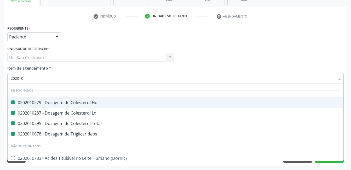
type input "2020105"
checkbox Hdl "false"
checkbox Ldl "false"
checkbox Total "false"
checkbox Triglicerideos "false"
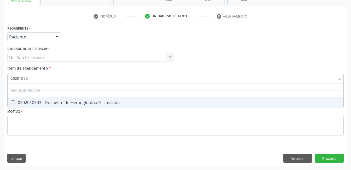
type input "202010503"
click at [12, 102] on Glicosilada at bounding box center [13, 102] width 4 height 4
click at [11, 102] on Glicosilada "checkbox" at bounding box center [9, 102] width 3 height 3
checkbox Glicosilada "true"
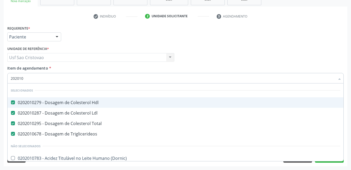
type input "20201"
checkbox Glicose "false"
checkbox Glicosilada "false"
checkbox Nt-Probnp\) "true"
checkbox Potassio "true"
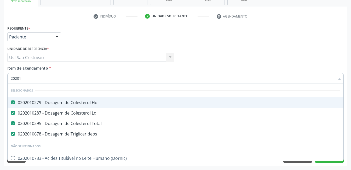
type input "2020"
checkbox Ferro "true"
checkbox Glicose "false"
checkbox Glicosilada "false"
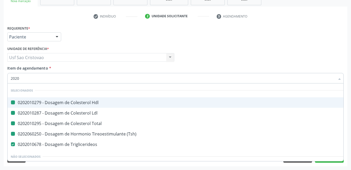
type input "20202"
checkbox Hdl "false"
checkbox Ldl "false"
checkbox Total "false"
checkbox \(Tsh\) "false"
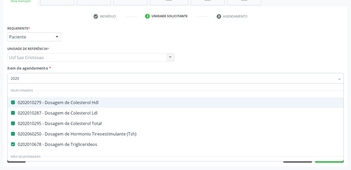
checkbox Urina "false"
checkbox Triglicerideos "false"
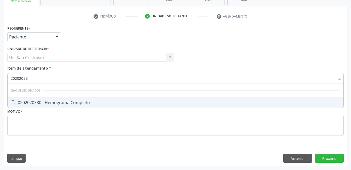
type input "202020380"
click at [12, 102] on Completo at bounding box center [13, 102] width 4 height 4
click at [11, 102] on Completo "checkbox" at bounding box center [9, 102] width 3 height 3
checkbox Completo "true"
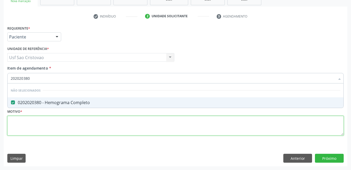
click at [35, 129] on div "Requerente * Paciente Profissional de Saúde Paciente Nenhum resultado encontrad…" at bounding box center [175, 83] width 336 height 118
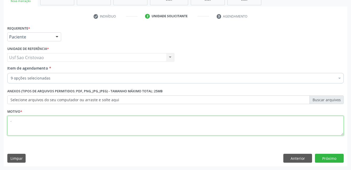
type textarea "."
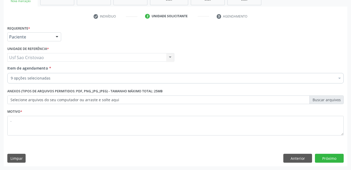
click at [44, 150] on div "Requerente * Paciente Profissional de Saúde Paciente Nenhum resultado encontrad…" at bounding box center [176, 95] width 344 height 142
click at [321, 157] on button "Próximo" at bounding box center [329, 158] width 29 height 9
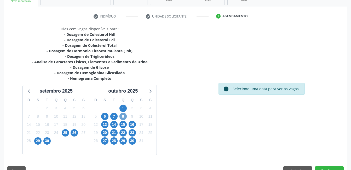
click at [123, 116] on span "8" at bounding box center [122, 116] width 7 height 7
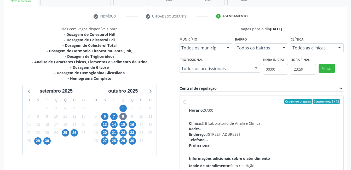
click at [189, 103] on label "Ordem de chegada Consumidos: 8 / 12 Horário: 07:00 Clínica: S B Laboratorio de …" at bounding box center [264, 139] width 151 height 80
click at [186, 103] on input "Ordem de chegada Consumidos: 8 / 12 Horário: 07:00 Clínica: S B Laboratorio de …" at bounding box center [185, 101] width 4 height 5
radio input "true"
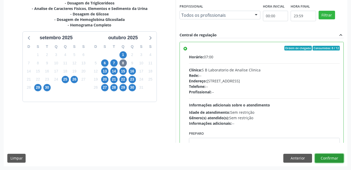
click at [336, 155] on button "Confirmar" at bounding box center [329, 158] width 29 height 9
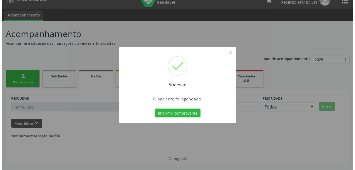
scroll to position [0, 0]
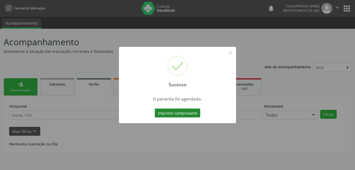
click at [164, 113] on button "Imprimir comprovante" at bounding box center [177, 112] width 45 height 9
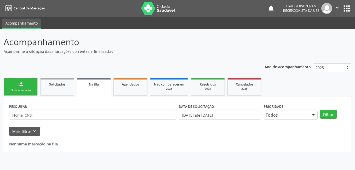
click at [26, 83] on link "person_add Nova marcação" at bounding box center [21, 87] width 34 height 18
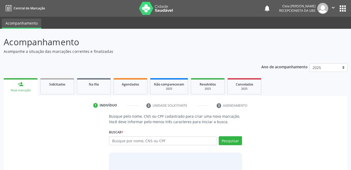
scroll to position [32, 0]
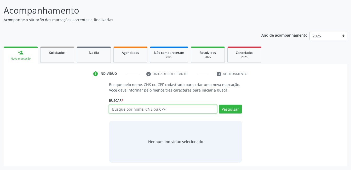
click at [167, 110] on input "text" at bounding box center [163, 108] width 108 height 9
type input "898004990724684"
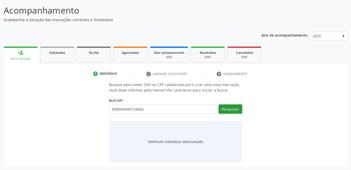
click at [230, 109] on button "Pesquisar" at bounding box center [230, 108] width 23 height 9
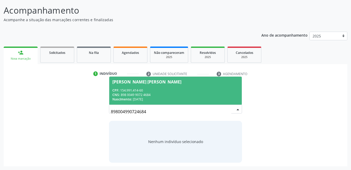
click at [203, 84] on span "[PERSON_NAME] [PERSON_NAME] CPF: 154.991.414-60 CNS: 898 0049 9072 4684 Nascime…" at bounding box center [175, 91] width 132 height 28
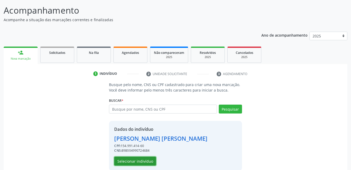
click at [141, 160] on button "Selecionar indivíduo" at bounding box center [135, 160] width 42 height 9
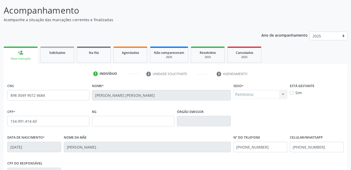
scroll to position [113, 0]
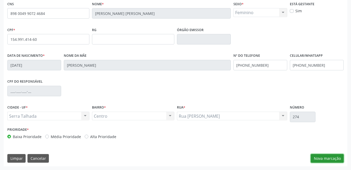
click at [331, 158] on button "Nova marcação" at bounding box center [327, 158] width 33 height 9
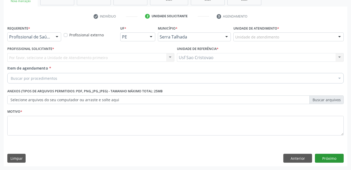
scroll to position [89, 0]
click at [56, 36] on div at bounding box center [57, 37] width 8 height 9
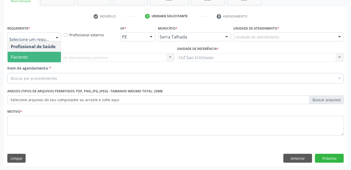
click at [49, 57] on span "Paciente" at bounding box center [34, 57] width 53 height 10
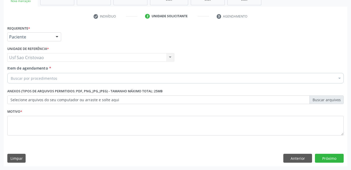
click at [59, 77] on div "Buscar por procedimentos" at bounding box center [175, 78] width 336 height 10
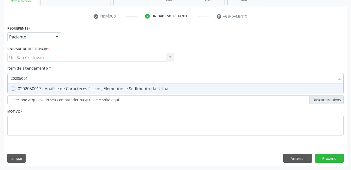
type input "202050017"
click at [15, 88] on div "0202050017 - Analise de Caracteres Fisicos, Elementos e Sedimento da Urina" at bounding box center [175, 88] width 329 height 4
checkbox Urina "true"
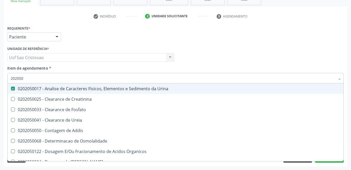
type input "20205"
checkbox Urina "false"
checkbox Creatinina "true"
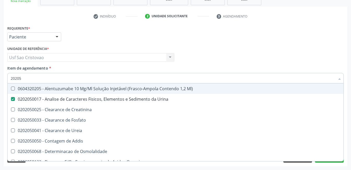
type input "2020"
checkbox Urina "false"
checkbox Fosfato "true"
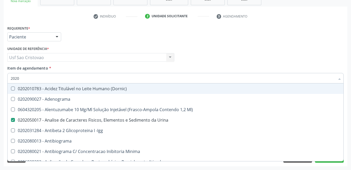
type input "20202"
checkbox Urina "false"
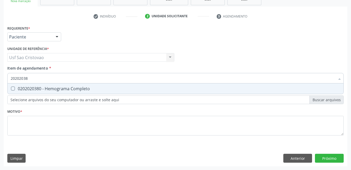
type input "202020380"
click at [12, 89] on Completo at bounding box center [13, 88] width 4 height 4
click at [11, 89] on Completo "checkbox" at bounding box center [9, 88] width 3 height 3
checkbox Completo "true"
type input "2020203"
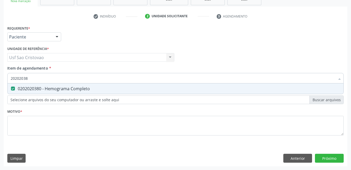
checkbox Completo "false"
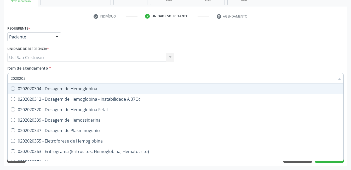
type input "202020"
checkbox Completo "false"
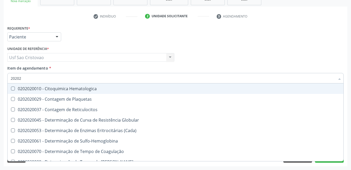
type input "2020"
checkbox Globular "true"
checkbox Completo "false"
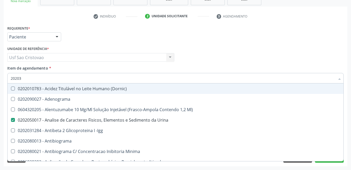
type input "202030"
checkbox Urina "false"
checkbox \(Qualitativo\) "false"
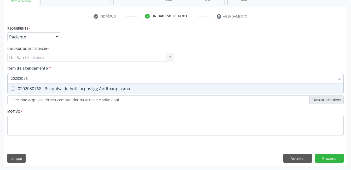
type input "202030768"
click at [13, 88] on Antitoxoplasma at bounding box center [13, 88] width 4 height 4
click at [11, 88] on Antitoxoplasma "checkbox" at bounding box center [9, 88] width 3 height 3
checkbox Antitoxoplasma "true"
type input "2020307"
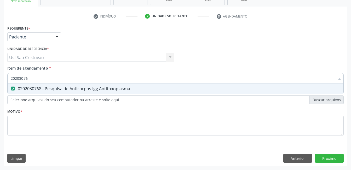
checkbox Antitoxoplasma "false"
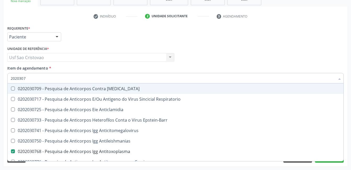
type input "202030"
checkbox Antitoxoplasma "false"
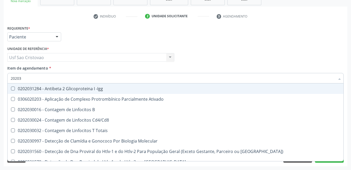
type input "202030"
checkbox Completo "false"
checkbox \(Ro\) "true"
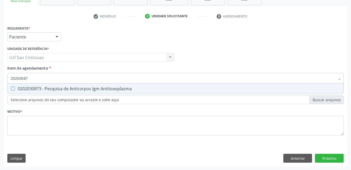
type input "202030873"
click at [14, 90] on Antitoxoplasma at bounding box center [13, 88] width 4 height 4
click at [11, 90] on Antitoxoplasma "checkbox" at bounding box center [9, 88] width 3 height 3
checkbox Antitoxoplasma "true"
type input "2020308"
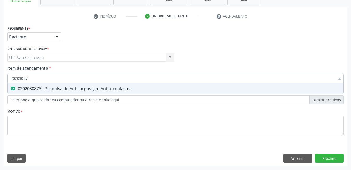
checkbox Antitoxoplasma "false"
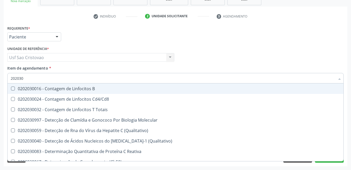
type input "20203"
checkbox Antiglomerulo "true"
checkbox Antitoxoplasma "false"
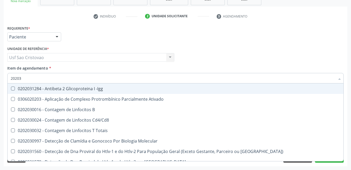
type input "2020"
checkbox Cd4\/Cd8 "true"
checkbox Completo "false"
checkbox Antitoxoplasma "false"
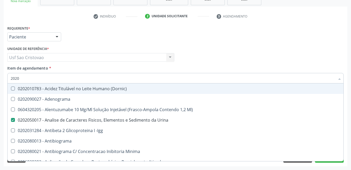
type input "20202"
checkbox Urina "false"
checkbox \(Pos-Pasteurização\) "true"
type input "202020"
checkbox Identificação "true"
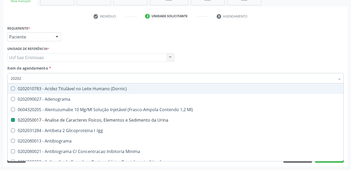
checkbox \(Pos-Pasteurização\) "false"
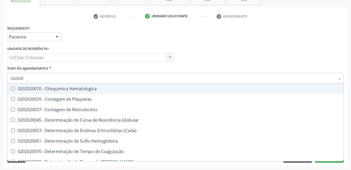
type input "20202"
checkbox Completo "false"
checkbox Leucograma "true"
type input "2020"
checkbox Globular "true"
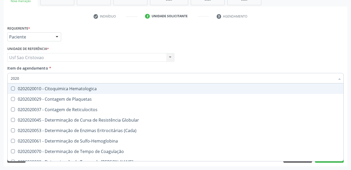
checkbox Completo "false"
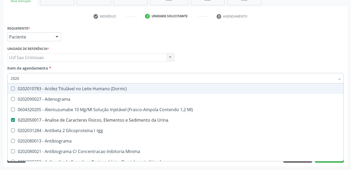
type input "20208"
checkbox Urina "false"
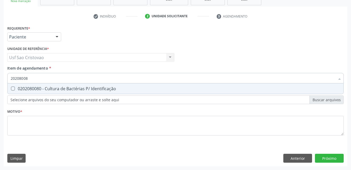
type input "202080080"
click at [14, 89] on Identificação at bounding box center [13, 88] width 4 height 4
click at [11, 89] on Identificação "checkbox" at bounding box center [9, 88] width 3 height 3
checkbox Identificação "true"
type input "2020800"
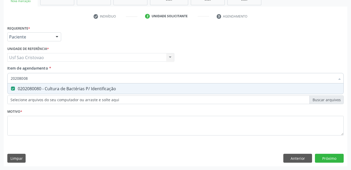
checkbox Identificação "false"
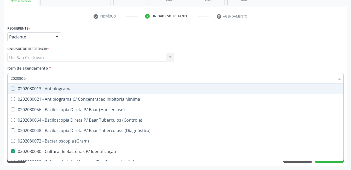
type input "202080"
checkbox Identificação "false"
type input "2020"
checkbox \(Controle\) "true"
checkbox Identificação "false"
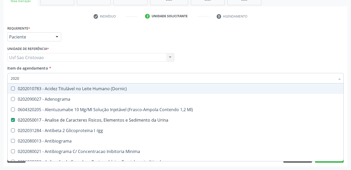
type input "202"
checkbox Identificação "false"
checkbox Molecular "true"
checkbox Completo "false"
checkbox Anticardiolipina "true"
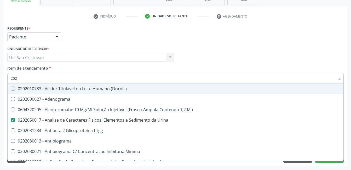
checkbox Antitoxoplasma "false"
checkbox Tripanossoma "true"
checkbox Protrombina "true"
type input "2021"
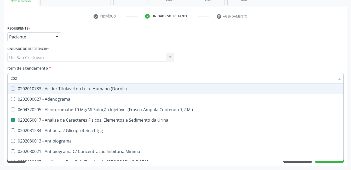
checkbox Urina "false"
checkbox Identificação "false"
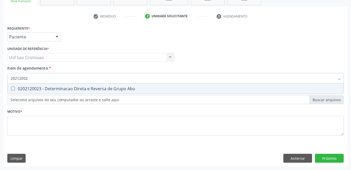
type input "202120023"
click at [13, 89] on Abo at bounding box center [13, 88] width 4 height 4
click at [11, 89] on Abo "checkbox" at bounding box center [9, 88] width 3 height 3
checkbox Abo "true"
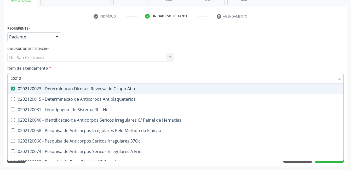
type input "2021"
checkbox Abo "false"
checkbox \(Tia\) "true"
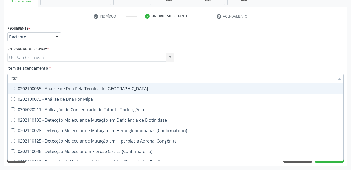
type input "202"
checkbox Biotinidase "true"
checkbox Abo "false"
checkbox Bilateral "true"
checkbox B "true"
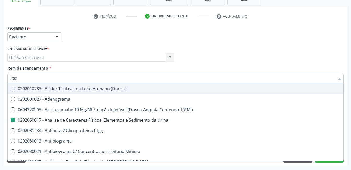
type input "2021"
checkbox Urina "false"
checkbox Mlpa "true"
checkbox Identificação "false"
checkbox Abo "false"
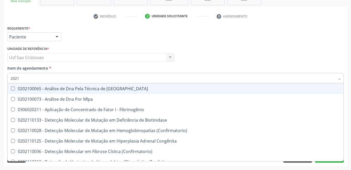
type input "20212"
checkbox Blot "true"
checkbox Abo "false"
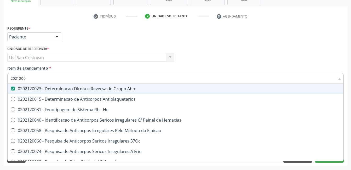
type input "20212008"
checkbox Abo "false"
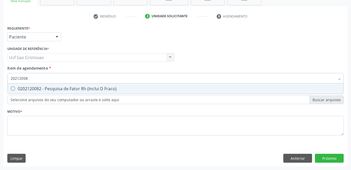
type input "202120082"
click at [12, 89] on Fraco\) at bounding box center [13, 88] width 4 height 4
click at [11, 89] on Fraco\) "checkbox" at bounding box center [9, 88] width 3 height 3
checkbox Fraco\) "true"
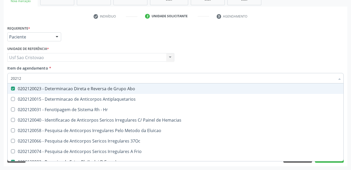
type input "2021"
checkbox Abo "false"
checkbox Fraco\) "false"
checkbox \(Tia\) "true"
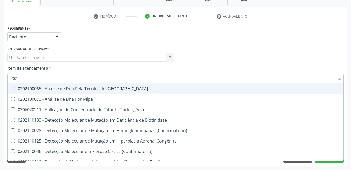
type input "202"
checkbox Biotinidase "true"
checkbox Abo "false"
checkbox Bilateral "true"
checkbox Fraco\) "false"
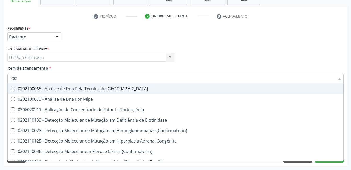
checkbox B "true"
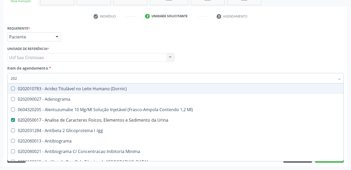
type input "2020"
checkbox Herpesvirus "true"
checkbox Identificação "false"
checkbox Abo "false"
checkbox B12 "true"
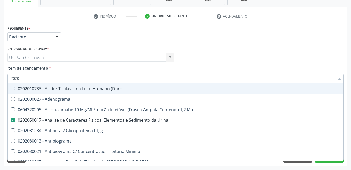
checkbox Completo "false"
checkbox Trabalho "true"
checkbox Gestante "true"
checkbox Antitoxoplasma "false"
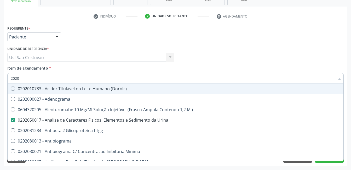
checkbox Fraco\) "false"
type input "20201"
checkbox Urina "false"
checkbox Identificação "false"
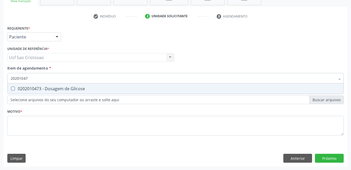
type input "202010473"
click at [13, 88] on Glicose at bounding box center [13, 88] width 4 height 4
click at [11, 88] on Glicose "checkbox" at bounding box center [9, 88] width 3 height 3
checkbox Glicose "true"
type input "2020104"
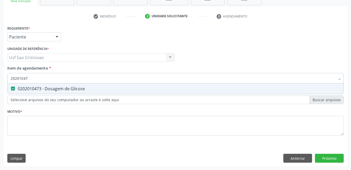
checkbox Glicose "false"
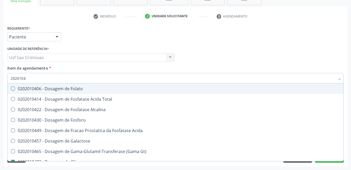
type input "202010"
checkbox Glicose "false"
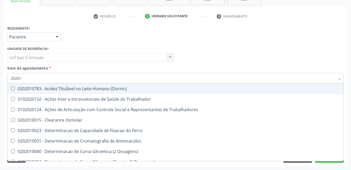
type input "2020"
checkbox Osmolar "true"
checkbox Hdl "true"
checkbox Glicose "false"
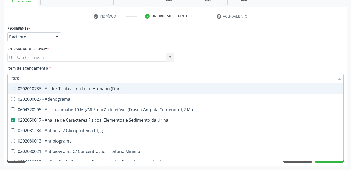
type input "202"
checkbox Identificação "false"
checkbox Molecular "true"
checkbox Dosagens\) "true"
checkbox Glicose "false"
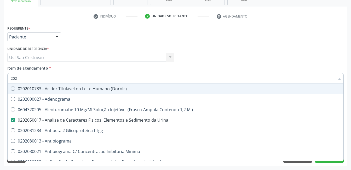
checkbox Leucino-Aminopeptidase "true"
checkbox Completo "false"
checkbox Anticardiolipina "true"
checkbox Antitoxoplasma "false"
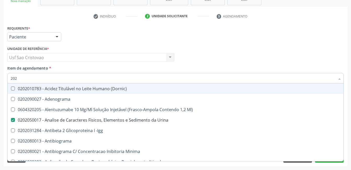
checkbox Tripanossoma "true"
checkbox Protrombina "true"
checkbox Insipidus "true"
type input "2020"
checkbox Herpesvirus "true"
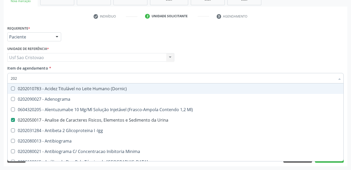
checkbox Identificação "false"
checkbox Abo "false"
checkbox X "true"
checkbox Glicose "false"
checkbox B12 "true"
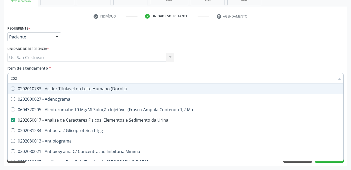
checkbox Completo "false"
checkbox Trabalho "true"
checkbox Gestante "true"
checkbox Antitoxoplasma "false"
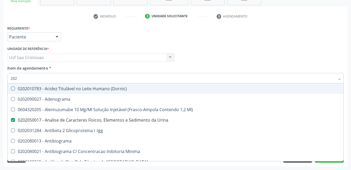
checkbox Fraco\) "false"
type input "20201"
checkbox Urina "false"
checkbox Identificação "false"
checkbox Reumatoide "true"
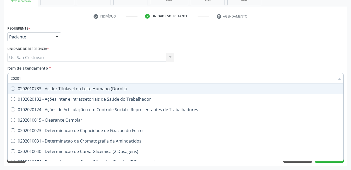
type input "202010"
checkbox II "true"
checkbox Glicose "false"
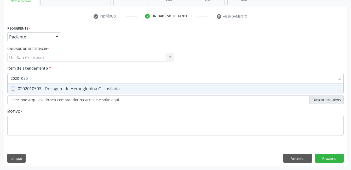
type input "202010503"
click at [12, 88] on Glicosilada at bounding box center [13, 88] width 4 height 4
click at [11, 88] on Glicosilada "checkbox" at bounding box center [9, 88] width 3 height 3
checkbox Glicosilada "true"
type input "202010"
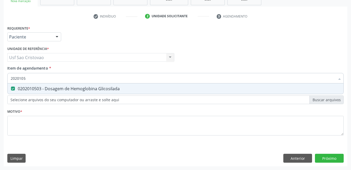
checkbox Glicosilada "false"
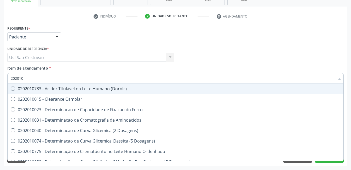
type input "20201"
checkbox Glicose "false"
checkbox Glicosilada "false"
checkbox Nt-Probnp\) "true"
checkbox Potassio "true"
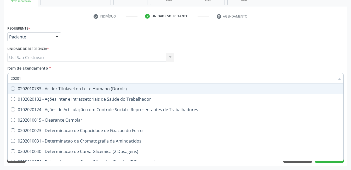
type input "2020"
checkbox Osmolar "true"
checkbox Hdl "true"
checkbox Glicose "false"
checkbox Glicosilada "false"
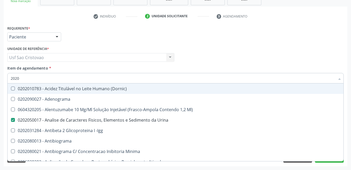
type input "20202"
checkbox Urina "false"
checkbox Identificação "false"
checkbox \(Pos-Pasteurização\) "true"
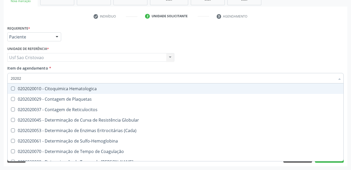
type input "202020"
checkbox Hematocrito "true"
checkbox Completo "false"
type input "2020203"
checkbox -Duke "true"
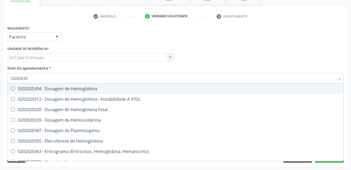
type input "202020355"
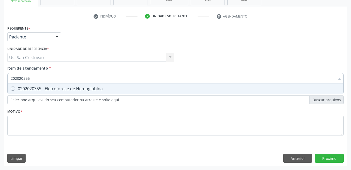
click at [11, 89] on Hemoglobina at bounding box center [13, 88] width 4 height 4
click at [11, 89] on Hemoglobina "checkbox" at bounding box center [9, 88] width 3 height 3
checkbox Hemoglobina "true"
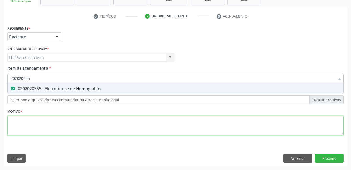
click at [45, 130] on div "Requerente * Paciente Profissional de Saúde Paciente Nenhum resultado encontrad…" at bounding box center [175, 83] width 336 height 118
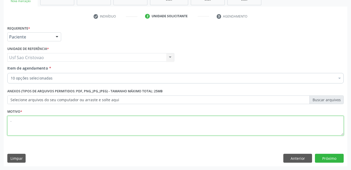
type textarea "."
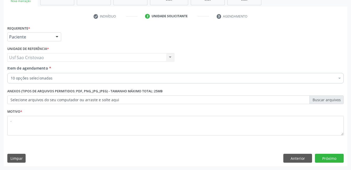
drag, startPoint x: 154, startPoint y: 153, endPoint x: 180, endPoint y: 151, distance: 25.7
click at [155, 153] on div "Requerente * Paciente Profissional de Saúde Paciente Nenhum resultado encontrad…" at bounding box center [176, 95] width 344 height 142
click at [334, 155] on button "Próximo" at bounding box center [329, 158] width 29 height 9
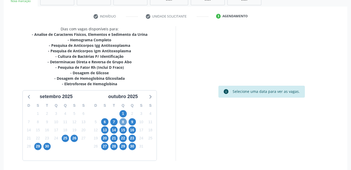
click at [124, 120] on span "8" at bounding box center [122, 121] width 7 height 7
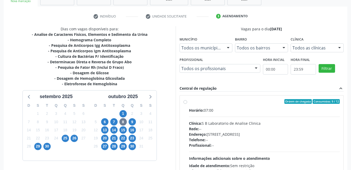
click at [189, 102] on label "Ordem de chegada Consumidos: 9 / 12 Horário: 07:00 Clínica: S B Laboratorio de …" at bounding box center [264, 139] width 151 height 80
click at [187, 102] on input "Ordem de chegada Consumidos: 9 / 12 Horário: 07:00 Clínica: S B Laboratorio de …" at bounding box center [185, 101] width 4 height 5
radio input "true"
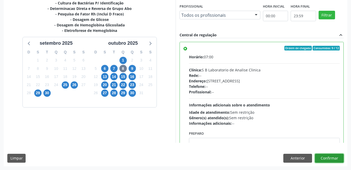
click at [337, 156] on button "Confirmar" at bounding box center [329, 158] width 29 height 9
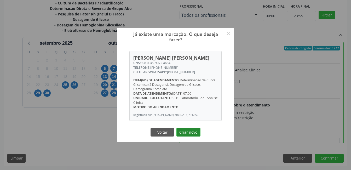
click at [183, 136] on button "Criar novo" at bounding box center [188, 132] width 24 height 9
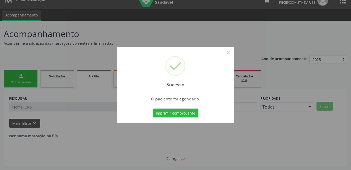
scroll to position [0, 0]
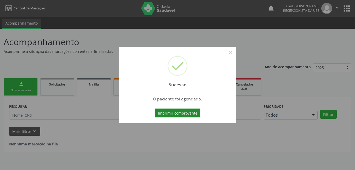
click at [179, 112] on button "Imprimir comprovante" at bounding box center [177, 112] width 45 height 9
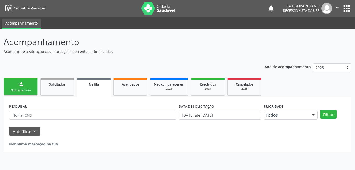
click at [23, 85] on div "person_add" at bounding box center [21, 84] width 6 height 6
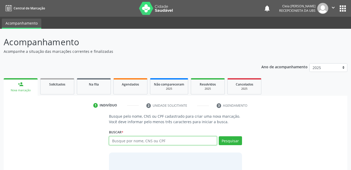
click at [196, 139] on input "text" at bounding box center [163, 140] width 108 height 9
type input "706806766453423"
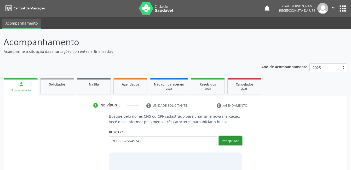
click at [236, 142] on button "Pesquisar" at bounding box center [230, 140] width 23 height 9
type input "706806766453423"
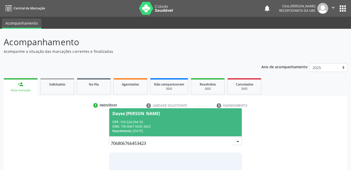
click at [169, 117] on span "Dayse Isabele Ferreira de Almeida CPF: 109.524.594-50 CNS: 706 8067 6645 3423 N…" at bounding box center [175, 122] width 132 height 28
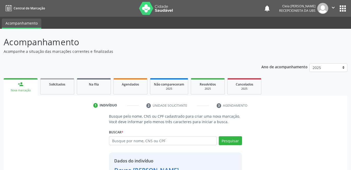
scroll to position [40, 0]
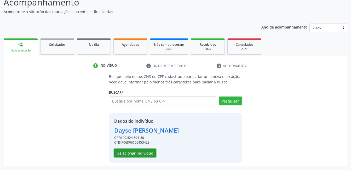
click at [150, 152] on button "Selecionar indivíduo" at bounding box center [135, 152] width 42 height 9
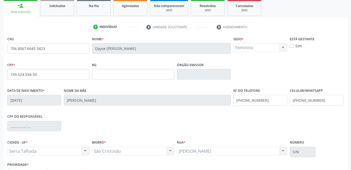
scroll to position [113, 0]
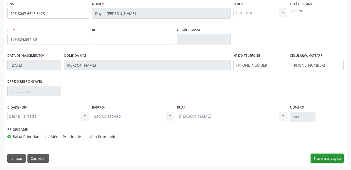
click at [337, 159] on button "Nova marcação" at bounding box center [327, 158] width 33 height 9
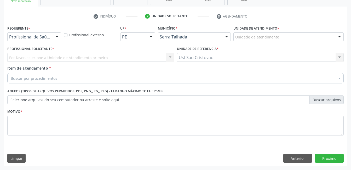
scroll to position [89, 0]
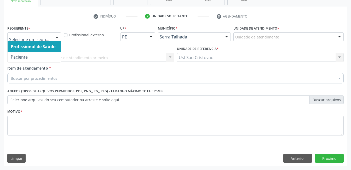
click at [57, 36] on div at bounding box center [57, 37] width 8 height 9
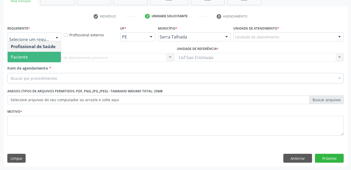
click at [39, 58] on span "Paciente" at bounding box center [34, 57] width 53 height 10
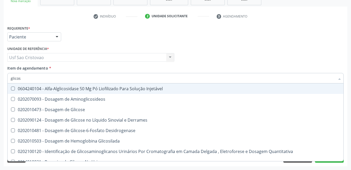
type input "glicose"
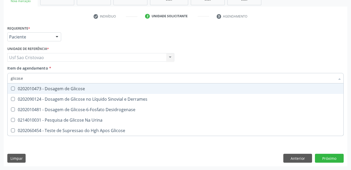
click at [13, 89] on Glicose at bounding box center [13, 88] width 4 height 4
click at [11, 89] on Glicose "checkbox" at bounding box center [9, 88] width 3 height 3
checkbox Glicose "true"
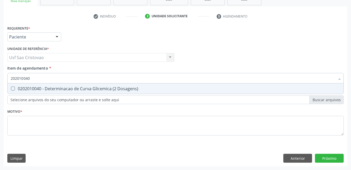
click at [12, 89] on Dosagens\) at bounding box center [13, 88] width 4 height 4
click at [11, 89] on Dosagens\) "checkbox" at bounding box center [9, 88] width 3 height 3
click at [12, 89] on Urina at bounding box center [13, 88] width 4 height 4
click at [11, 89] on Urina "checkbox" at bounding box center [9, 88] width 3 height 3
click at [12, 88] on Completo at bounding box center [13, 88] width 4 height 4
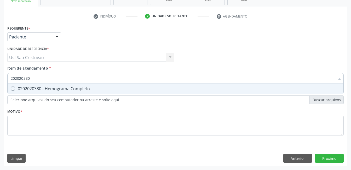
click at [11, 88] on Completo "checkbox" at bounding box center [9, 88] width 3 height 3
click at [13, 89] on Antitoxoplasma at bounding box center [13, 88] width 4 height 4
click at [11, 89] on Antitoxoplasma "checkbox" at bounding box center [9, 88] width 3 height 3
click at [13, 88] on Antitoxoplasma at bounding box center [13, 88] width 4 height 4
click at [11, 88] on Antitoxoplasma "checkbox" at bounding box center [9, 88] width 3 height 3
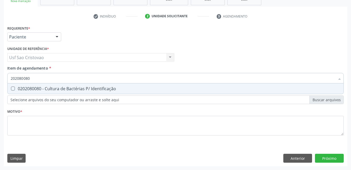
click at [13, 88] on Identificação at bounding box center [13, 88] width 4 height 4
click at [11, 88] on Identificação "checkbox" at bounding box center [9, 88] width 3 height 3
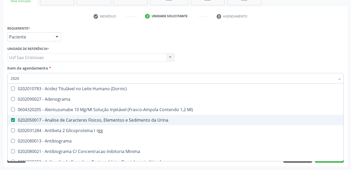
scroll to position [52, 0]
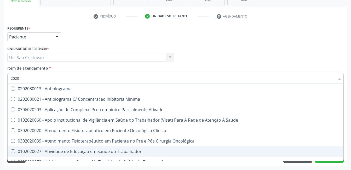
click at [250, 167] on div "Acompanhamento Acompanhe a situação das marcações correntes e finalizadas Relat…" at bounding box center [175, 55] width 351 height 230
checkbox Adenograma "true"
checkbox Ml\) "true"
checkbox -Igg "true"
checkbox Antibiograma "true"
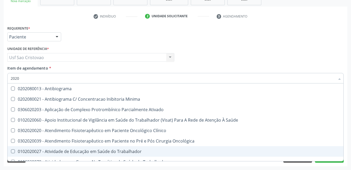
checkbox Minima "true"
checkbox Ativado "true"
checkbox Identificação "false"
checkbox Dosagens\) "false"
checkbox Glicose "false"
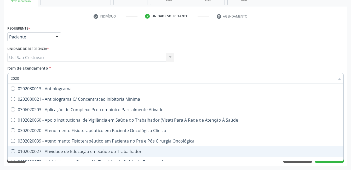
checkbox Completo "false"
checkbox Antitoxoplasma "false"
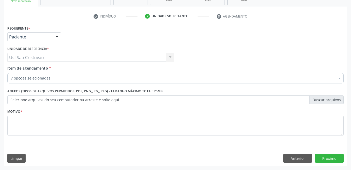
scroll to position [0, 0]
click at [336, 157] on button "Próximo" at bounding box center [329, 158] width 29 height 9
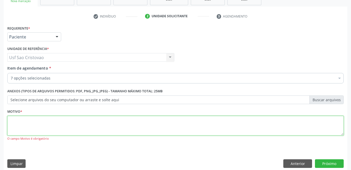
click at [118, 129] on textarea at bounding box center [175, 126] width 336 height 20
type textarea "."
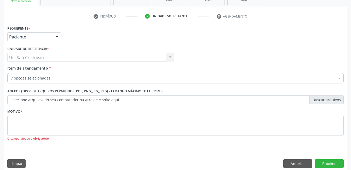
click at [144, 147] on div "Motivo * . O [GEOGRAPHIC_DATA] é obrigatório" at bounding box center [175, 128] width 339 height 40
click at [331, 163] on button "Próximo" at bounding box center [329, 163] width 29 height 9
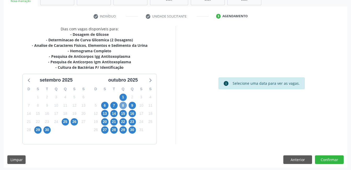
click at [123, 105] on span "8" at bounding box center [122, 105] width 7 height 7
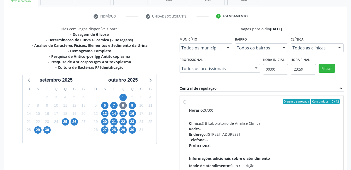
click at [189, 102] on label "Ordem de chegada Consumidos: 10 / 12 Horário: 07:00 Clínica: S B Laboratorio de…" at bounding box center [264, 139] width 151 height 80
click at [187, 102] on input "Ordem de chegada Consumidos: 10 / 12 Horário: 07:00 Clínica: S B Laboratorio de…" at bounding box center [185, 101] width 4 height 5
radio input "true"
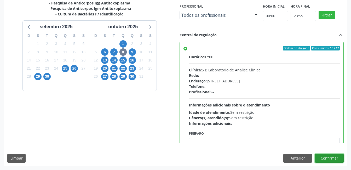
click at [333, 158] on button "Confirmar" at bounding box center [329, 158] width 29 height 9
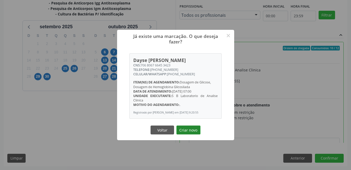
click at [188, 130] on button "Criar novo" at bounding box center [188, 129] width 24 height 9
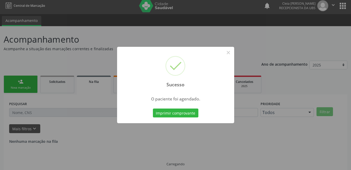
scroll to position [0, 0]
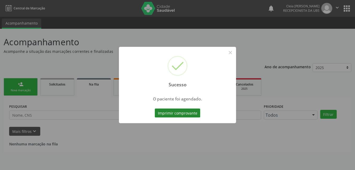
click at [177, 112] on button "Imprimir comprovante" at bounding box center [177, 112] width 45 height 9
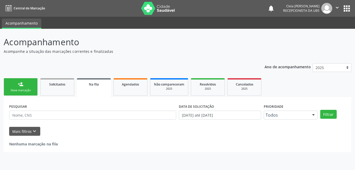
click at [12, 87] on link "person_add Nova marcação" at bounding box center [21, 87] width 34 height 18
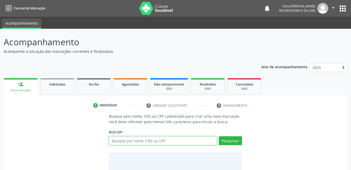
click at [168, 140] on input "text" at bounding box center [163, 140] width 108 height 9
type input "706008379178940"
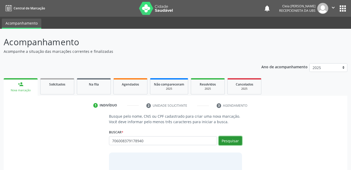
click at [230, 141] on button "Pesquisar" at bounding box center [230, 140] width 23 height 9
type input "706008379178940"
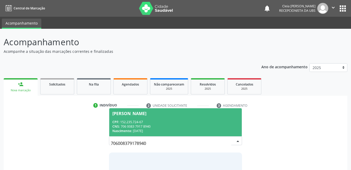
click at [162, 119] on span "[PERSON_NAME] CPF: 152.235.724-67 CNS: 706 0083 7917 8940 Nascimento: [DATE]" at bounding box center [175, 122] width 132 height 28
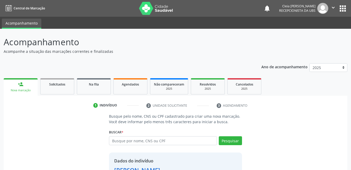
scroll to position [40, 0]
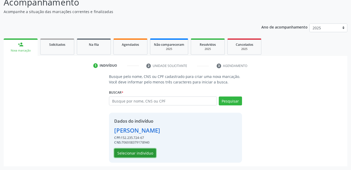
click at [137, 152] on button "Selecionar indivíduo" at bounding box center [135, 152] width 42 height 9
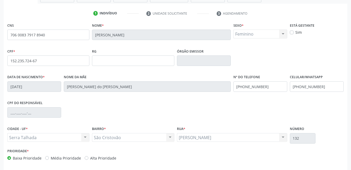
scroll to position [113, 0]
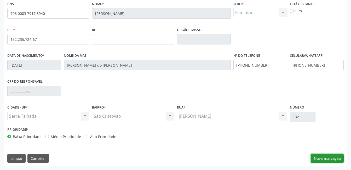
click at [320, 158] on button "Nova marcação" at bounding box center [327, 158] width 33 height 9
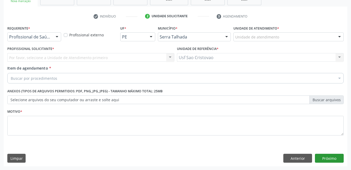
scroll to position [89, 0]
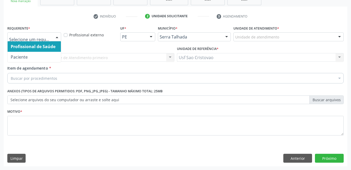
click at [57, 37] on div at bounding box center [57, 37] width 8 height 9
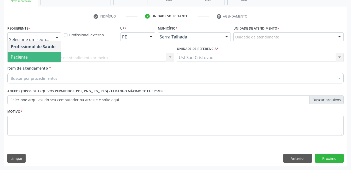
click at [45, 57] on span "Paciente" at bounding box center [34, 57] width 53 height 10
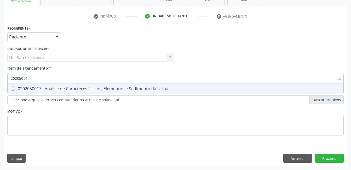
type input "202050017"
click at [13, 88] on Urina at bounding box center [13, 88] width 4 height 4
click at [11, 88] on Urina "checkbox" at bounding box center [9, 88] width 3 height 3
checkbox Urina "true"
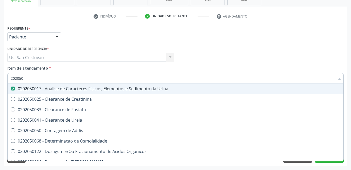
type input "20205"
checkbox Urina "false"
checkbox Creatinina "true"
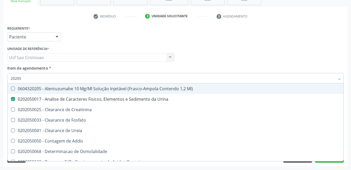
type input "2020"
checkbox Urina "false"
checkbox Fosfato "true"
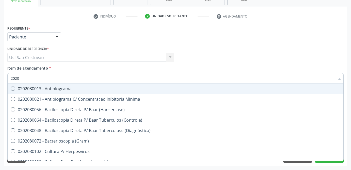
type input "20208"
checkbox \(Controle\) "false"
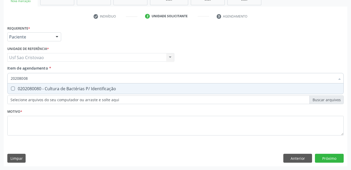
type input "202080080"
click at [13, 88] on Identificação at bounding box center [13, 88] width 4 height 4
click at [11, 88] on Identificação "checkbox" at bounding box center [9, 88] width 3 height 3
checkbox Identificação "true"
click at [74, 148] on div "Requerente * Paciente Profissional de Saúde Paciente Nenhum resultado encontrad…" at bounding box center [176, 95] width 344 height 142
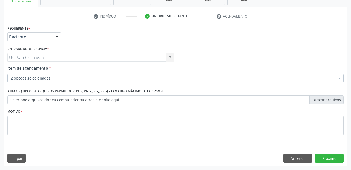
click at [73, 125] on div "0202080080 - Cultura de Bactérias P/ Identificação" at bounding box center [214, 127] width 407 height 4
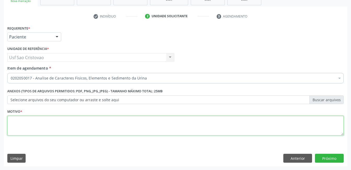
click at [73, 124] on textarea at bounding box center [175, 126] width 336 height 20
type textarea "."
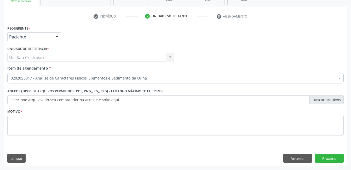
click at [186, 157] on div "Limpar Anterior Próximo" at bounding box center [175, 158] width 336 height 9
click at [338, 155] on button "Próximo" at bounding box center [329, 158] width 29 height 9
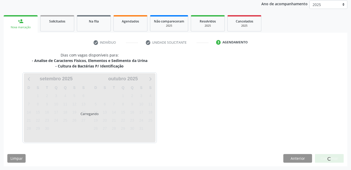
scroll to position [63, 0]
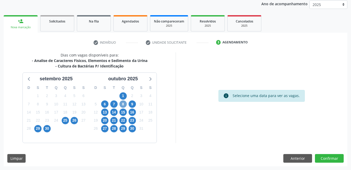
click at [124, 104] on span "8" at bounding box center [122, 103] width 7 height 7
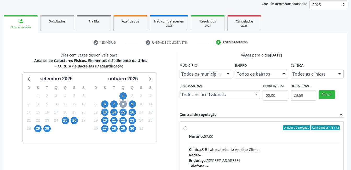
scroll to position [89, 0]
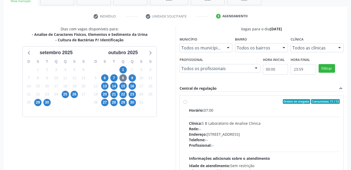
click at [189, 101] on label "Ordem de chegada Consumidos: 11 / 12 Horário: 07:00 Clínica: S B Laboratorio de…" at bounding box center [264, 139] width 151 height 80
click at [186, 101] on input "Ordem de chegada Consumidos: 11 / 12 Horário: 07:00 Clínica: S B Laboratorio de…" at bounding box center [185, 101] width 4 height 5
radio input "true"
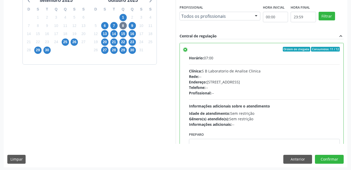
scroll to position [142, 0]
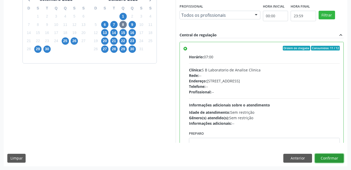
click at [325, 158] on button "Confirmar" at bounding box center [329, 158] width 29 height 9
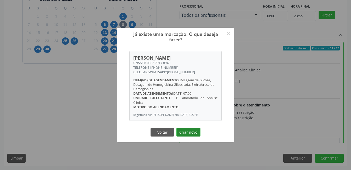
click at [187, 135] on button "Criar novo" at bounding box center [188, 132] width 24 height 9
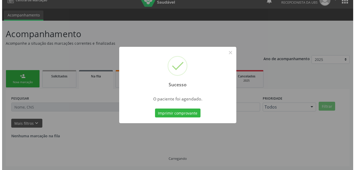
scroll to position [0, 0]
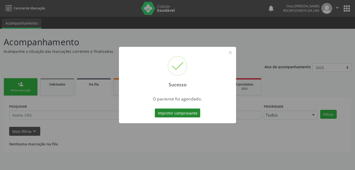
click at [186, 114] on button "Imprimir comprovante" at bounding box center [177, 112] width 45 height 9
